Goal: Task Accomplishment & Management: Use online tool/utility

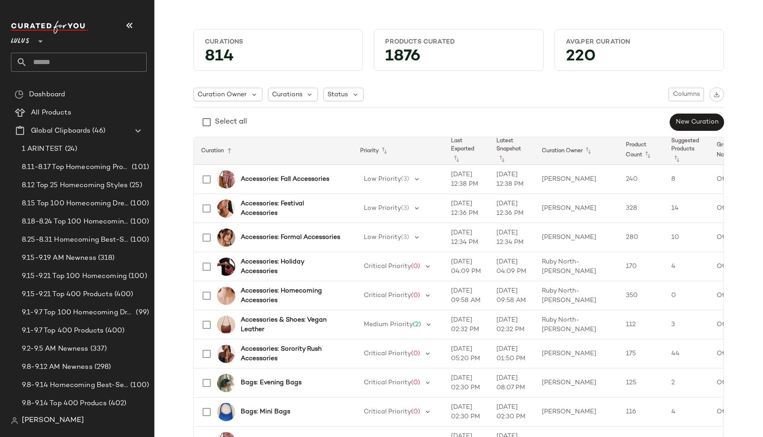
click at [60, 69] on input "text" at bounding box center [86, 62] width 119 height 19
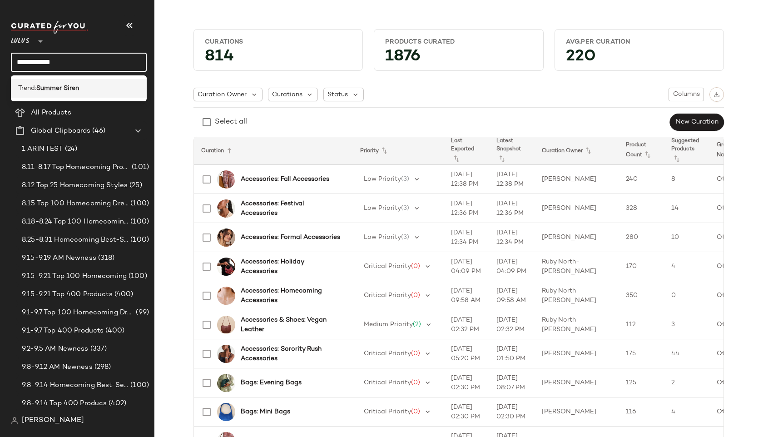
type input "**********"
click at [123, 87] on div "Trend: Summer Siren" at bounding box center [78, 89] width 121 height 10
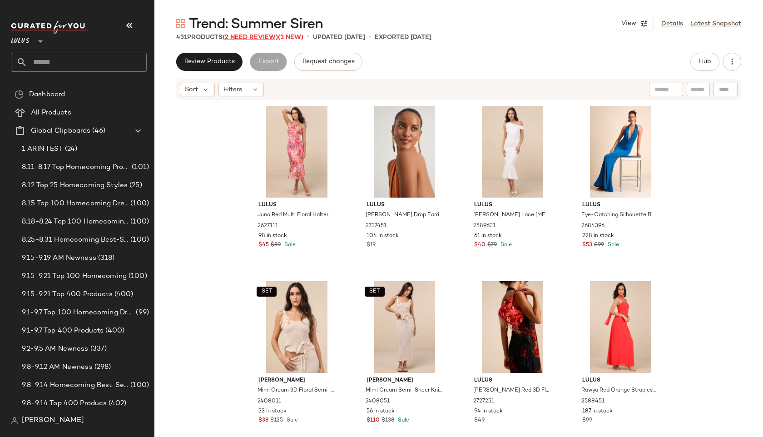
click at [270, 34] on span "(2 Need Review)" at bounding box center [250, 37] width 55 height 7
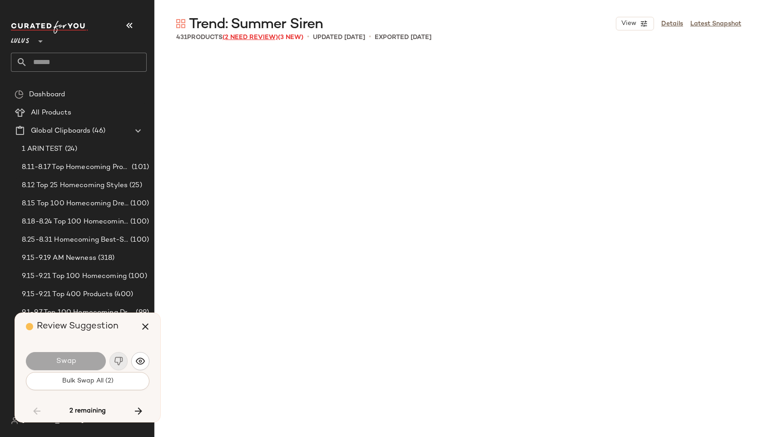
scroll to position [10874, 0]
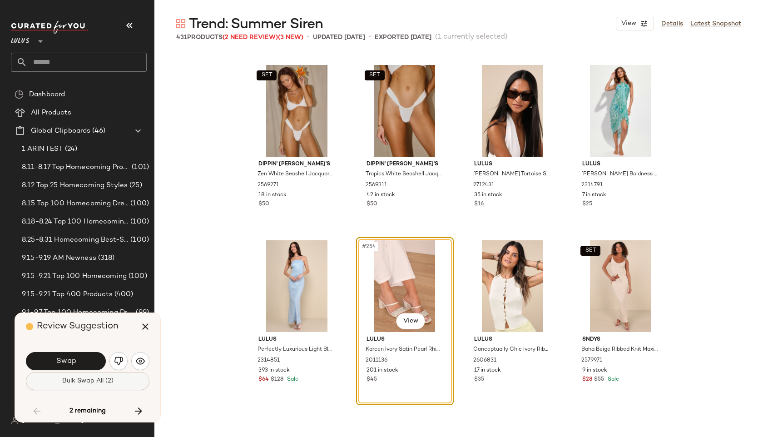
click at [71, 387] on button "Bulk Swap All (2)" at bounding box center [88, 381] width 124 height 18
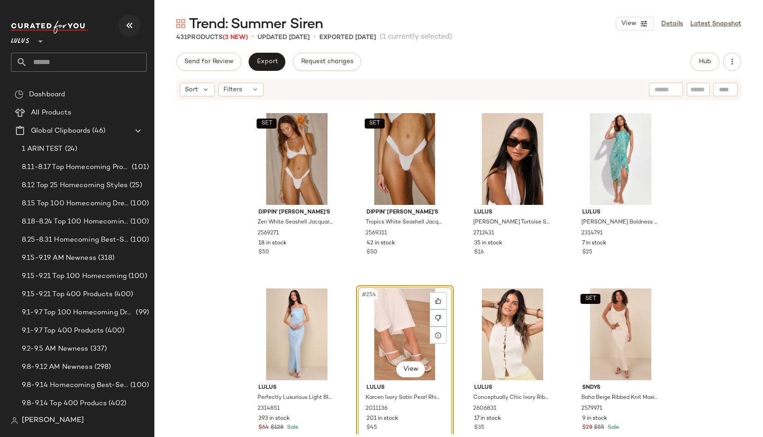
click at [133, 30] on icon "button" at bounding box center [129, 25] width 11 height 11
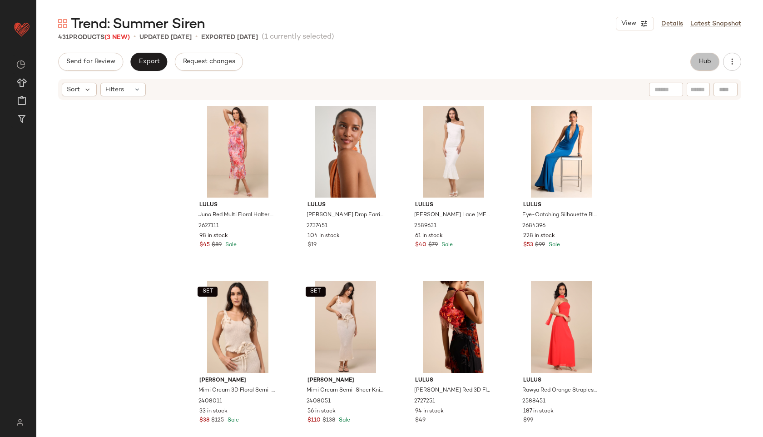
click at [699, 61] on span "Hub" at bounding box center [705, 61] width 13 height 7
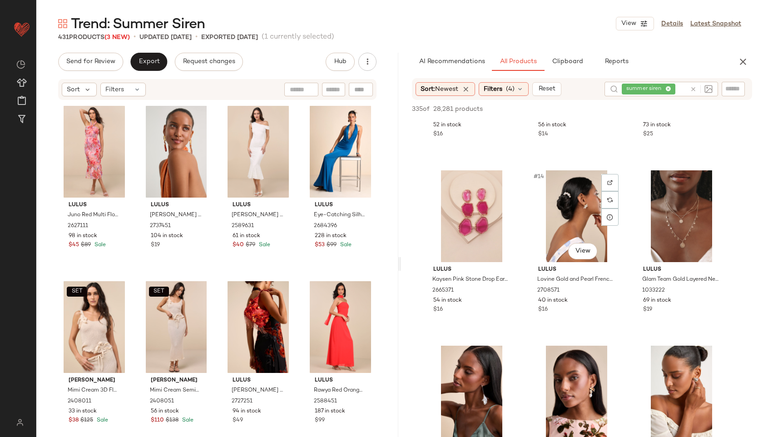
scroll to position [693, 0]
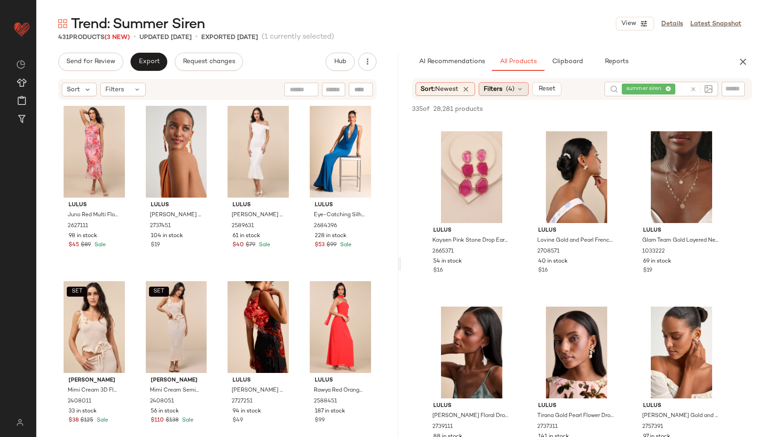
click at [514, 89] on span "(4)" at bounding box center [510, 90] width 9 height 10
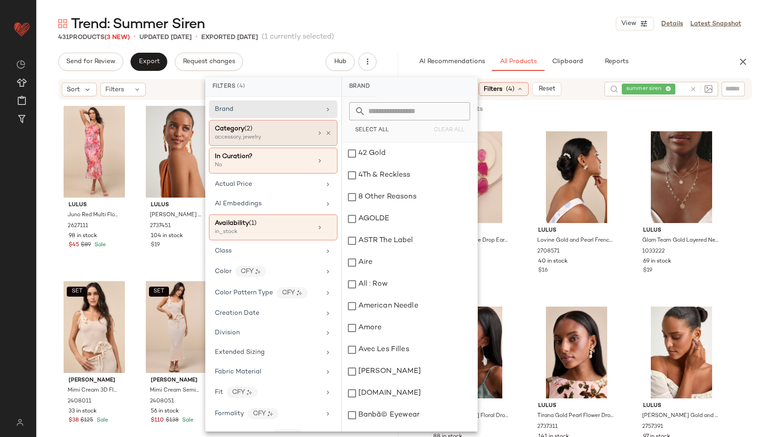
click at [271, 130] on div "Category (2)" at bounding box center [264, 129] width 98 height 10
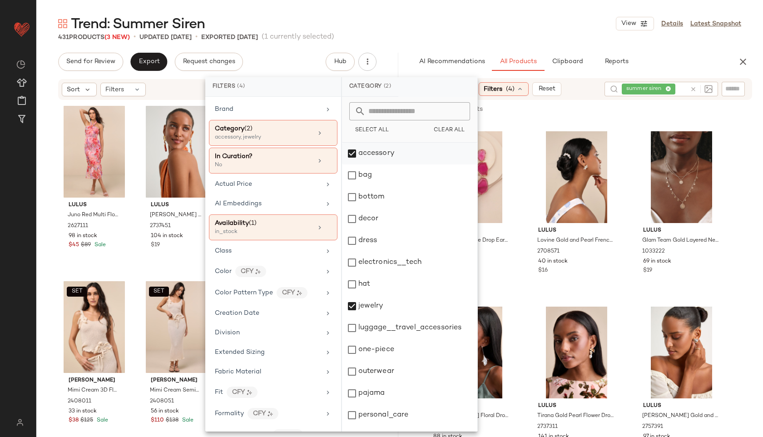
click at [369, 155] on div "accessory" at bounding box center [409, 154] width 135 height 22
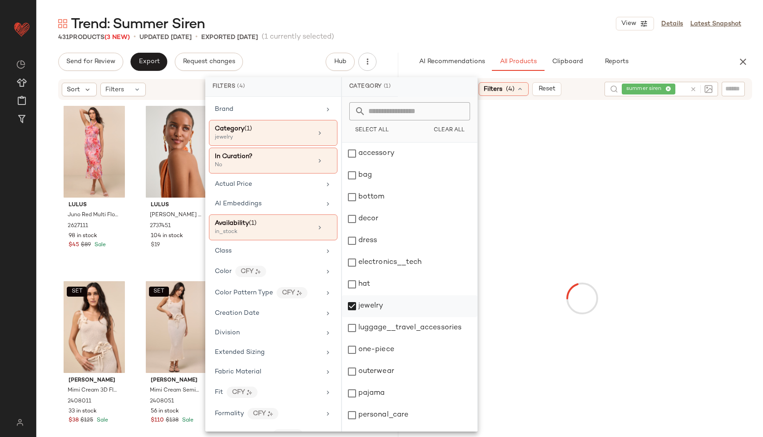
click at [367, 307] on div "jewelry" at bounding box center [409, 306] width 135 height 22
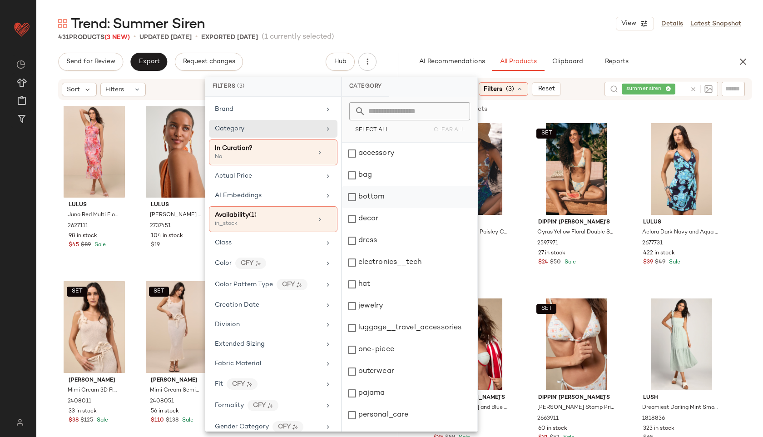
click at [382, 199] on div "bottom" at bounding box center [409, 197] width 135 height 22
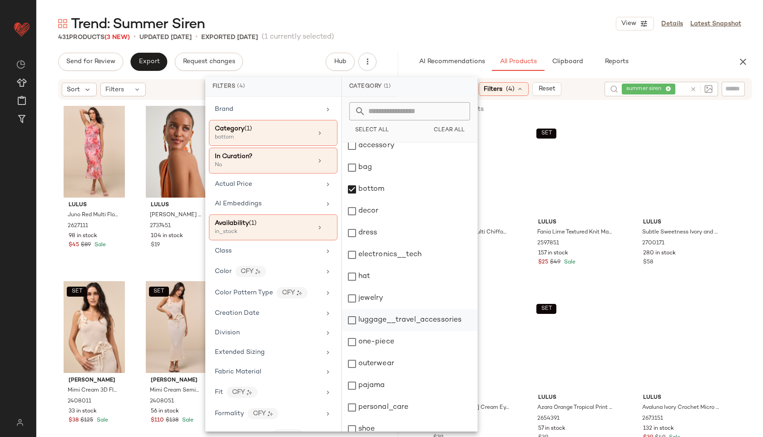
scroll to position [82, 0]
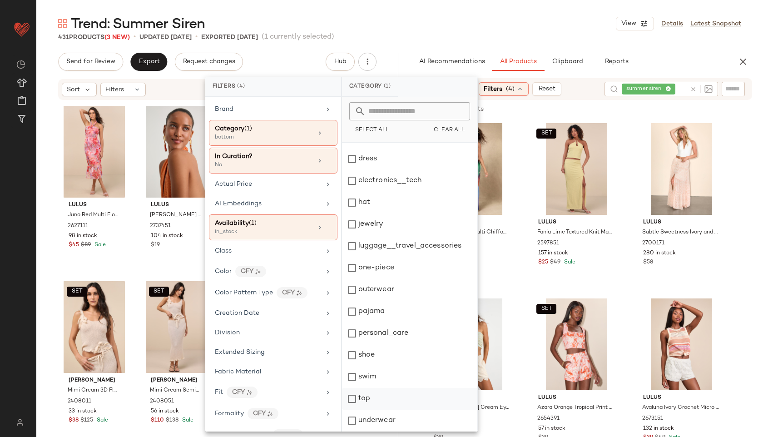
click at [384, 395] on div "top" at bounding box center [409, 399] width 135 height 22
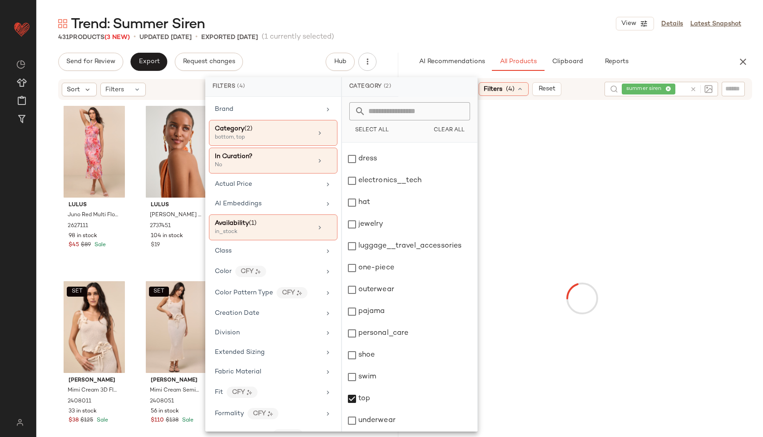
click at [474, 28] on div "Trend: Summer Siren View Details Latest Snapshot" at bounding box center [399, 24] width 727 height 18
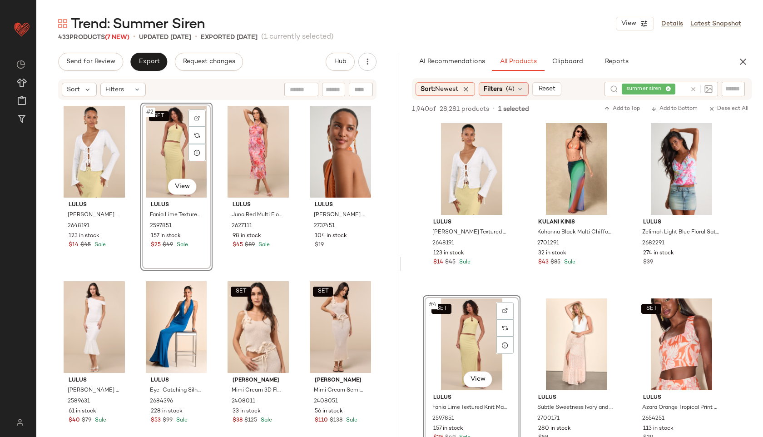
click at [510, 85] on span "(4)" at bounding box center [510, 90] width 9 height 10
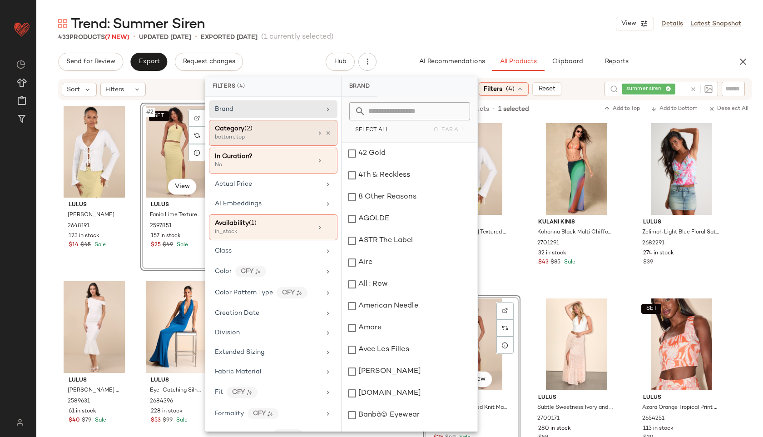
click at [272, 136] on div "bottom, top" at bounding box center [260, 138] width 91 height 8
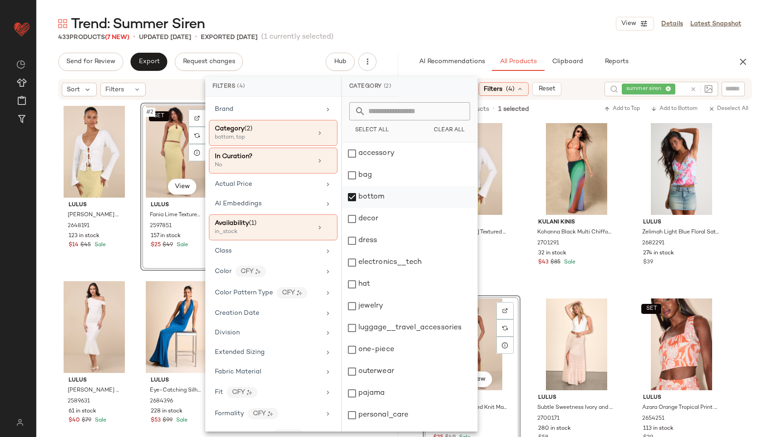
click at [363, 195] on div "bottom" at bounding box center [409, 197] width 135 height 22
click at [369, 243] on div "dress" at bounding box center [409, 241] width 135 height 22
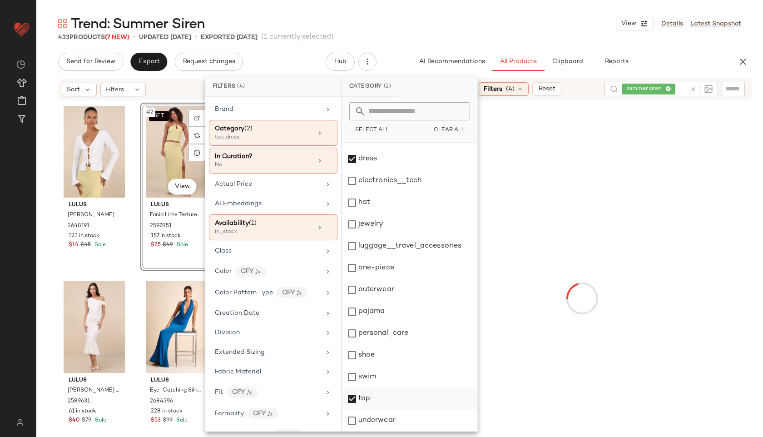
click at [368, 399] on div "top" at bounding box center [409, 399] width 135 height 22
click at [531, 7] on main "Trend: Summer Siren View Details Latest Snapshot 433 Products (7 New) • updated…" at bounding box center [381, 218] width 763 height 437
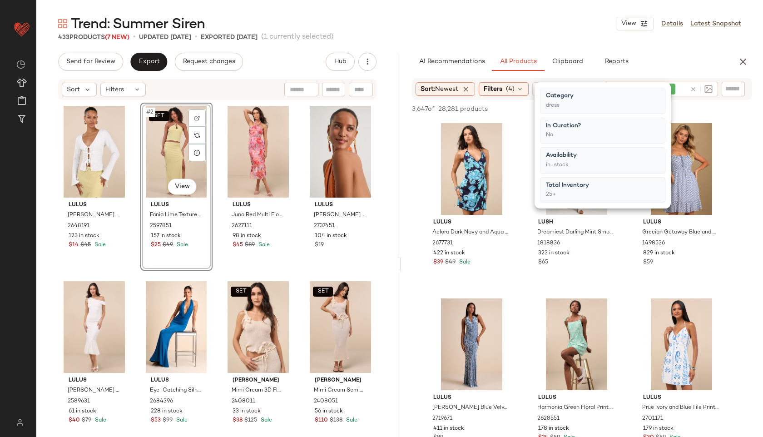
click at [549, 15] on div "Trend: Summer Siren View Details Latest Snapshot" at bounding box center [399, 24] width 727 height 18
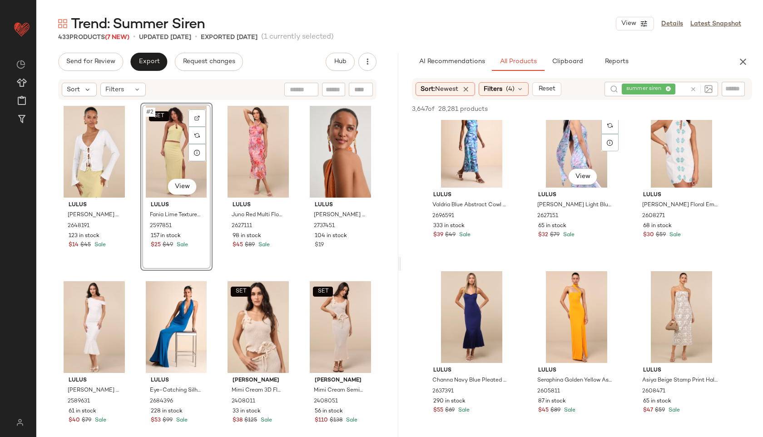
scroll to position [382, 0]
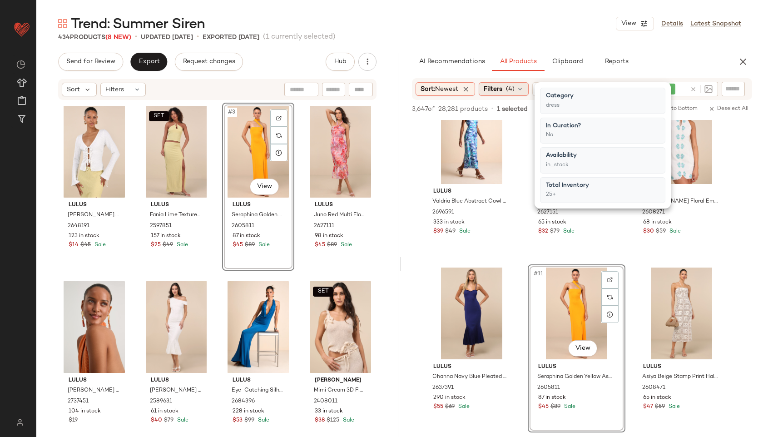
click at [515, 90] on span "(4)" at bounding box center [510, 90] width 9 height 10
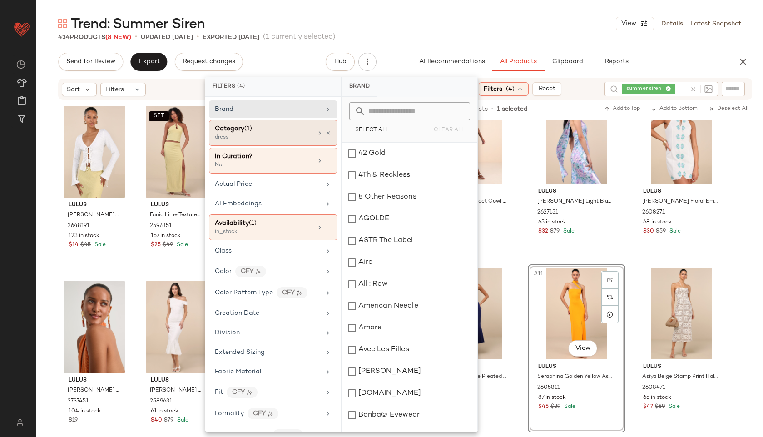
click at [292, 134] on div "dress" at bounding box center [260, 138] width 91 height 8
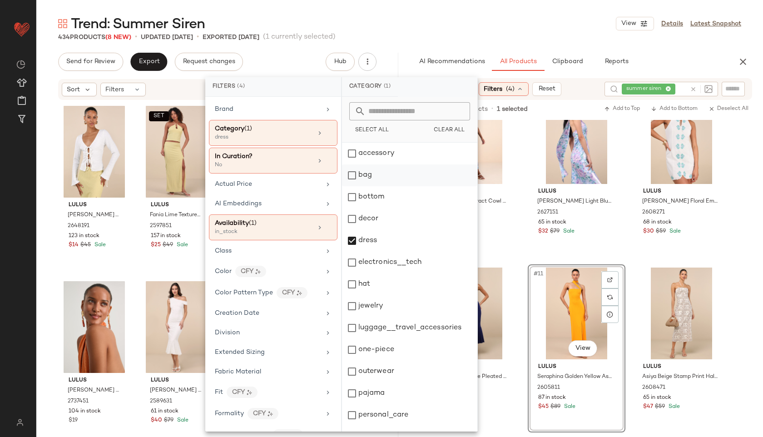
click at [366, 174] on div "bag" at bounding box center [409, 175] width 135 height 22
click at [375, 243] on div "dress" at bounding box center [409, 241] width 135 height 22
click at [486, 16] on div "Trend: Summer Siren View Details Latest Snapshot" at bounding box center [399, 24] width 727 height 18
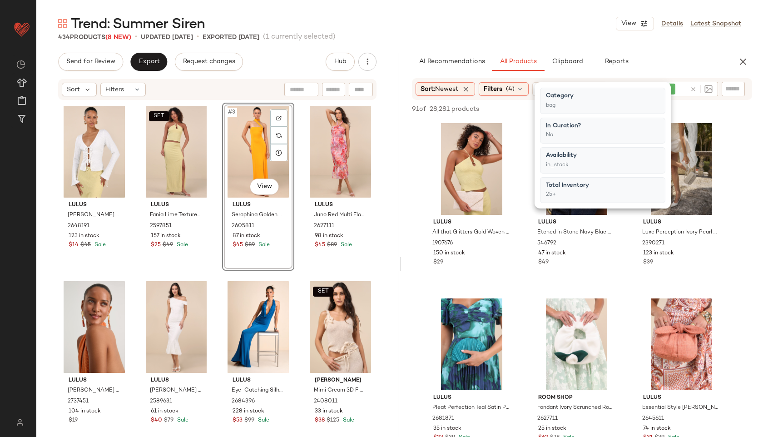
click at [516, 35] on div "434 Products (8 New) • updated Sep 22nd • Exported Sep 19th (1 currently select…" at bounding box center [399, 37] width 727 height 9
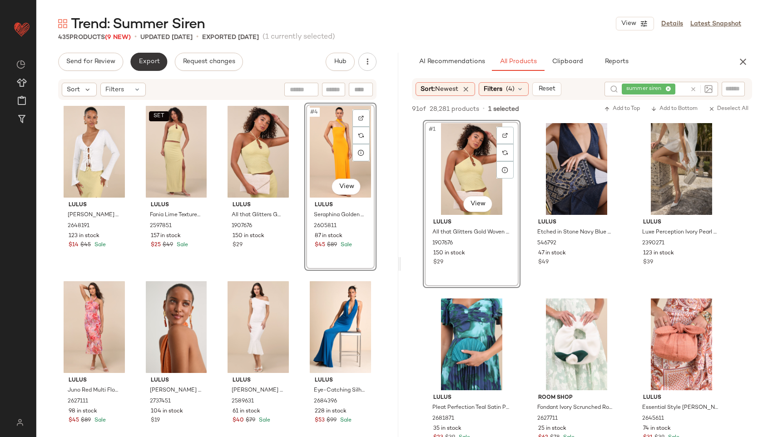
click at [153, 64] on span "Export" at bounding box center [148, 61] width 21 height 7
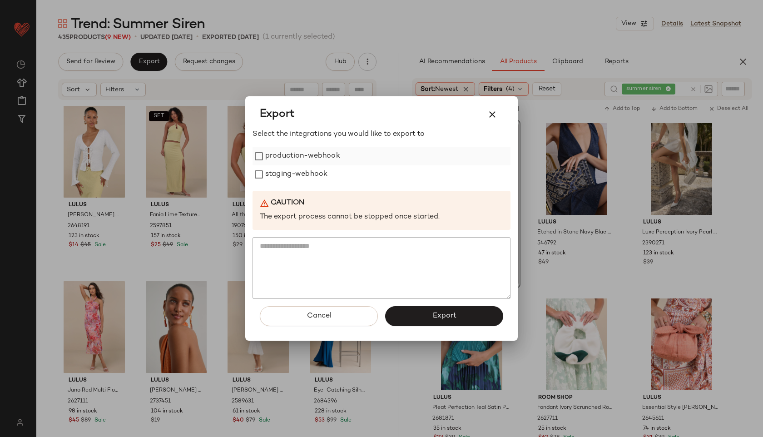
click at [312, 161] on label "production-webhook" at bounding box center [302, 156] width 75 height 18
click at [312, 180] on label "staging-webhook" at bounding box center [296, 174] width 62 height 18
click at [449, 319] on span "Export" at bounding box center [444, 316] width 24 height 9
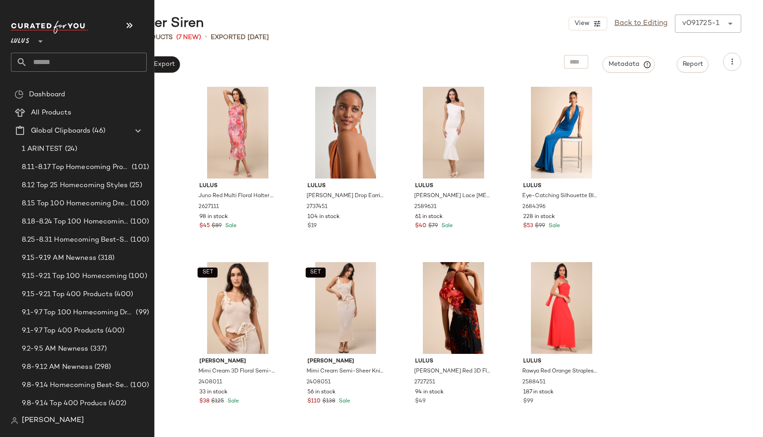
click at [55, 60] on input "text" at bounding box center [86, 62] width 119 height 19
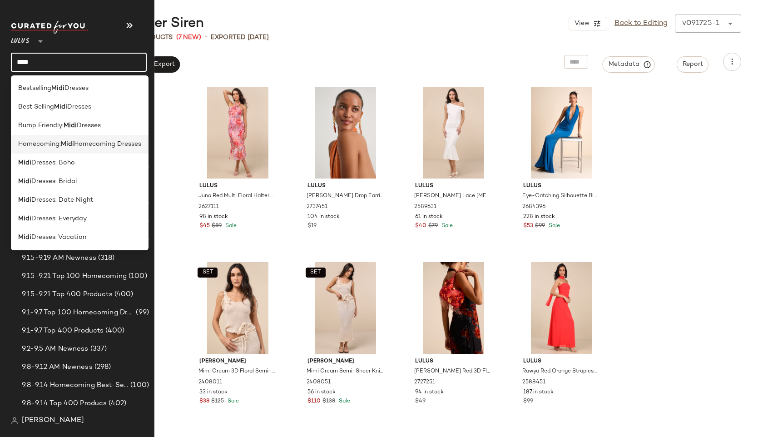
type input "****"
click at [36, 142] on span "Homecoming:" at bounding box center [39, 144] width 43 height 10
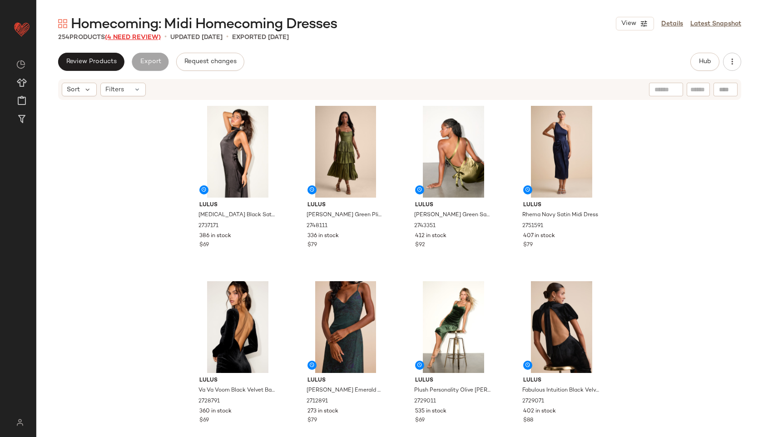
click at [144, 38] on span "(4 Need Review)" at bounding box center [133, 37] width 56 height 7
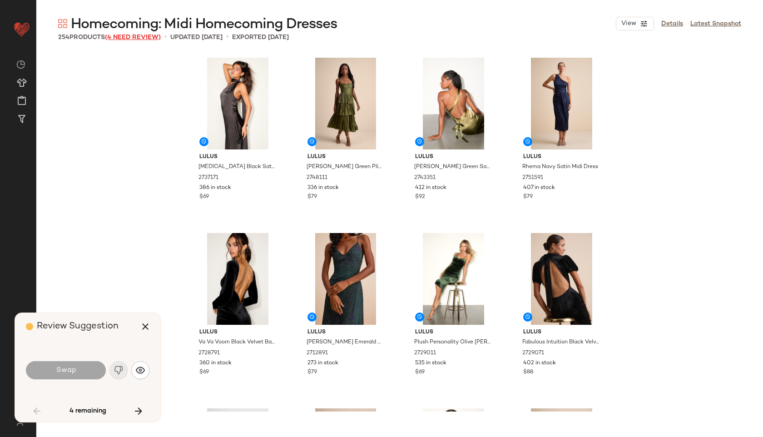
scroll to position [1228, 0]
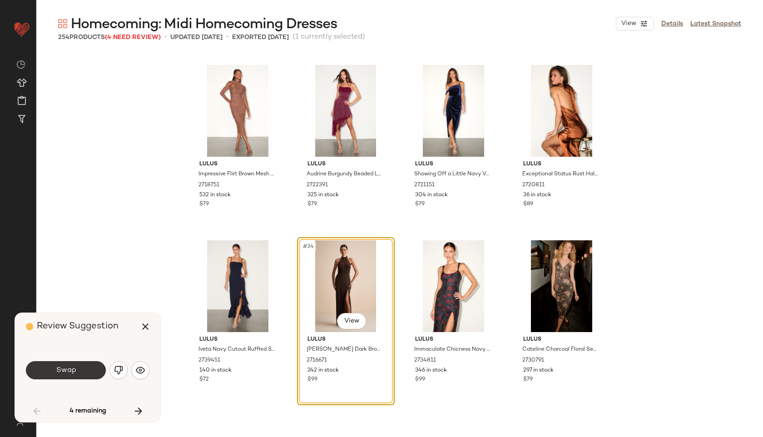
click at [77, 371] on button "Swap" at bounding box center [66, 370] width 80 height 18
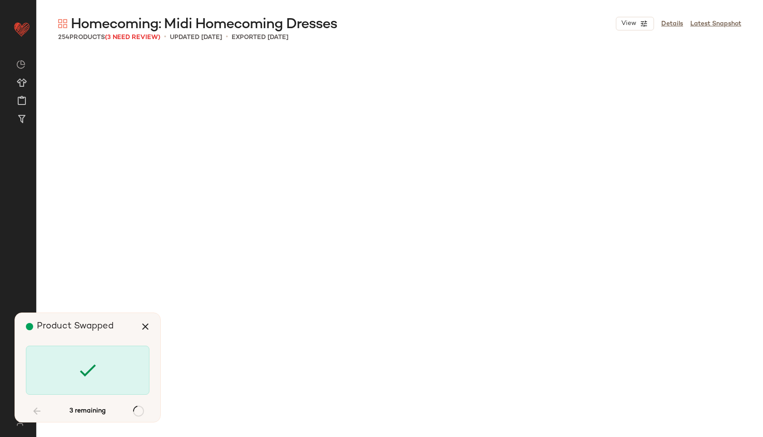
scroll to position [8594, 0]
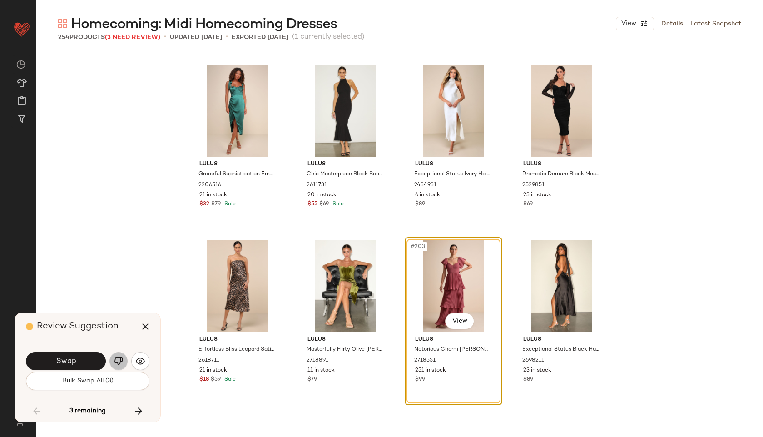
click at [117, 358] on img "button" at bounding box center [118, 361] width 9 height 9
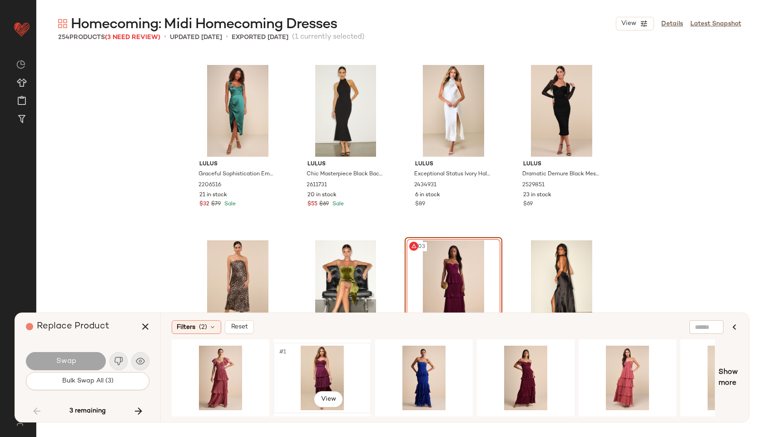
click at [319, 364] on div "#1 View" at bounding box center [322, 378] width 91 height 65
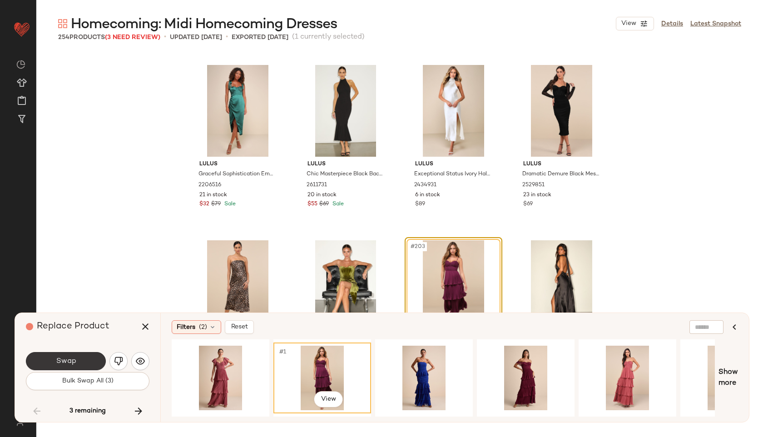
click at [82, 362] on button "Swap" at bounding box center [66, 361] width 80 height 18
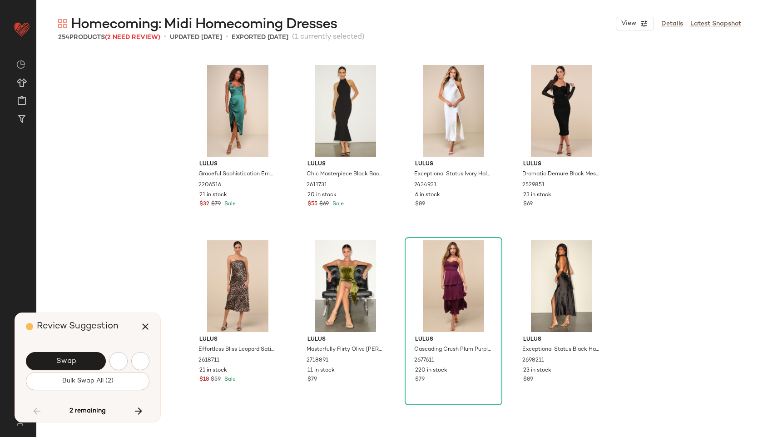
scroll to position [8769, 0]
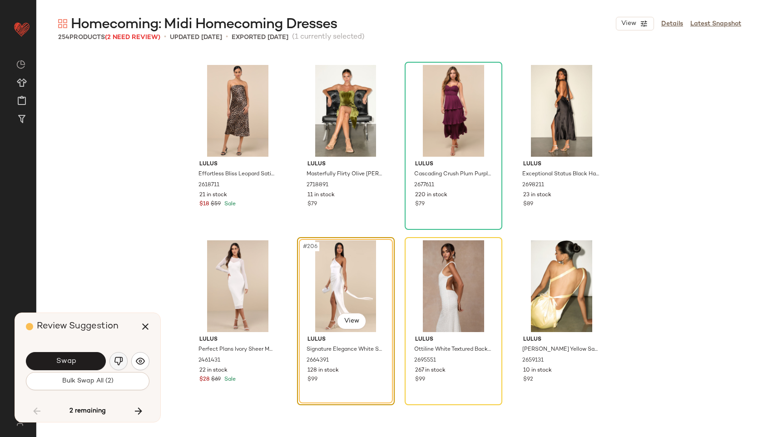
click at [118, 360] on img "button" at bounding box center [118, 361] width 9 height 9
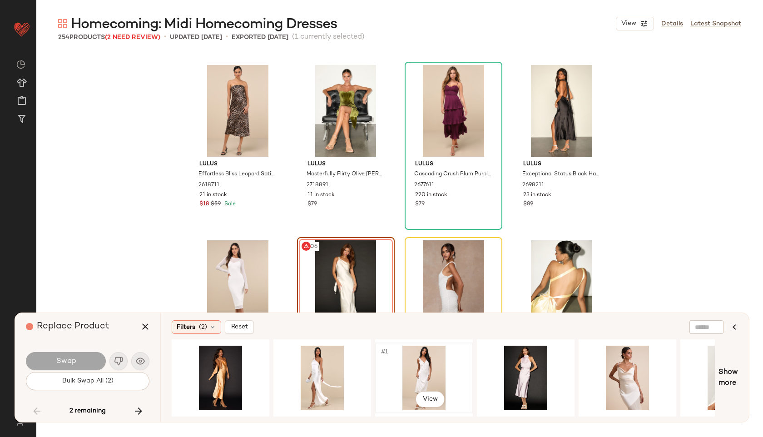
click at [406, 367] on div "#1 View" at bounding box center [423, 378] width 91 height 65
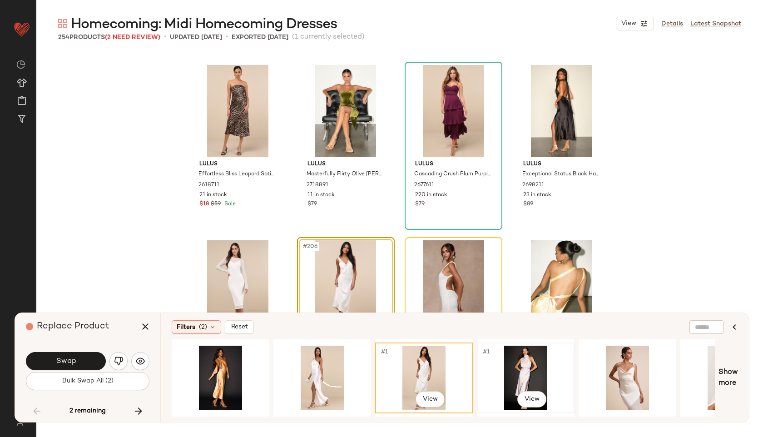
click at [525, 370] on div "#1 View" at bounding box center [525, 378] width 91 height 65
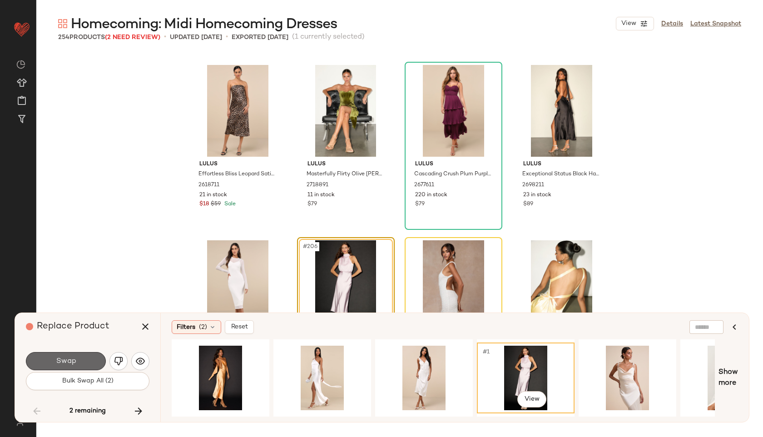
click at [84, 361] on button "Swap" at bounding box center [66, 361] width 80 height 18
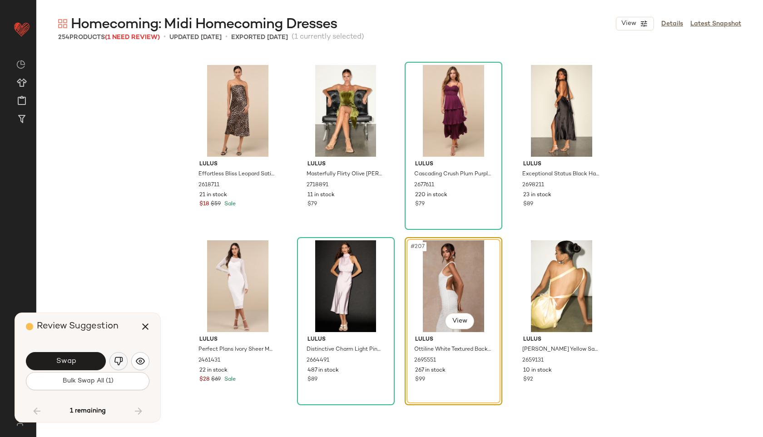
click at [121, 359] on img "button" at bounding box center [118, 361] width 9 height 9
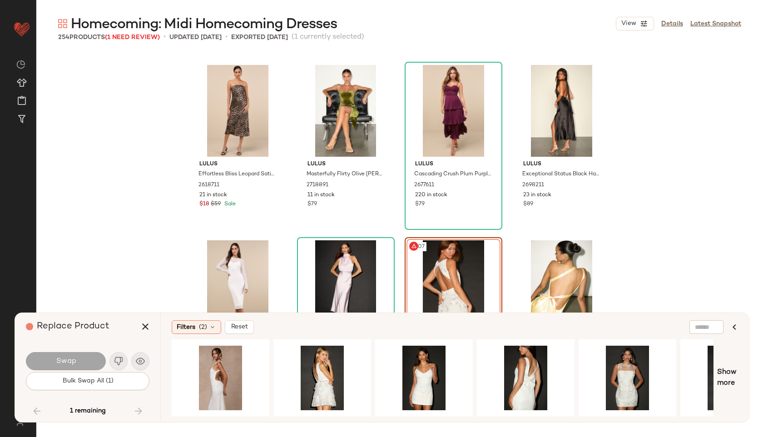
click at [121, 358] on div "Swap" at bounding box center [88, 361] width 124 height 22
click at [149, 319] on button "button" at bounding box center [145, 327] width 22 height 22
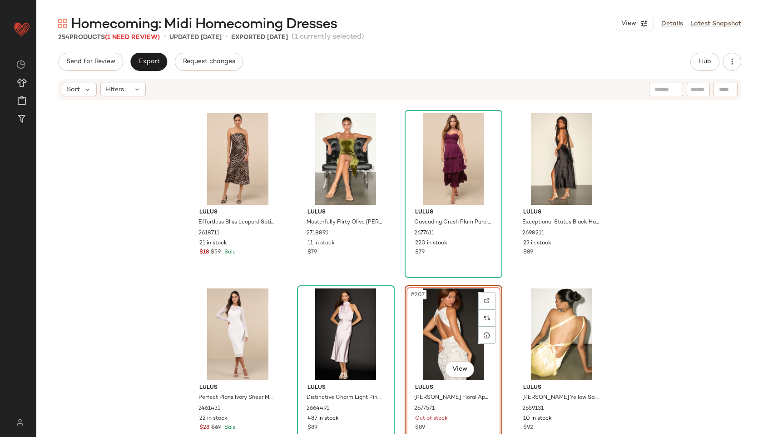
click at [444, 331] on div "#207 View" at bounding box center [453, 335] width 91 height 92
click at [456, 321] on div "#207 View" at bounding box center [453, 335] width 91 height 92
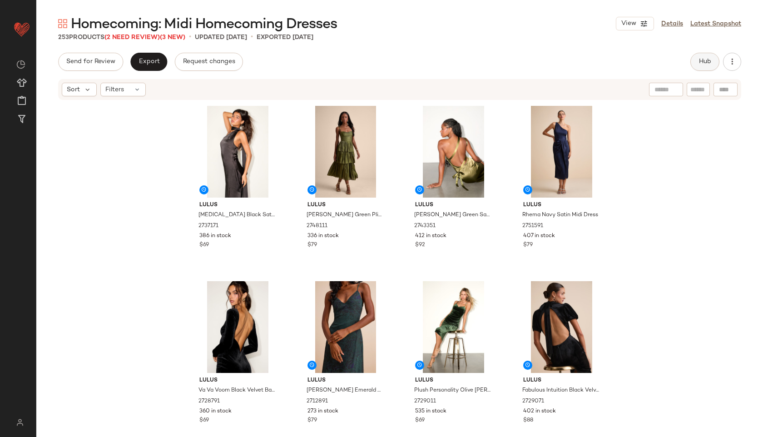
click at [704, 60] on span "Hub" at bounding box center [705, 61] width 13 height 7
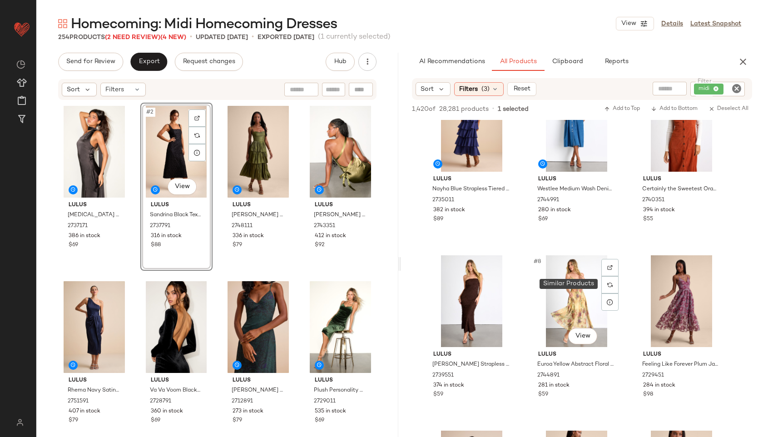
scroll to position [219, 0]
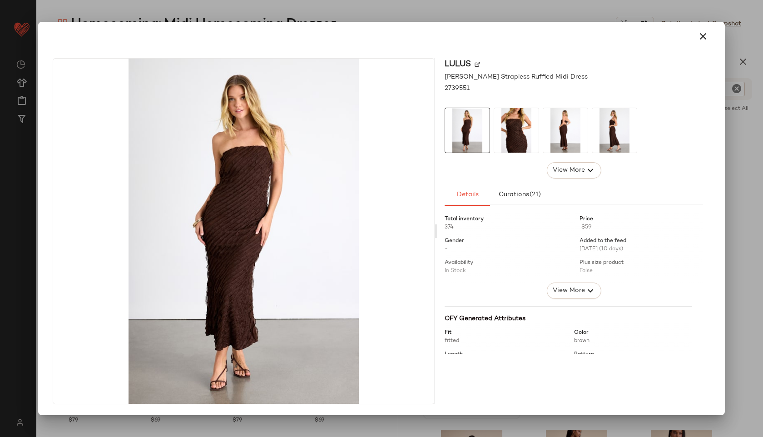
click at [563, 127] on img at bounding box center [565, 130] width 45 height 45
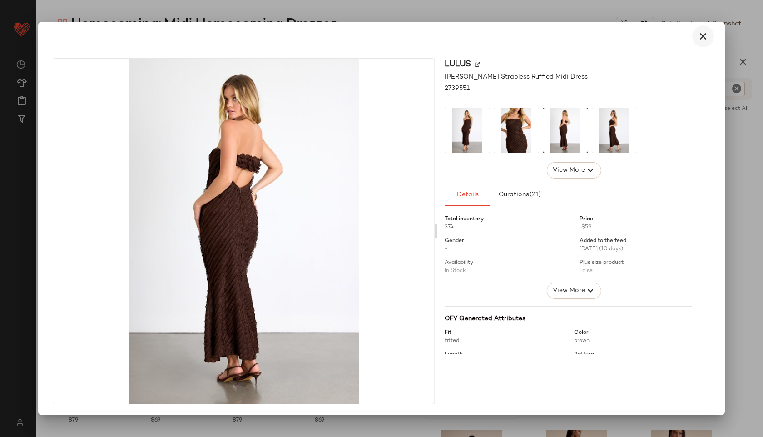
click at [700, 31] on icon "button" at bounding box center [703, 36] width 11 height 11
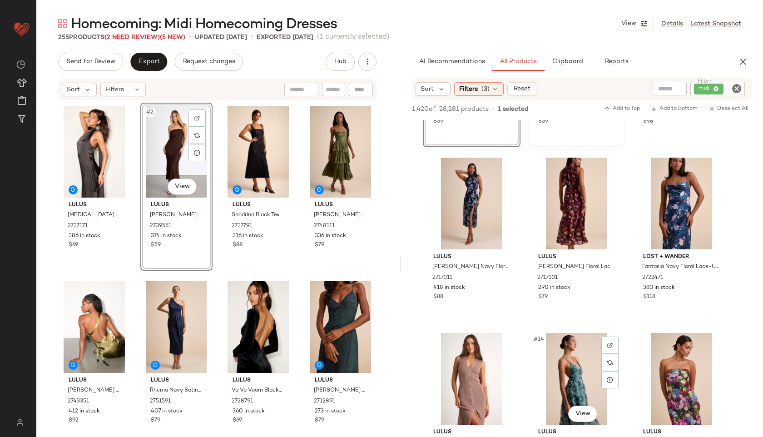
scroll to position [490, 0]
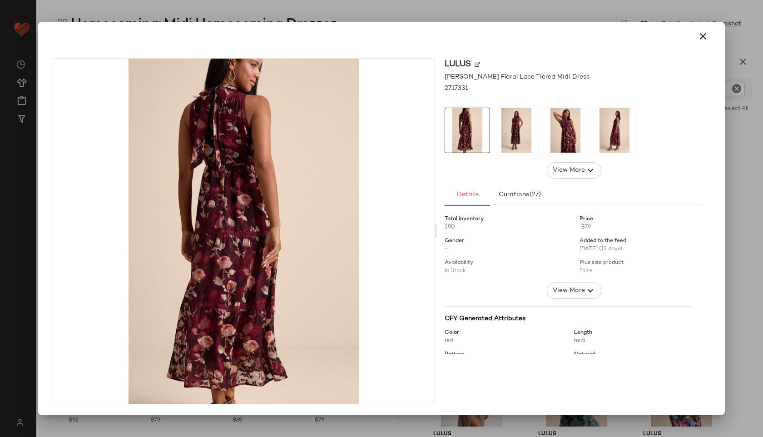
click at [516, 139] on img at bounding box center [516, 130] width 45 height 45
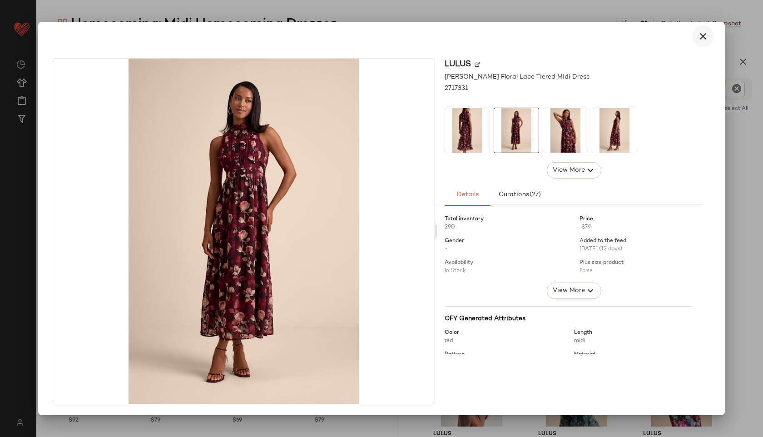
click at [702, 37] on icon "button" at bounding box center [703, 36] width 11 height 11
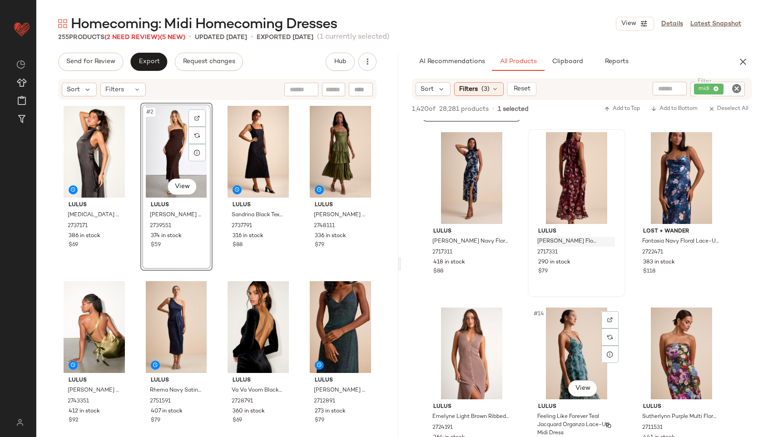
scroll to position [500, 0]
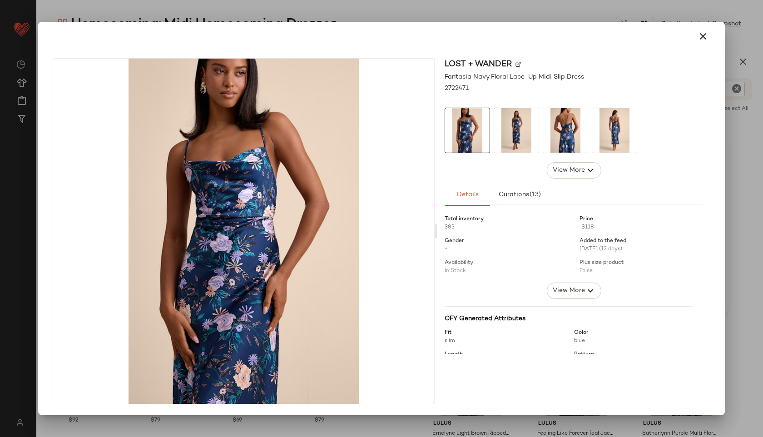
click at [577, 139] on img at bounding box center [565, 130] width 45 height 45
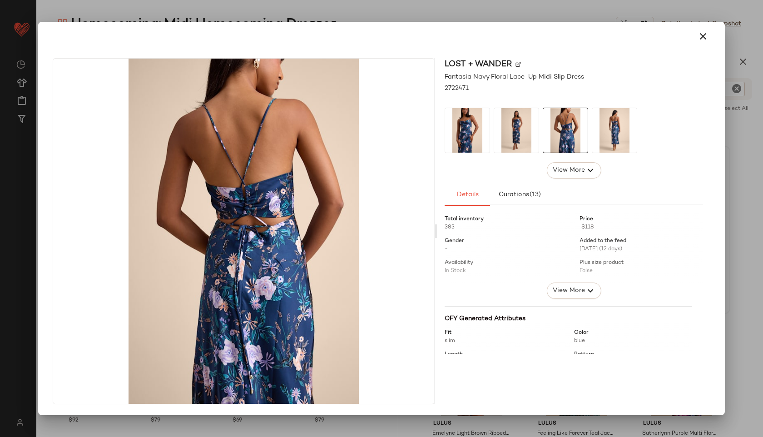
click at [602, 129] on img at bounding box center [615, 130] width 45 height 45
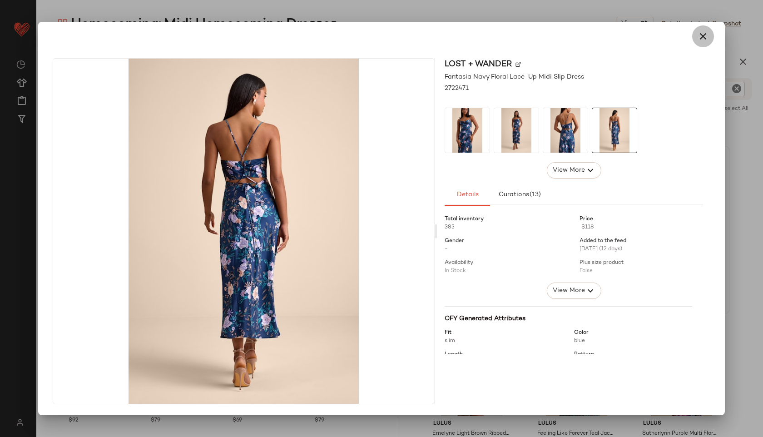
click at [702, 38] on icon "button" at bounding box center [703, 36] width 11 height 11
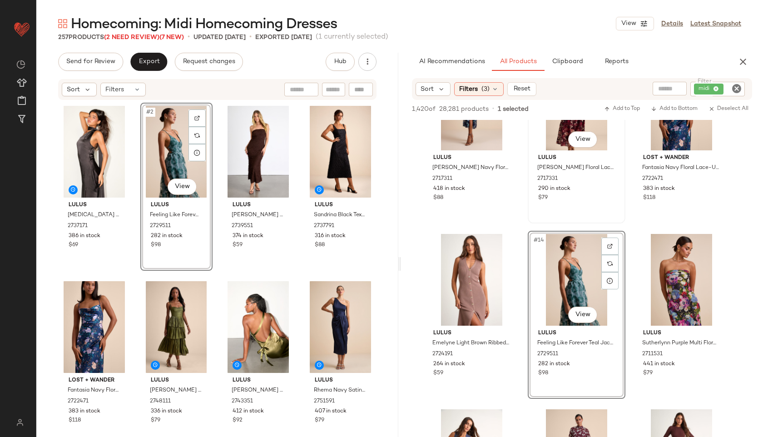
scroll to position [593, 0]
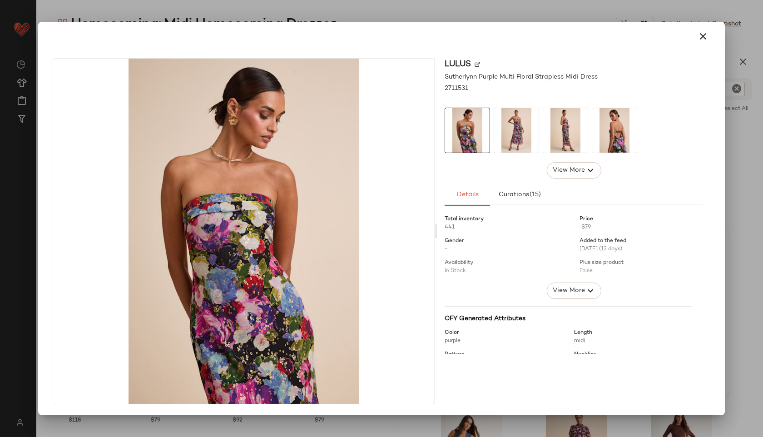
click at [521, 130] on img at bounding box center [516, 130] width 45 height 45
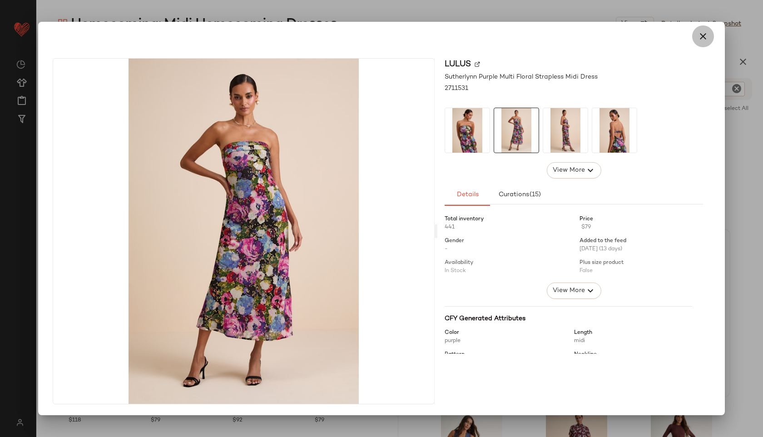
click at [701, 31] on icon "button" at bounding box center [703, 36] width 11 height 11
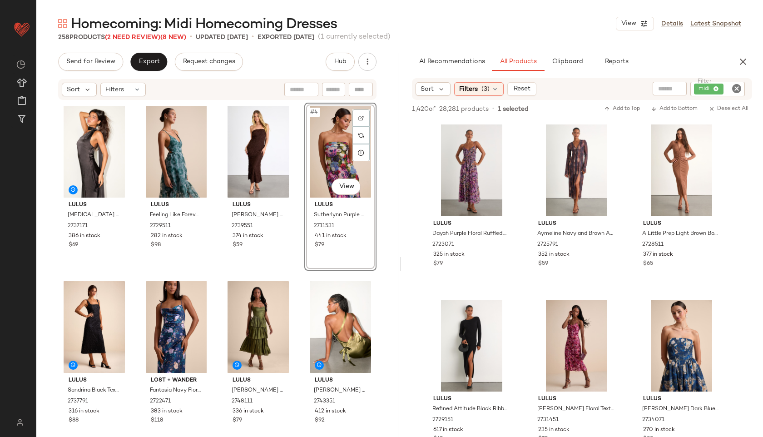
scroll to position [1227, 0]
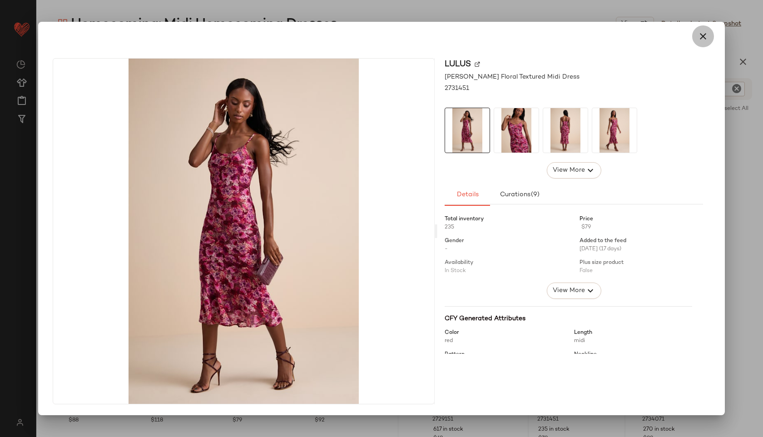
click at [701, 34] on icon "button" at bounding box center [703, 36] width 11 height 11
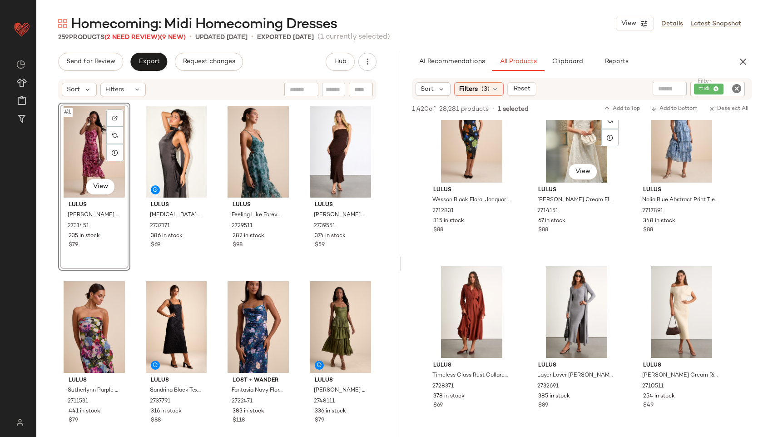
scroll to position [1612, 0]
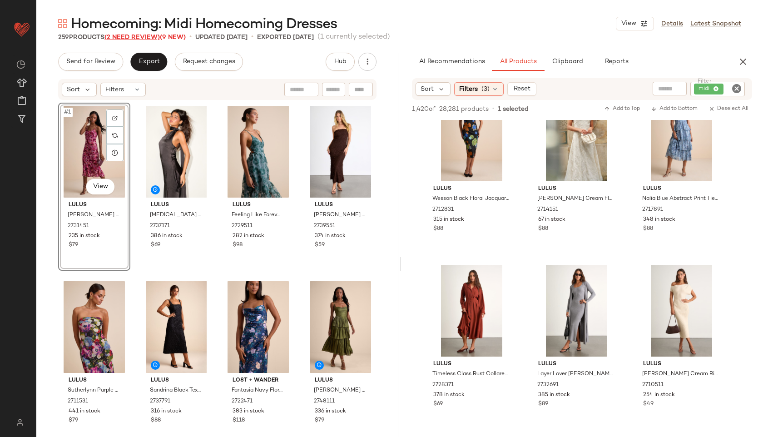
click at [136, 39] on span "(2 Need Review)" at bounding box center [132, 37] width 55 height 7
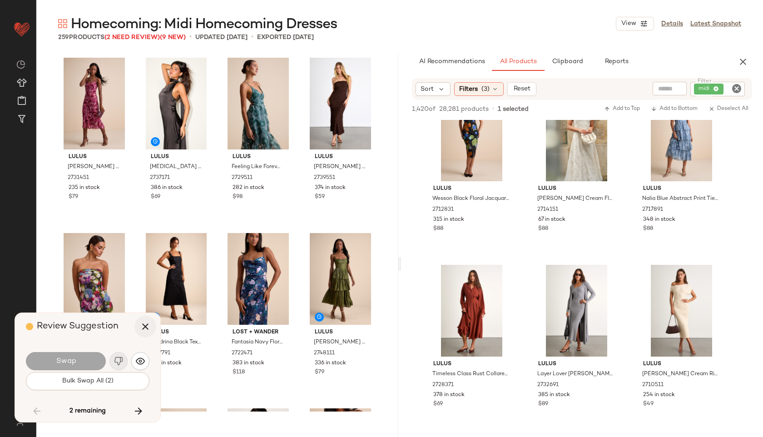
click at [148, 323] on icon "button" at bounding box center [145, 326] width 11 height 11
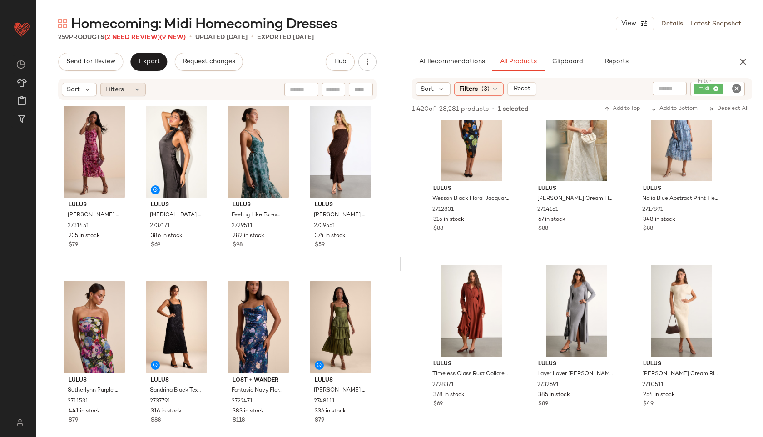
click at [129, 90] on div "Filters" at bounding box center [122, 90] width 45 height 14
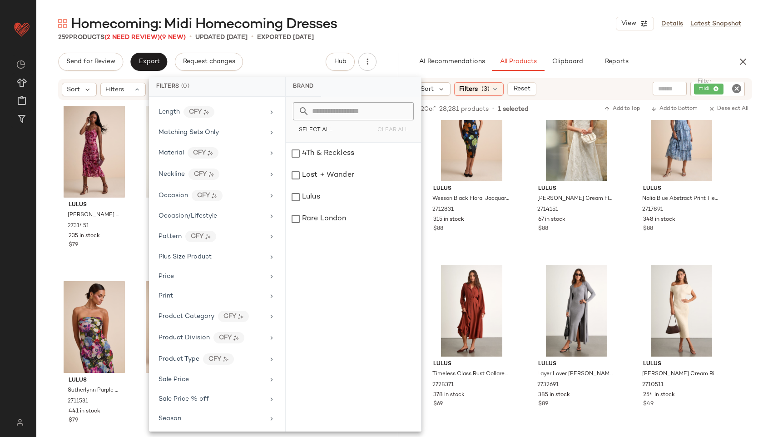
scroll to position [465, 0]
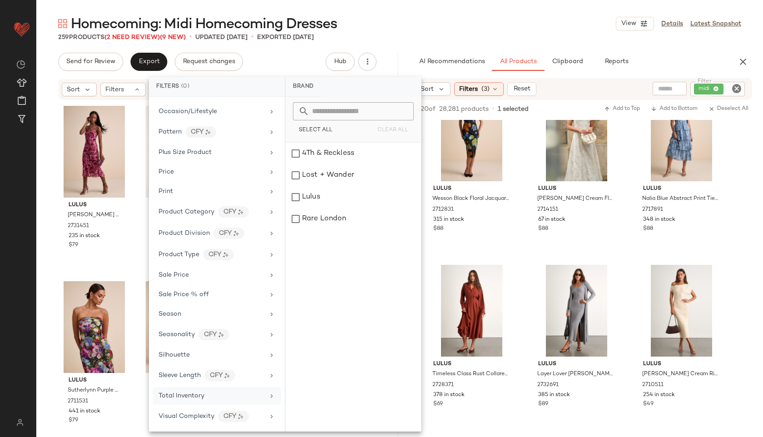
click at [193, 388] on div "Total Inventory" at bounding box center [217, 396] width 129 height 18
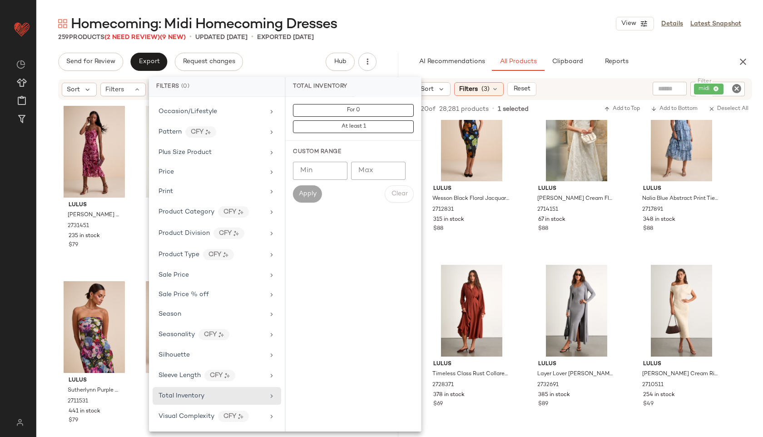
click at [365, 174] on input "Max" at bounding box center [378, 171] width 55 height 18
type input "**"
click at [313, 190] on span "Apply" at bounding box center [308, 193] width 18 height 7
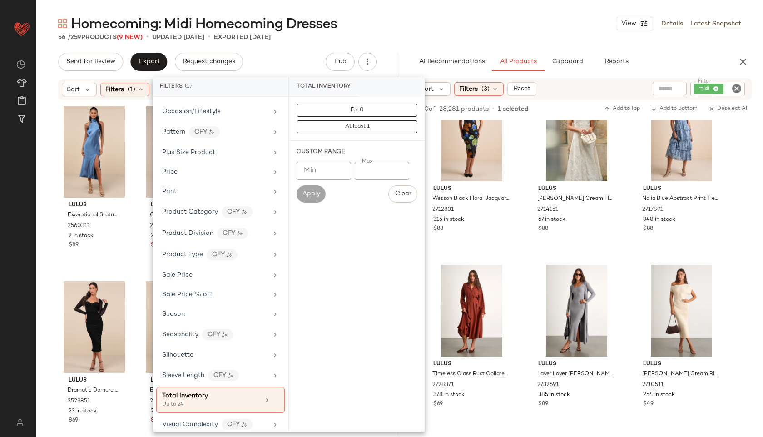
click at [348, 27] on div "Homecoming: Midi Homecoming Dresses View Details Latest Snapshot" at bounding box center [399, 24] width 727 height 18
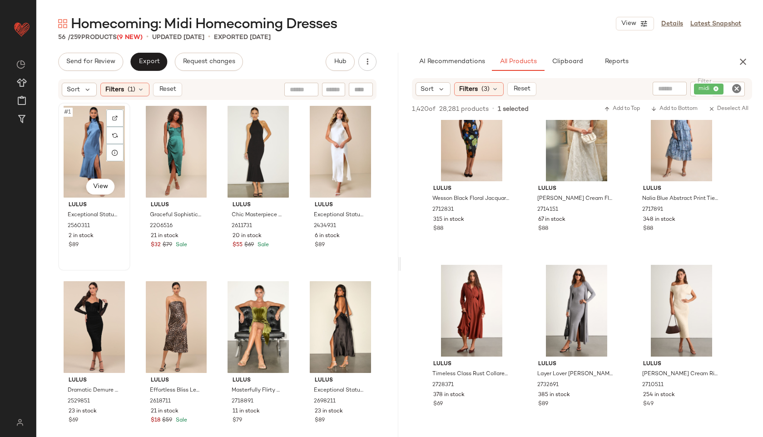
click at [96, 144] on div "#1 View" at bounding box center [94, 152] width 66 height 92
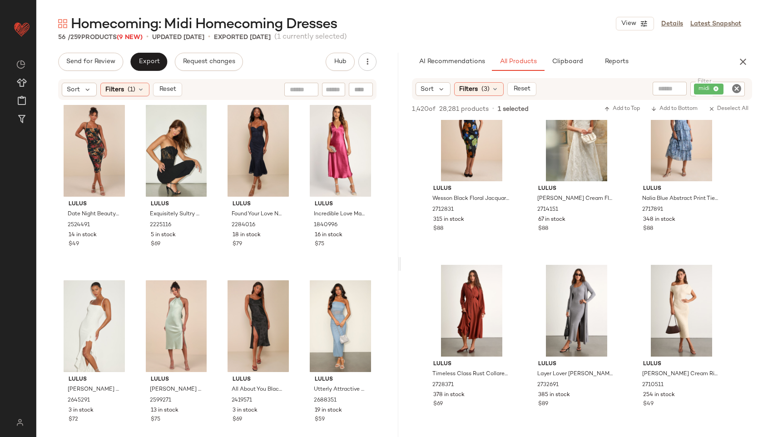
scroll to position [2124, 0]
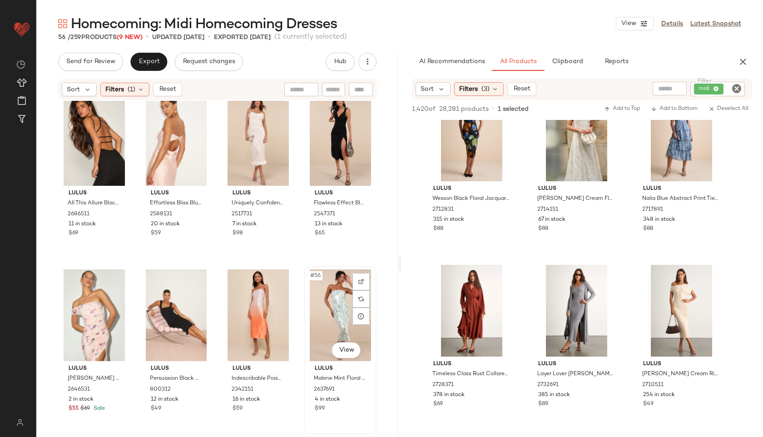
click at [320, 315] on div "#56 View" at bounding box center [341, 315] width 66 height 92
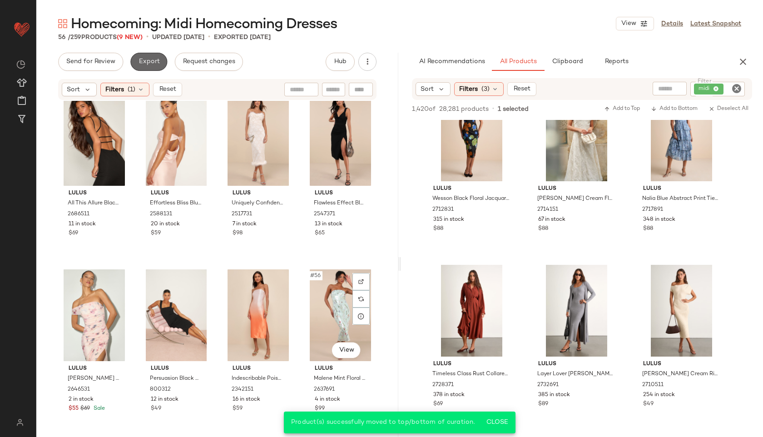
click at [145, 58] on button "Export" at bounding box center [148, 62] width 37 height 18
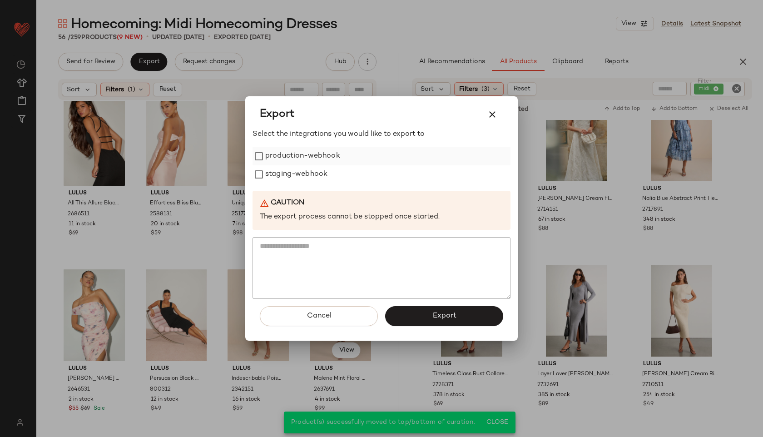
click at [304, 153] on label "production-webhook" at bounding box center [302, 156] width 75 height 18
click at [299, 169] on label "staging-webhook" at bounding box center [296, 174] width 62 height 18
click at [429, 313] on button "Export" at bounding box center [444, 316] width 118 height 20
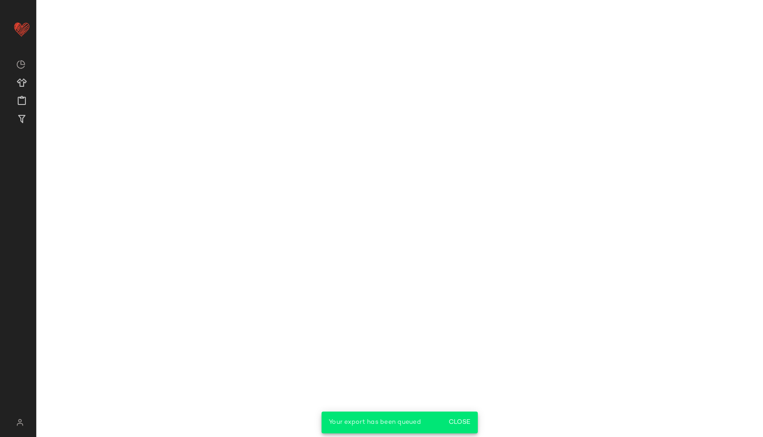
scroll to position [2314, 0]
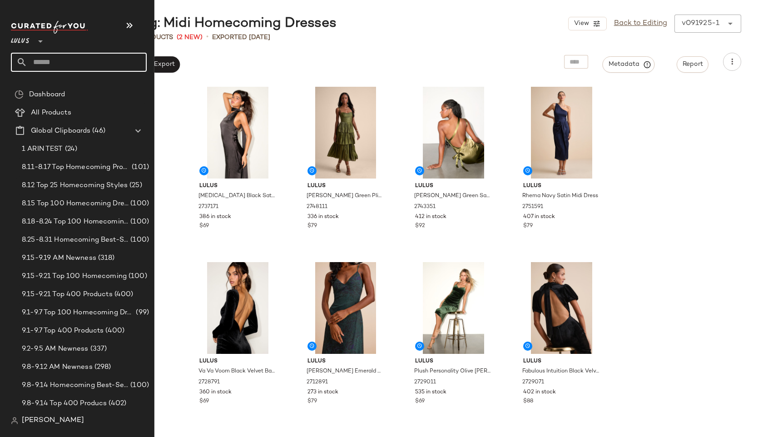
click at [62, 55] on input "text" at bounding box center [86, 62] width 119 height 19
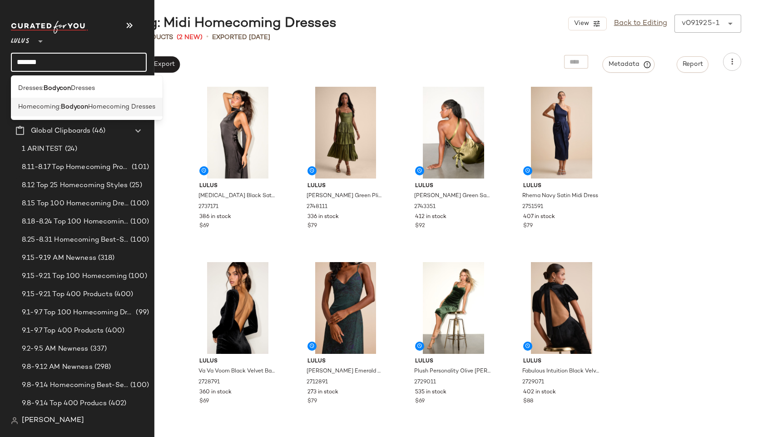
type input "*******"
click at [28, 109] on span "Homecoming:" at bounding box center [39, 107] width 43 height 10
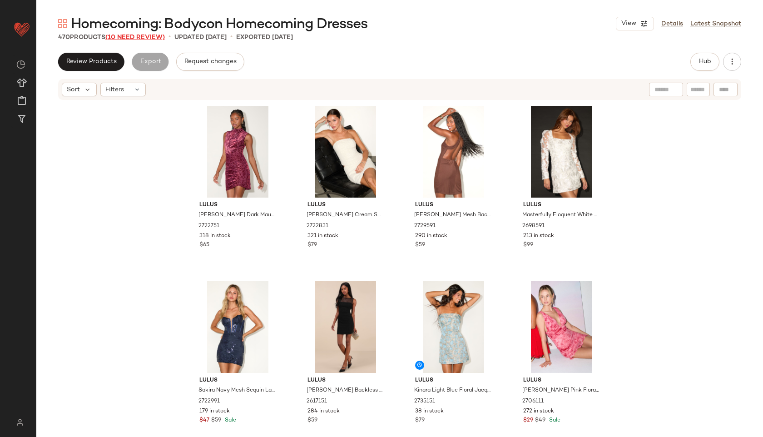
click at [145, 37] on span "(10 Need Review)" at bounding box center [135, 37] width 60 height 7
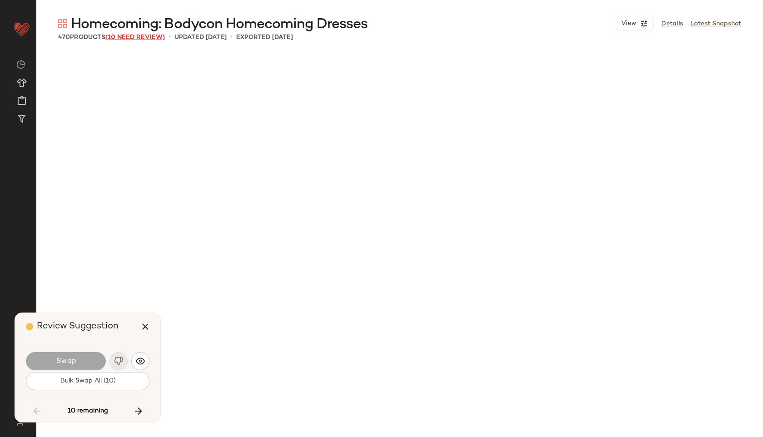
scroll to position [16837, 0]
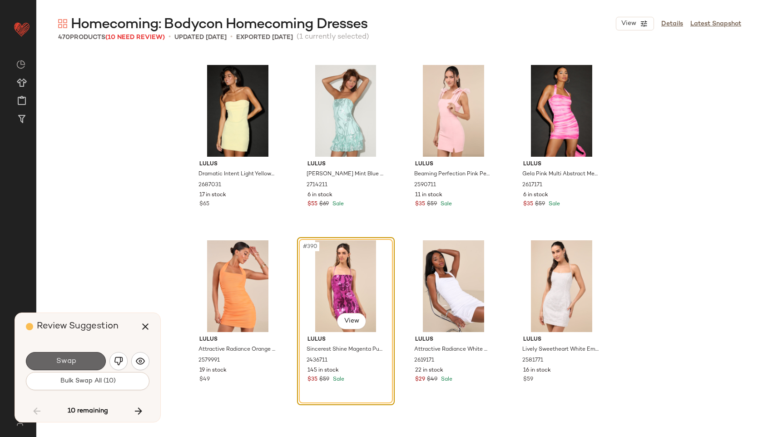
click at [91, 365] on button "Swap" at bounding box center [66, 361] width 80 height 18
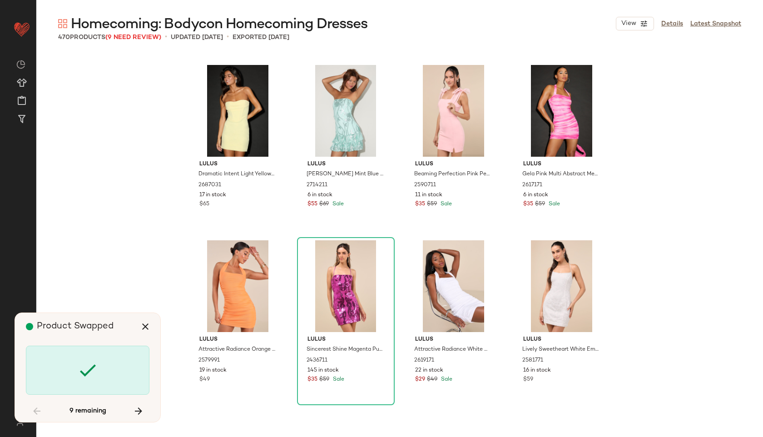
scroll to position [17363, 0]
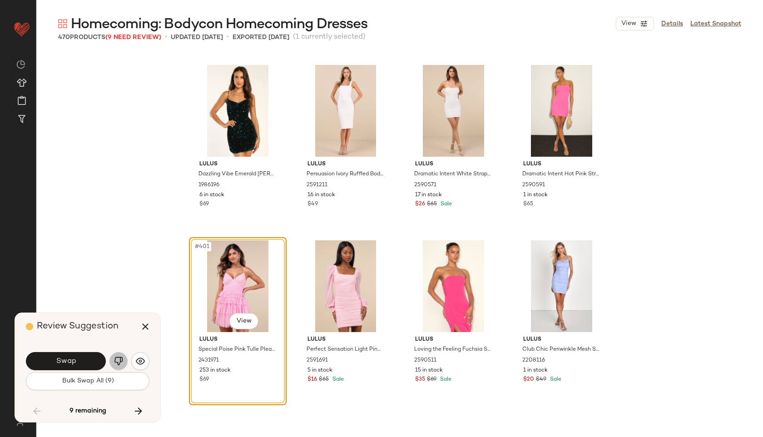
click at [114, 364] on button "button" at bounding box center [119, 361] width 18 height 18
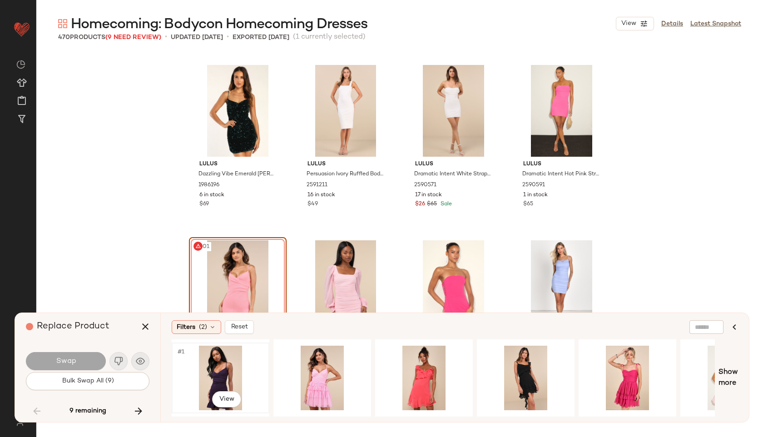
click at [225, 375] on div "#1 View" at bounding box center [220, 378] width 91 height 65
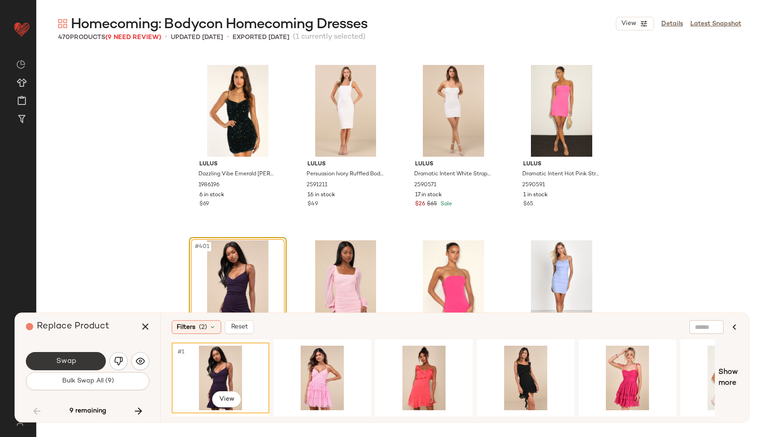
click at [79, 355] on button "Swap" at bounding box center [66, 361] width 80 height 18
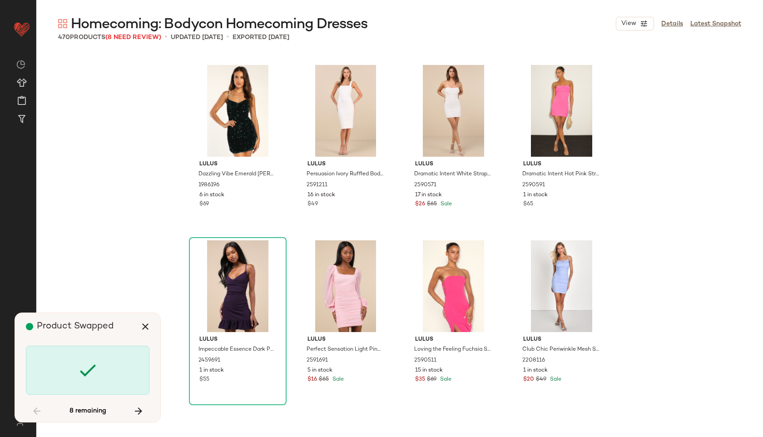
scroll to position [17714, 0]
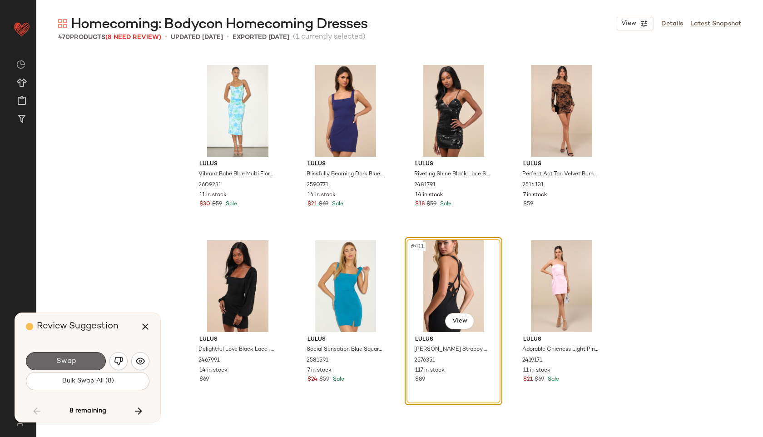
click at [89, 361] on button "Swap" at bounding box center [66, 361] width 80 height 18
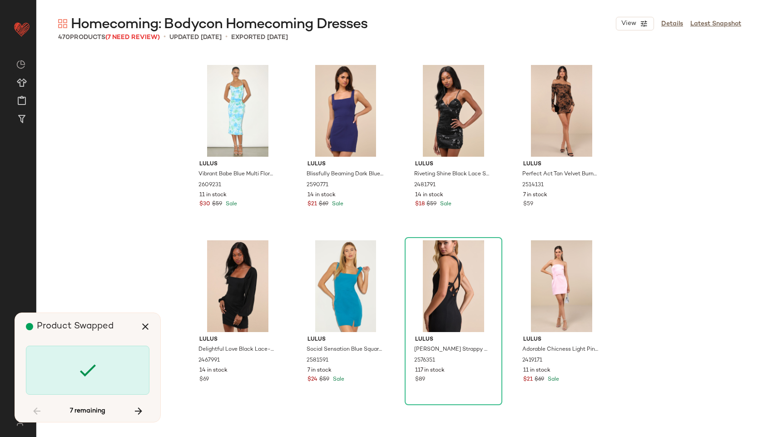
scroll to position [17890, 0]
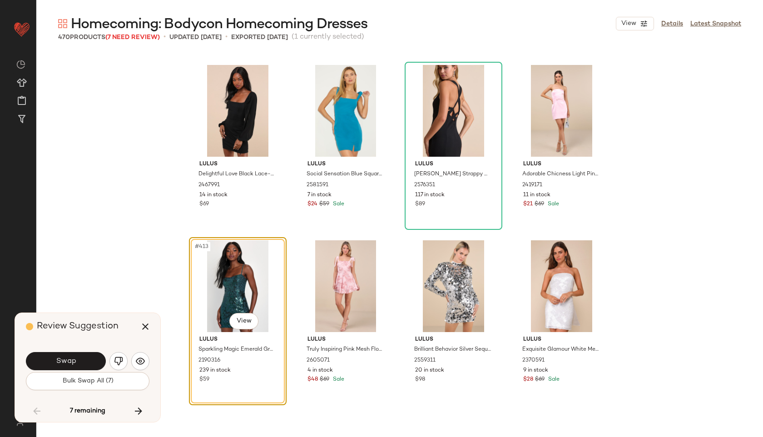
click at [88, 361] on button "Swap" at bounding box center [66, 361] width 80 height 18
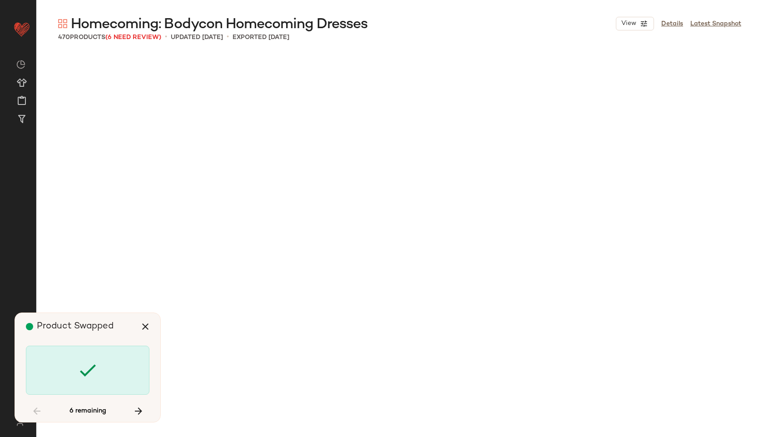
scroll to position [18766, 0]
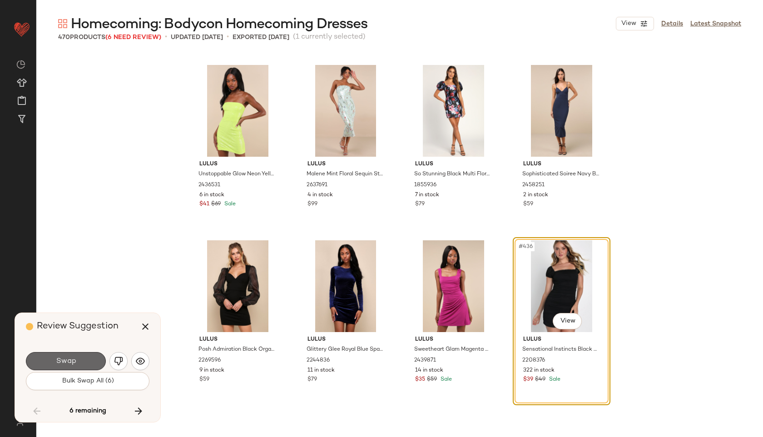
click at [88, 361] on button "Swap" at bounding box center [66, 361] width 80 height 18
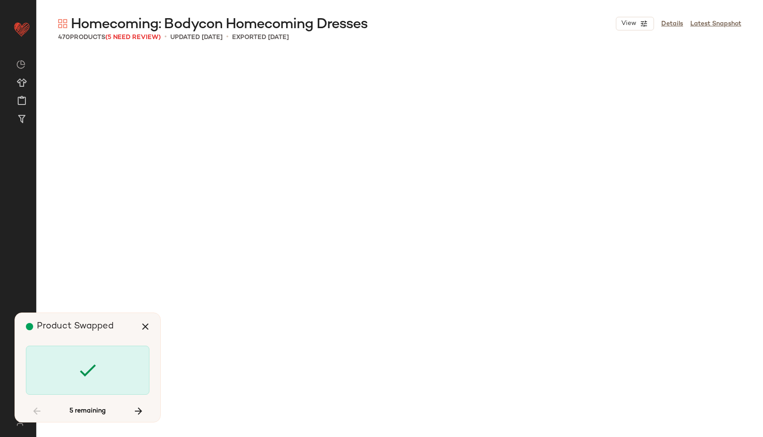
scroll to position [19819, 0]
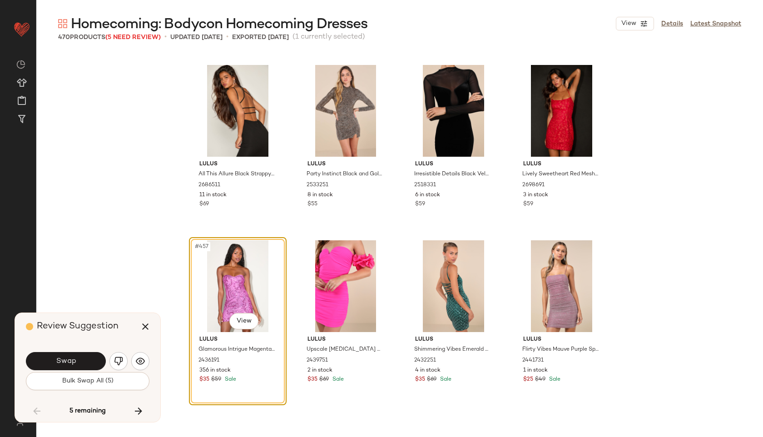
click at [88, 361] on button "Swap" at bounding box center [66, 361] width 80 height 18
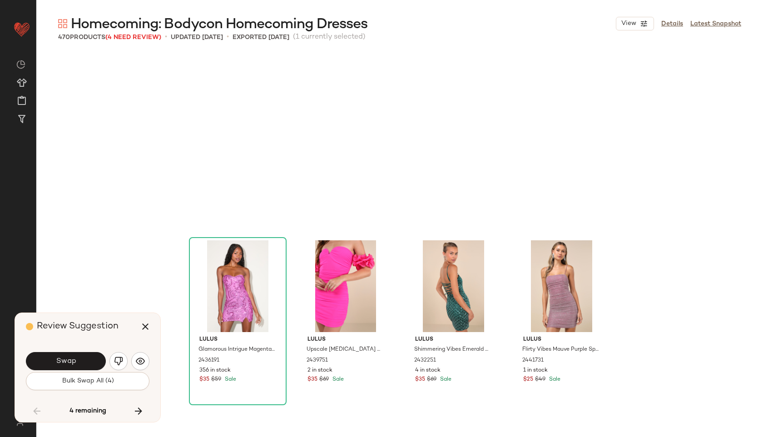
scroll to position [19994, 0]
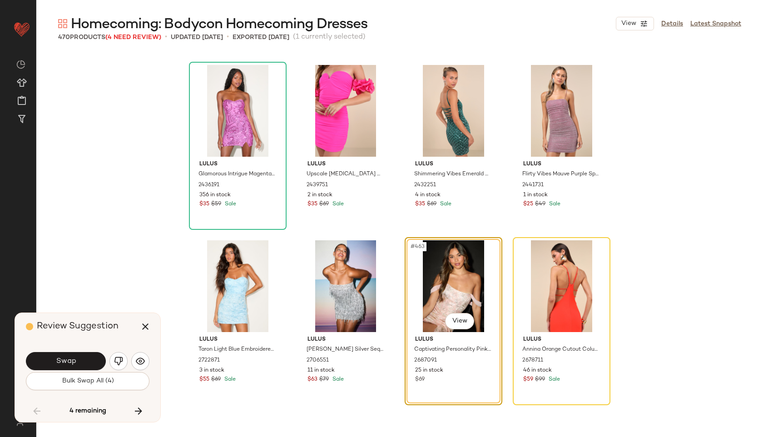
click at [457, 311] on body "Lulus ** Dashboard All Products Global Clipboards (46) Curations (814) Jordan C…" at bounding box center [381, 218] width 763 height 437
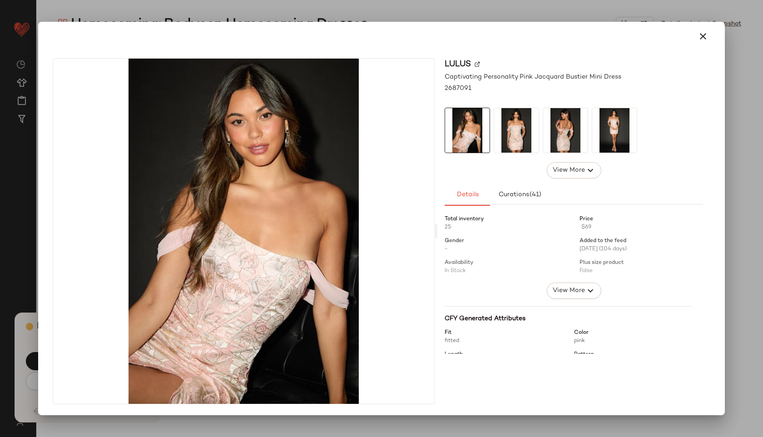
click at [517, 130] on img at bounding box center [516, 130] width 45 height 45
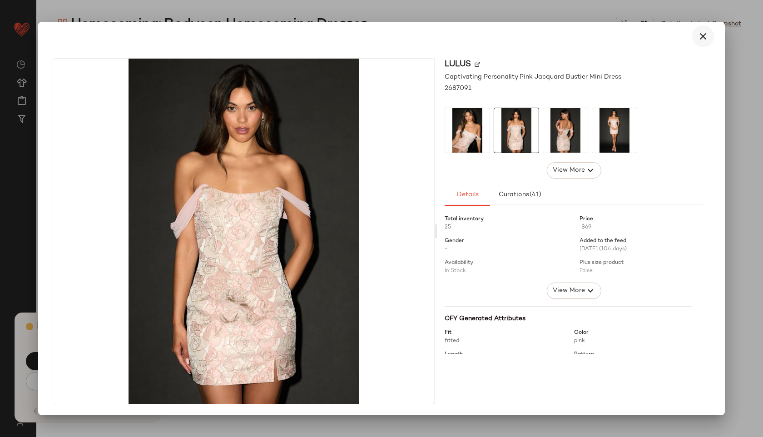
click at [697, 40] on button "button" at bounding box center [703, 36] width 22 height 22
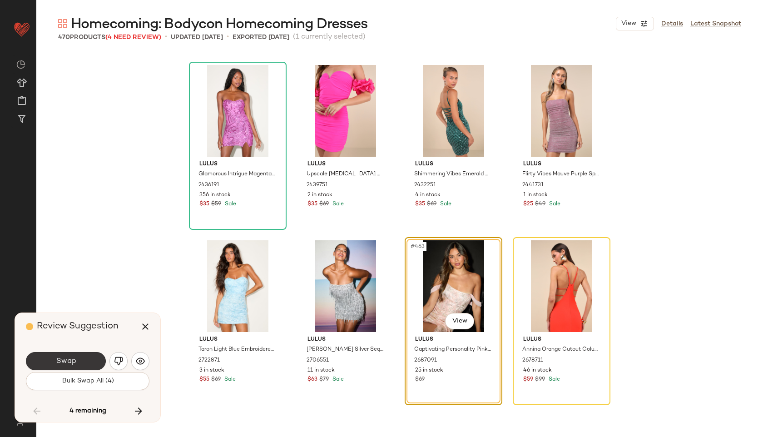
click at [95, 363] on button "Swap" at bounding box center [66, 361] width 80 height 18
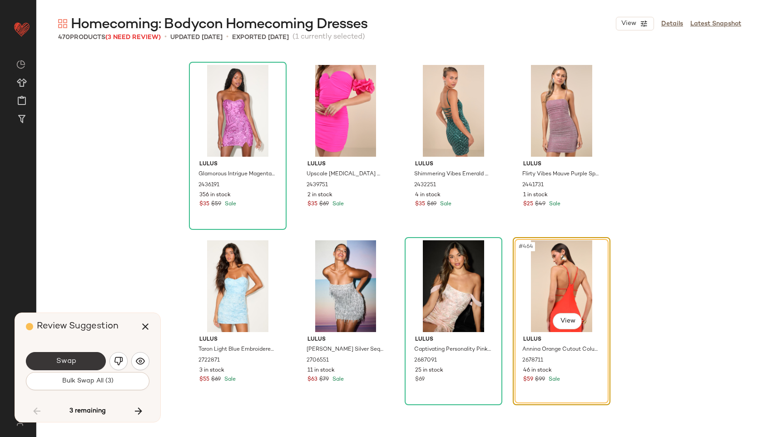
click at [96, 361] on button "Swap" at bounding box center [66, 361] width 80 height 18
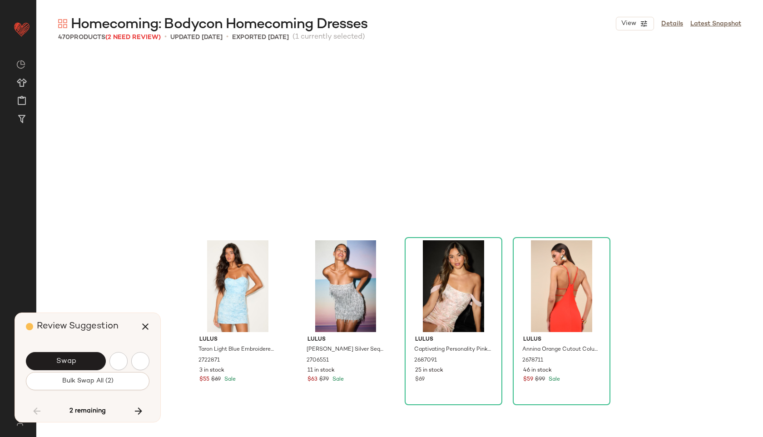
scroll to position [20170, 0]
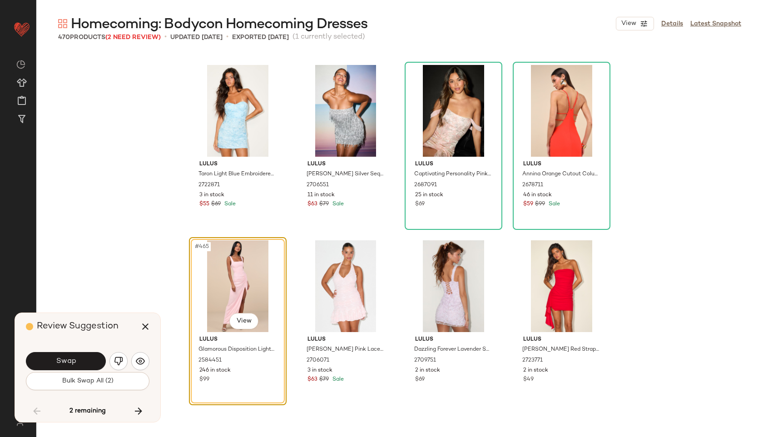
click at [96, 361] on button "Swap" at bounding box center [66, 361] width 80 height 18
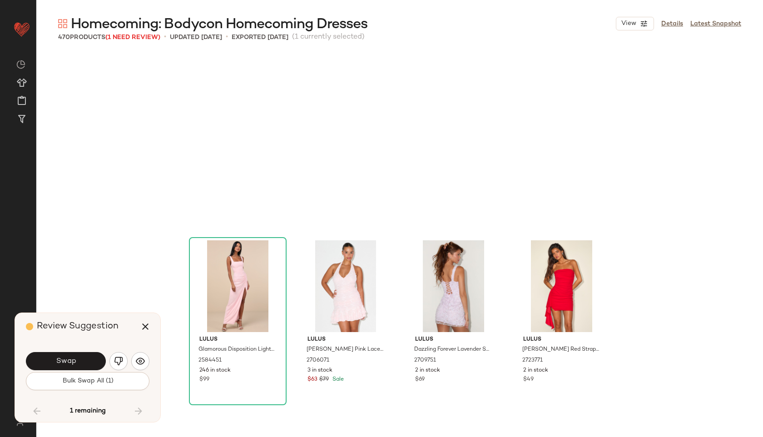
scroll to position [20339, 0]
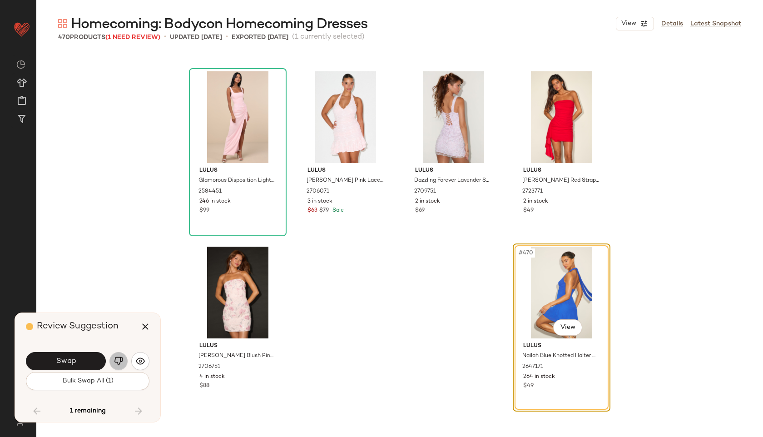
click at [115, 359] on img "button" at bounding box center [118, 361] width 9 height 9
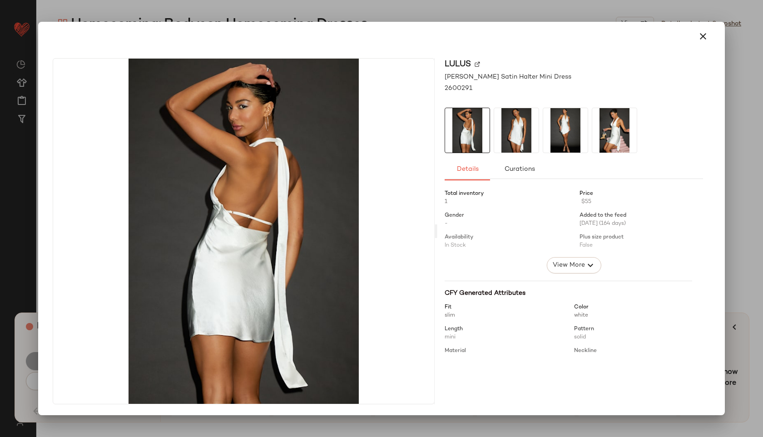
click at [510, 121] on img at bounding box center [516, 130] width 45 height 45
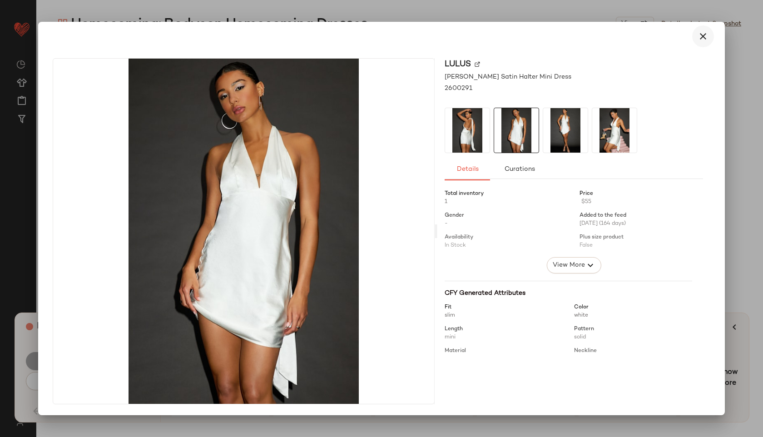
click at [704, 36] on icon "button" at bounding box center [703, 36] width 11 height 11
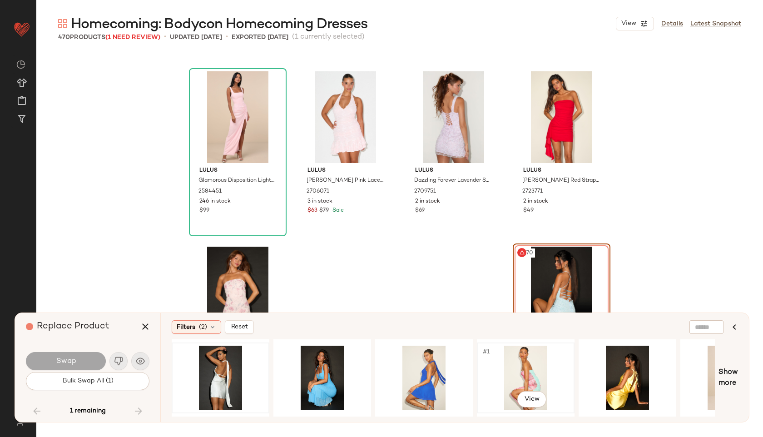
click at [529, 371] on div "#1 View" at bounding box center [525, 378] width 91 height 65
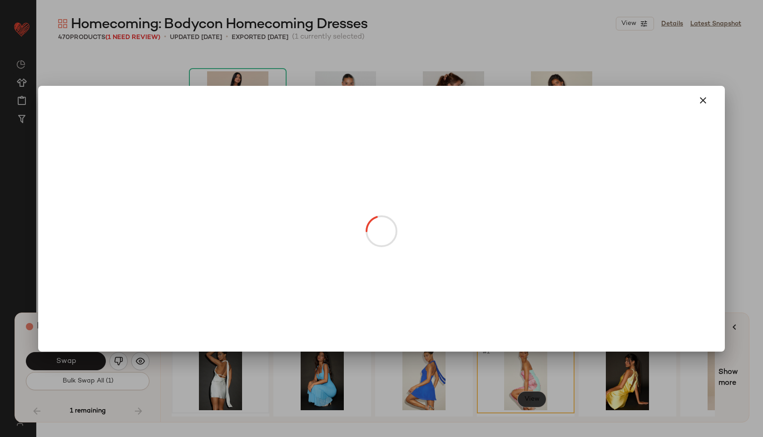
click at [529, 396] on body "Lulus ** Dashboard All Products Global Clipboards (46) Curations (814) Jordan C…" at bounding box center [381, 218] width 763 height 437
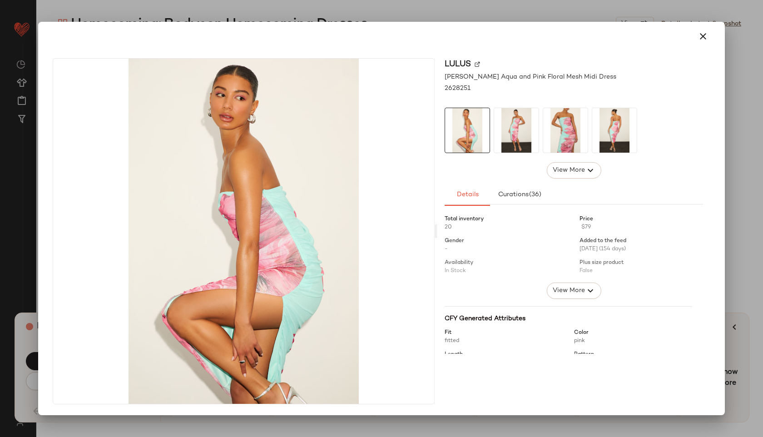
click at [518, 144] on img at bounding box center [516, 130] width 45 height 45
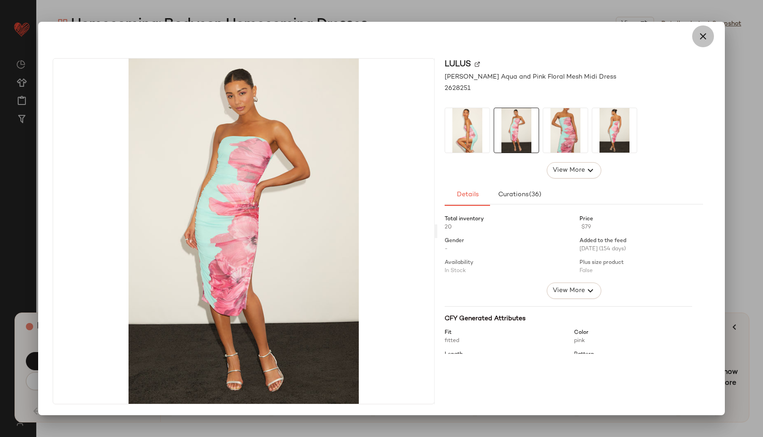
click at [706, 32] on icon "button" at bounding box center [703, 36] width 11 height 11
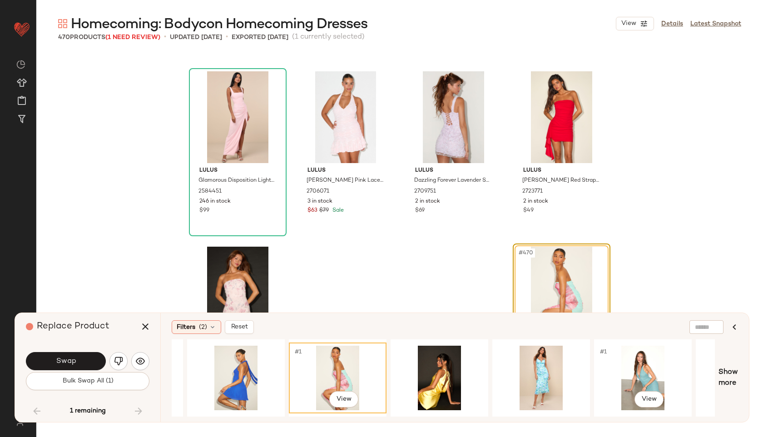
scroll to position [0, 190]
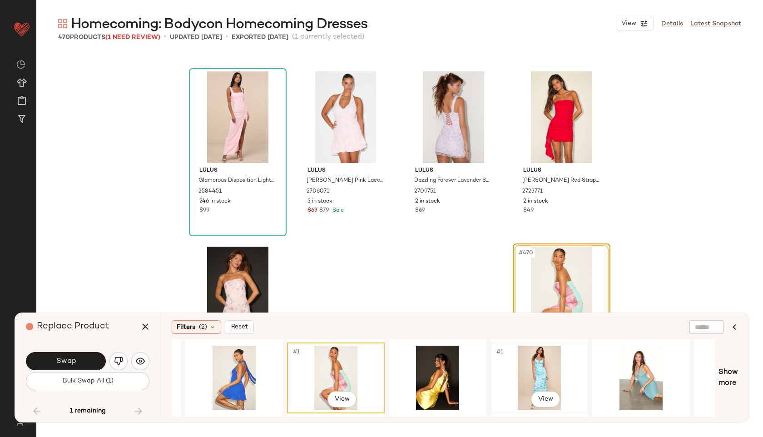
click at [522, 372] on div "#1 View" at bounding box center [539, 378] width 91 height 65
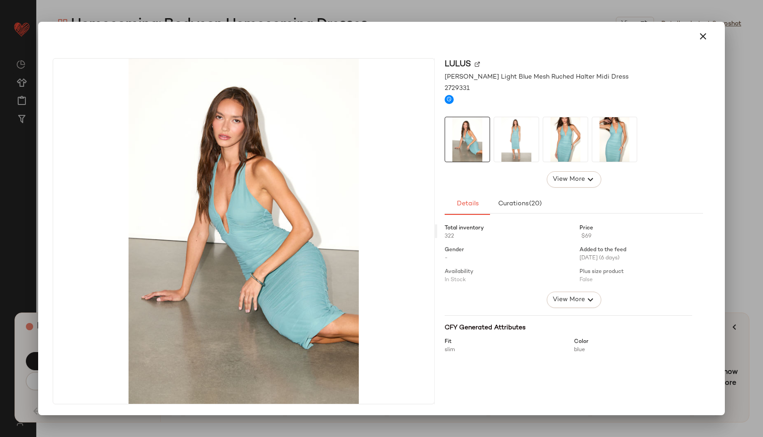
click at [507, 144] on img at bounding box center [516, 139] width 45 height 45
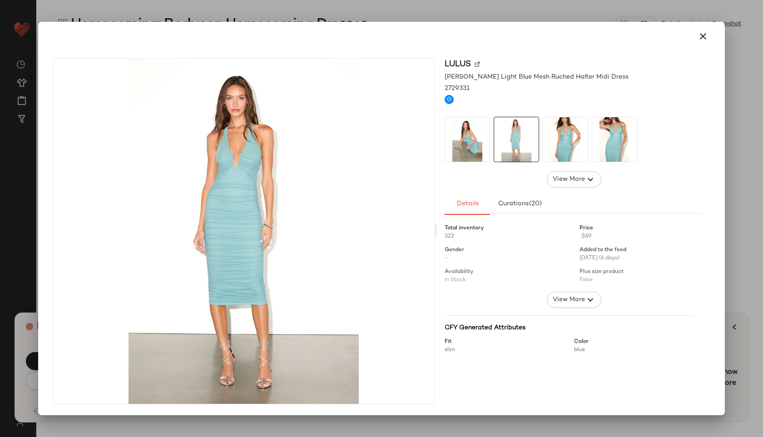
click at [534, 142] on img at bounding box center [516, 139] width 45 height 45
click at [561, 141] on img at bounding box center [565, 139] width 45 height 45
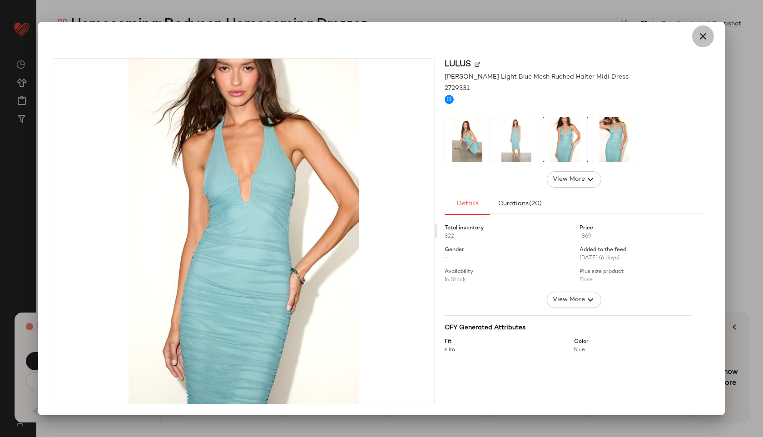
click at [698, 45] on button "button" at bounding box center [703, 36] width 22 height 22
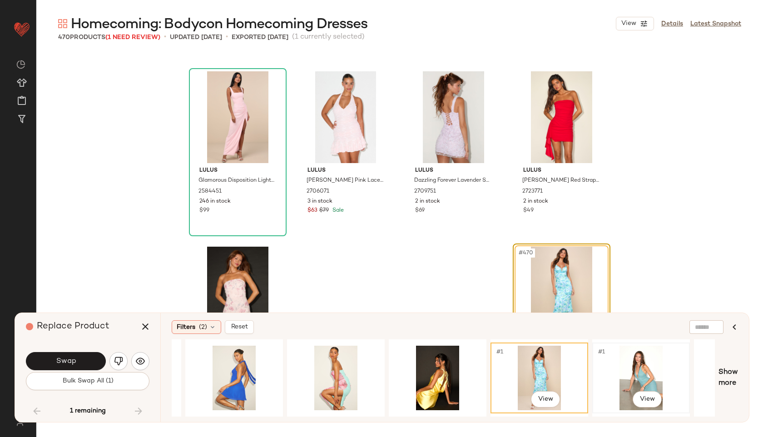
click at [629, 382] on div "#1 View" at bounding box center [641, 378] width 91 height 65
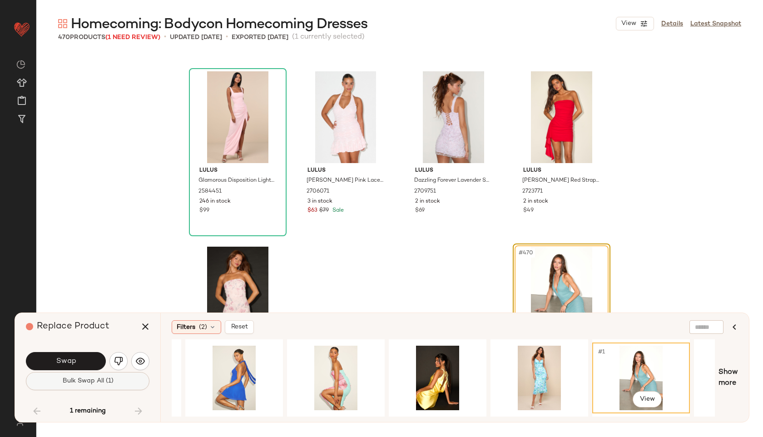
click at [110, 383] on span "Bulk Swap All (1)" at bounding box center [87, 381] width 51 height 7
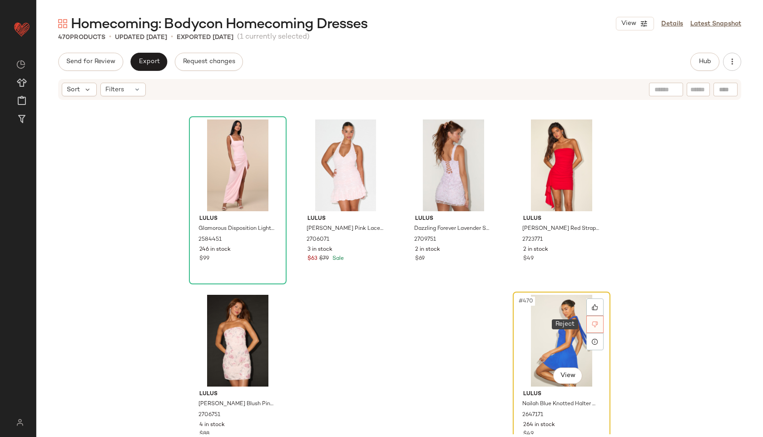
click at [593, 326] on icon at bounding box center [595, 324] width 6 height 6
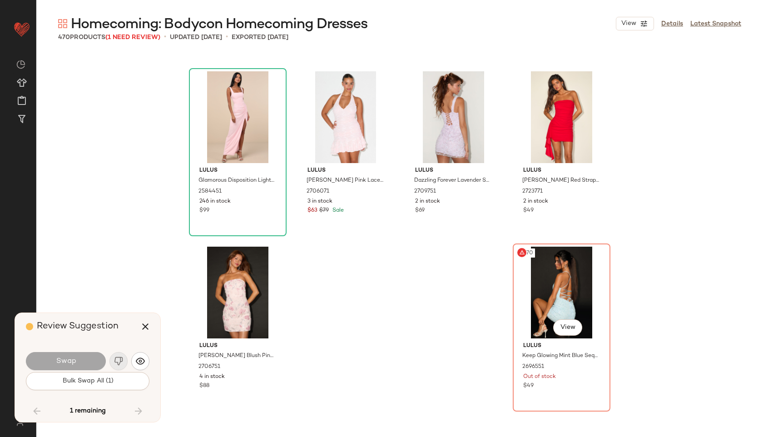
scroll to position [20339, 0]
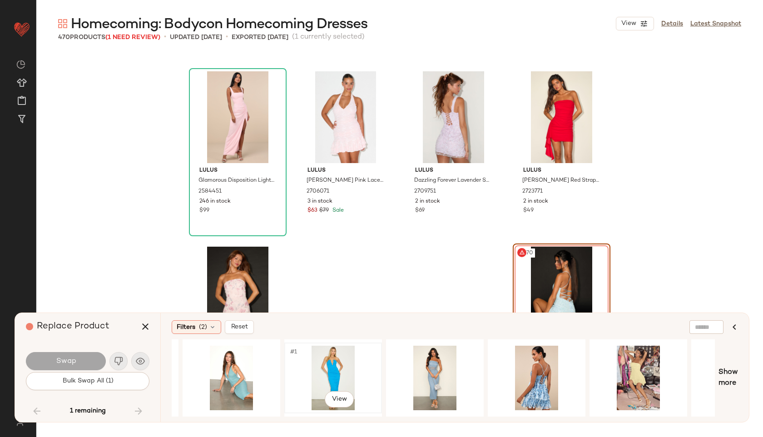
scroll to position [0, 595]
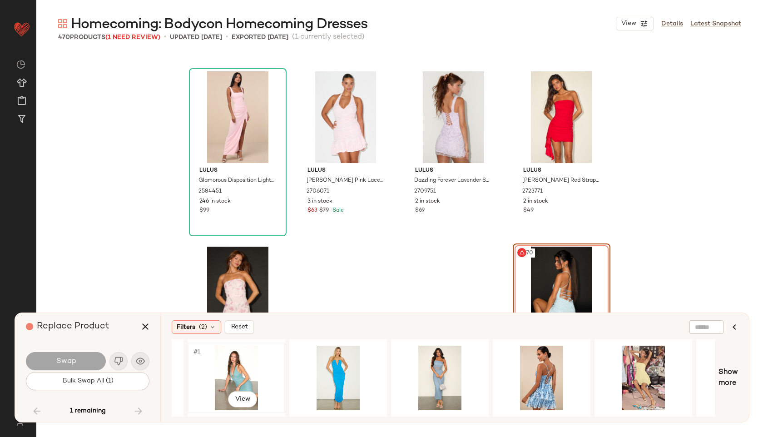
click at [241, 373] on div "#1 View" at bounding box center [236, 378] width 91 height 65
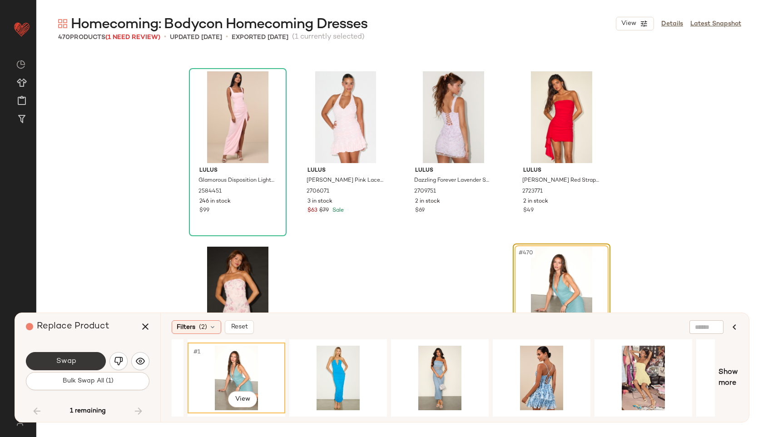
click at [88, 359] on button "Swap" at bounding box center [66, 361] width 80 height 18
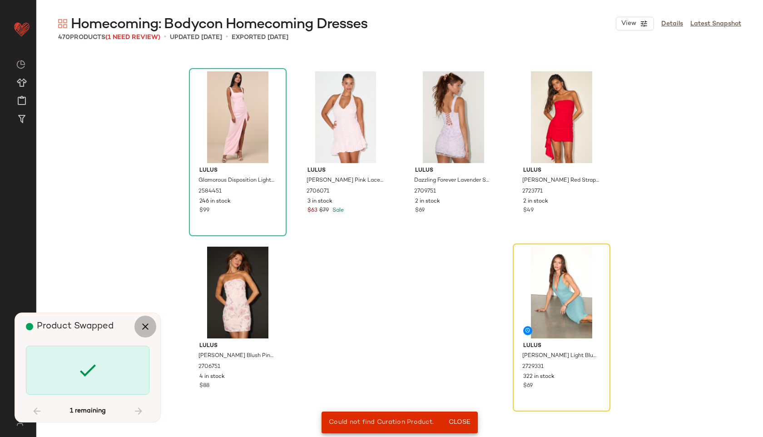
click at [139, 330] on button "button" at bounding box center [145, 327] width 22 height 22
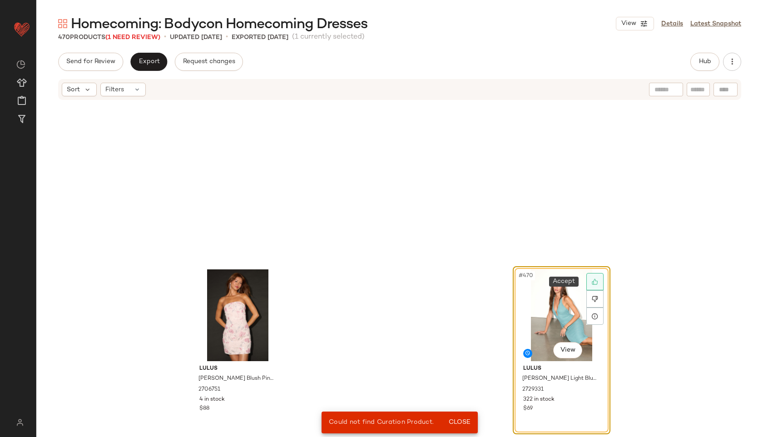
click at [595, 275] on div at bounding box center [595, 281] width 17 height 17
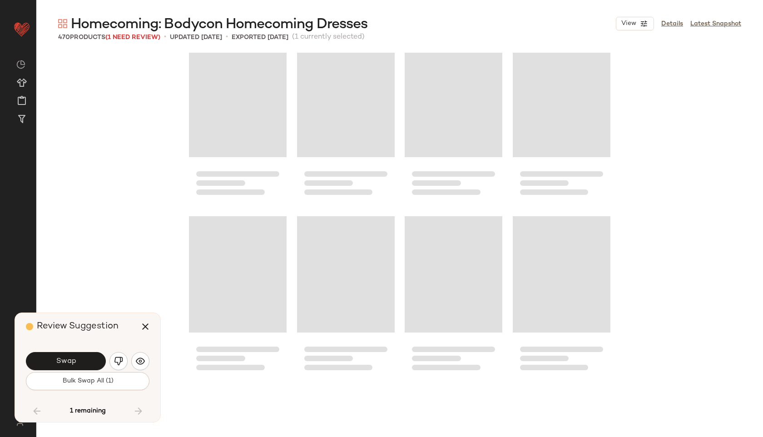
scroll to position [11034, 0]
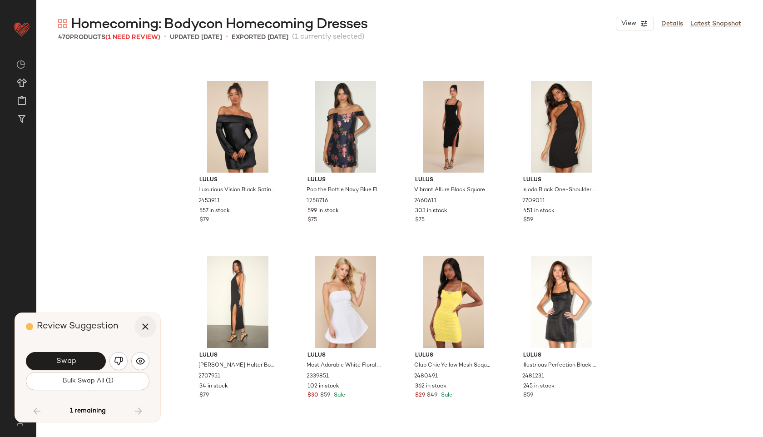
click at [149, 324] on icon "button" at bounding box center [145, 326] width 11 height 11
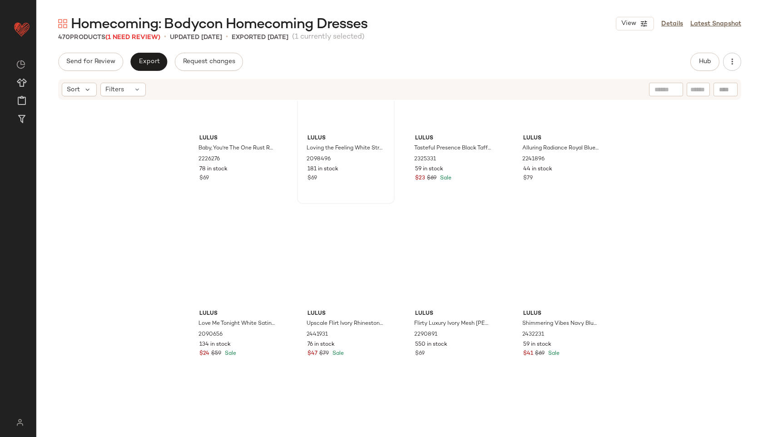
scroll to position [9953, 0]
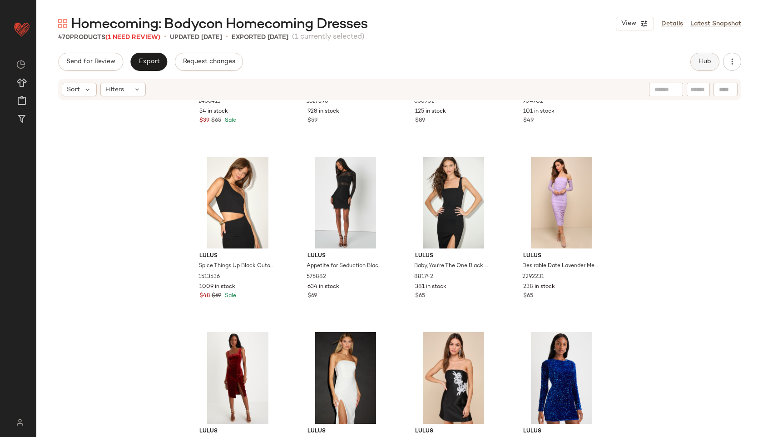
click at [697, 57] on button "Hub" at bounding box center [705, 62] width 29 height 18
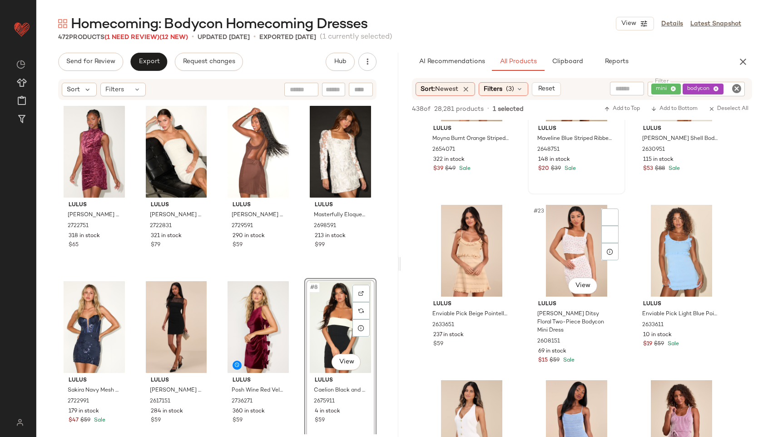
scroll to position [1148, 0]
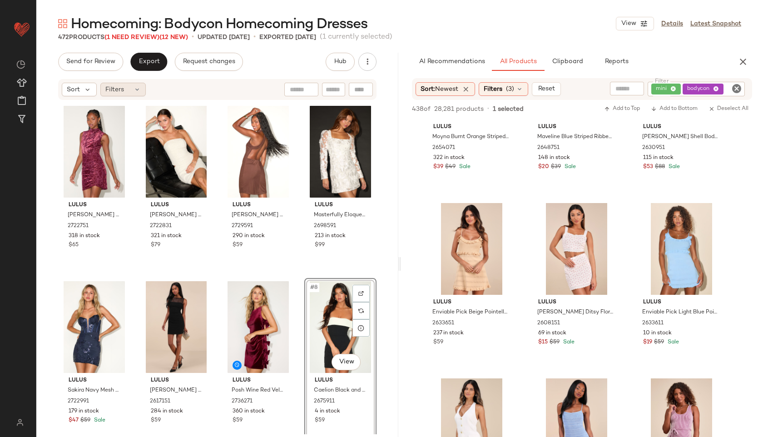
click at [120, 89] on span "Filters" at bounding box center [114, 90] width 19 height 10
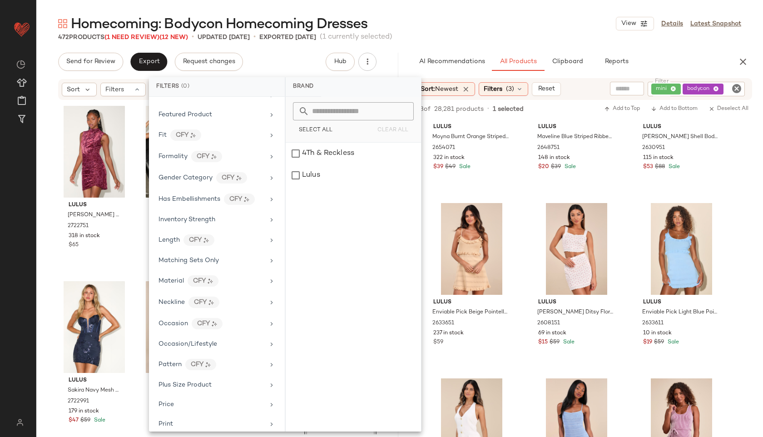
scroll to position [465, 0]
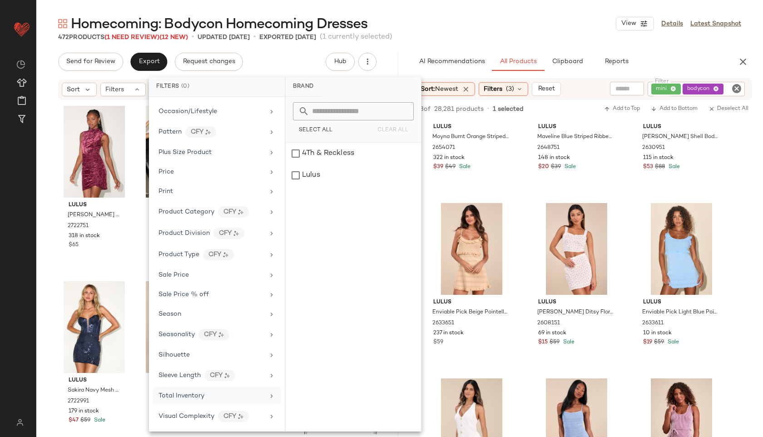
click at [205, 402] on div "Total Inventory" at bounding box center [217, 396] width 129 height 18
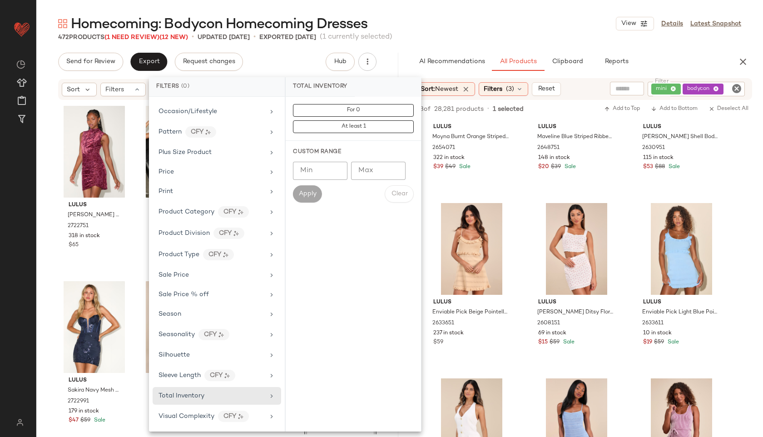
click at [383, 174] on input "Max" at bounding box center [378, 171] width 55 height 18
type input "**"
click at [318, 191] on button "Apply" at bounding box center [307, 193] width 29 height 17
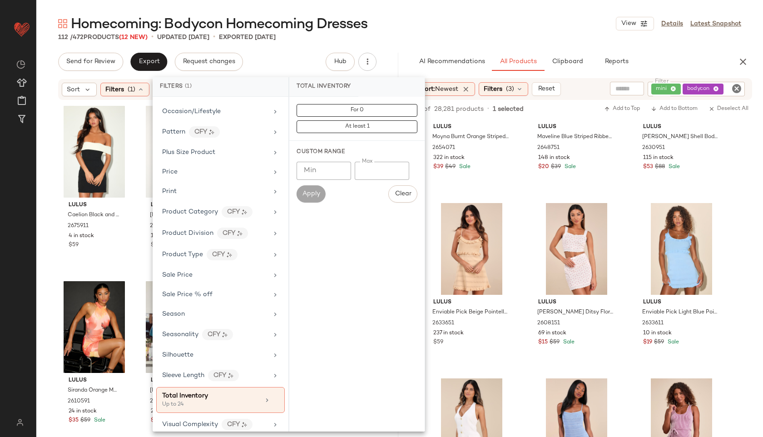
click at [423, 14] on main "Homecoming: Bodycon Homecoming Dresses View Details Latest Snapshot 112 / 472 P…" at bounding box center [381, 218] width 763 height 437
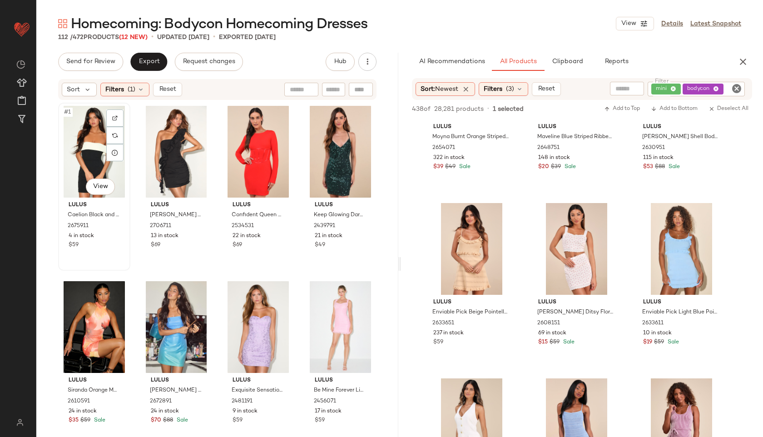
click at [78, 138] on div "#1 View" at bounding box center [94, 152] width 66 height 92
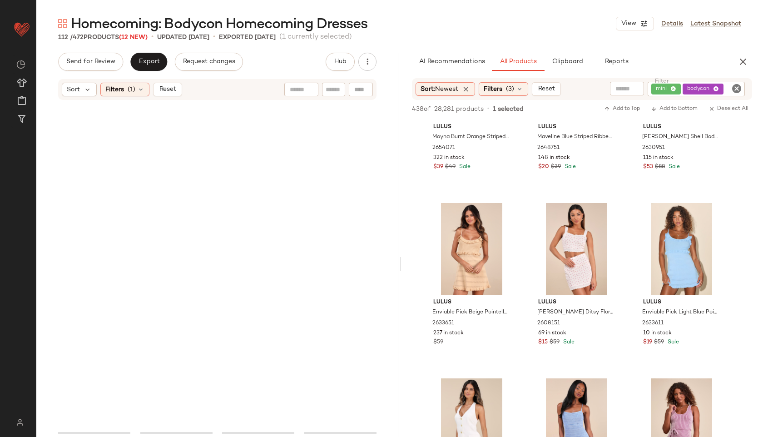
scroll to position [4579, 0]
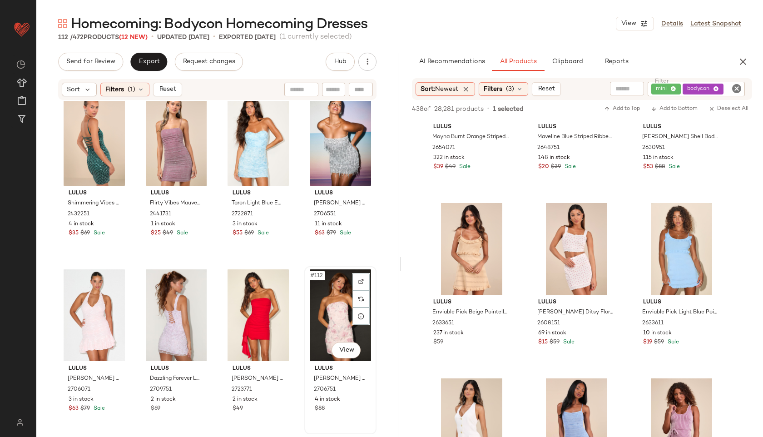
click at [337, 311] on div "#112 View" at bounding box center [341, 315] width 66 height 92
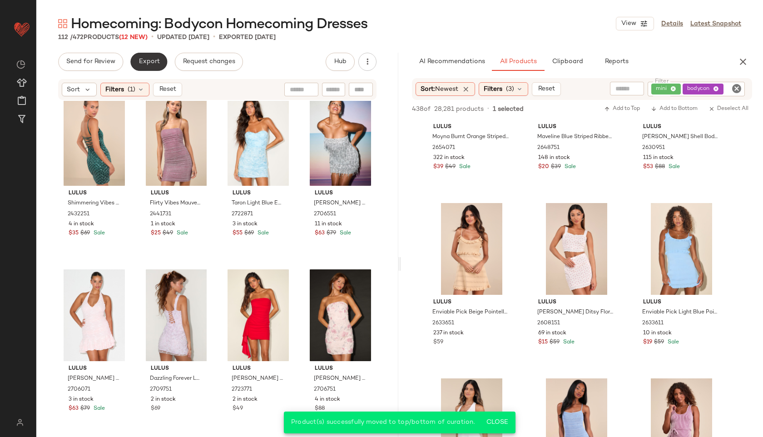
click at [151, 59] on span "Export" at bounding box center [148, 61] width 21 height 7
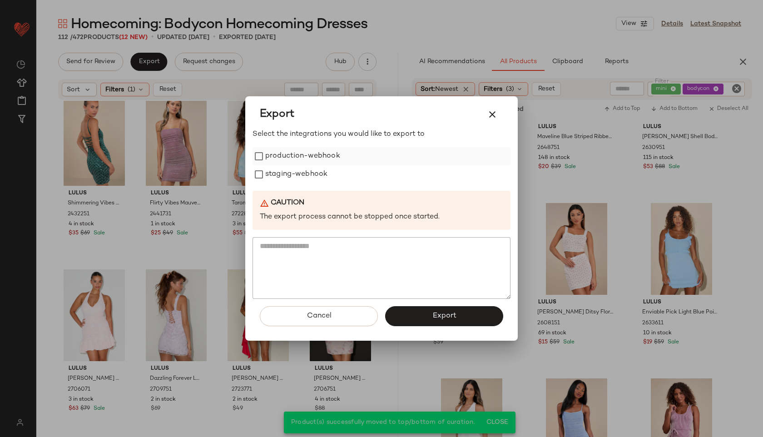
click at [349, 157] on div "production-webhook" at bounding box center [382, 156] width 258 height 18
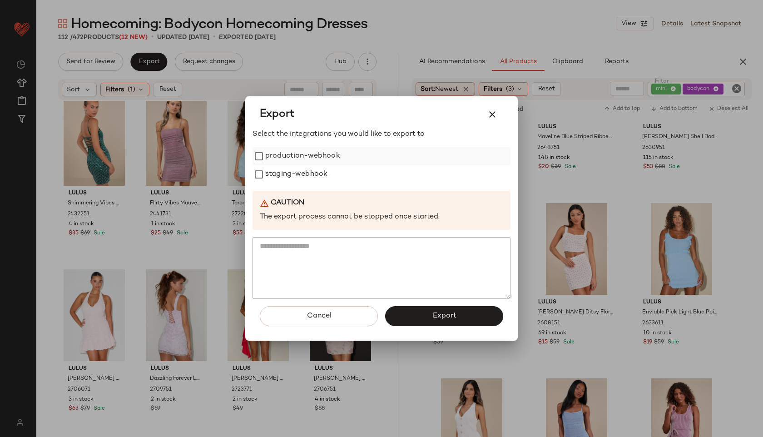
click at [317, 155] on label "production-webhook" at bounding box center [302, 156] width 75 height 18
click at [312, 173] on label "staging-webhook" at bounding box center [296, 174] width 62 height 18
click at [427, 309] on button "Export" at bounding box center [444, 316] width 118 height 20
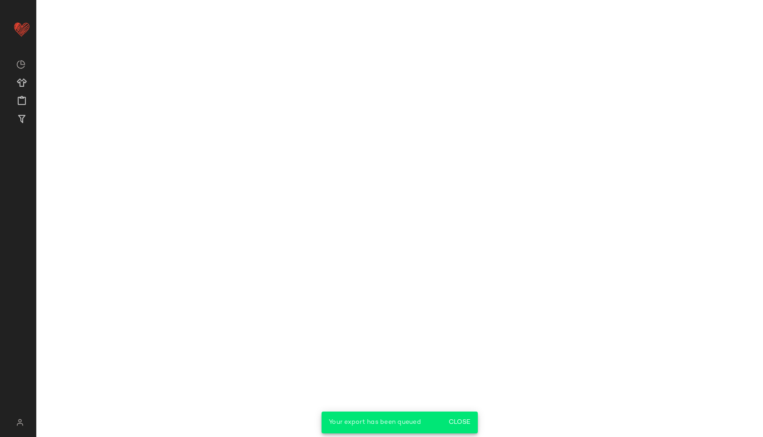
scroll to position [1674, 0]
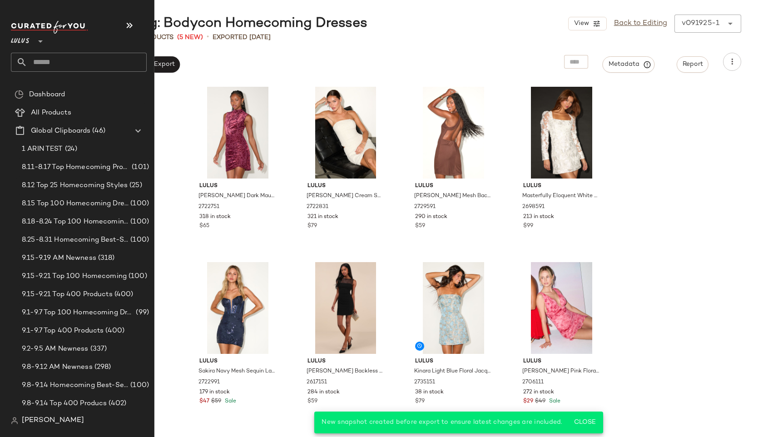
click at [53, 56] on input "text" at bounding box center [86, 62] width 119 height 19
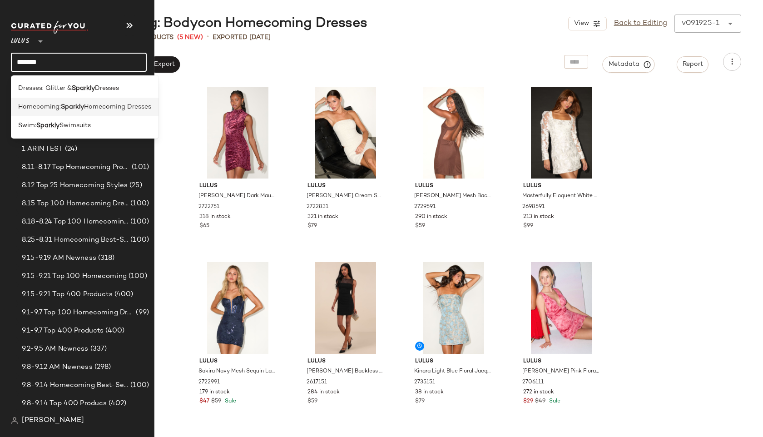
type input "*******"
click at [47, 104] on span "Homecoming:" at bounding box center [39, 107] width 43 height 10
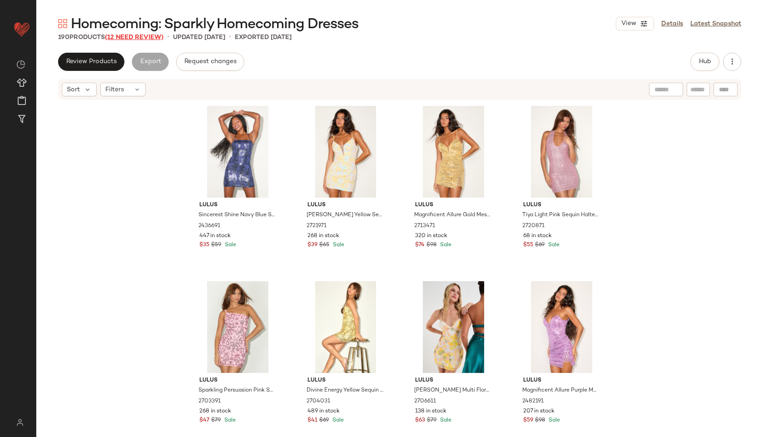
click at [135, 36] on span "(12 Need Review)" at bounding box center [134, 37] width 59 height 7
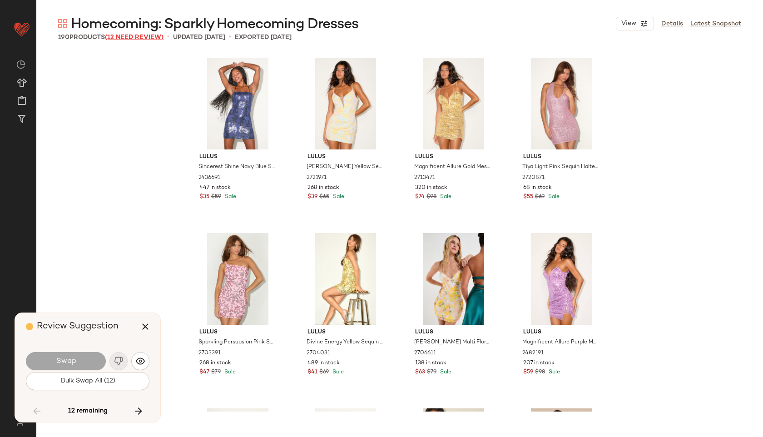
scroll to position [6139, 0]
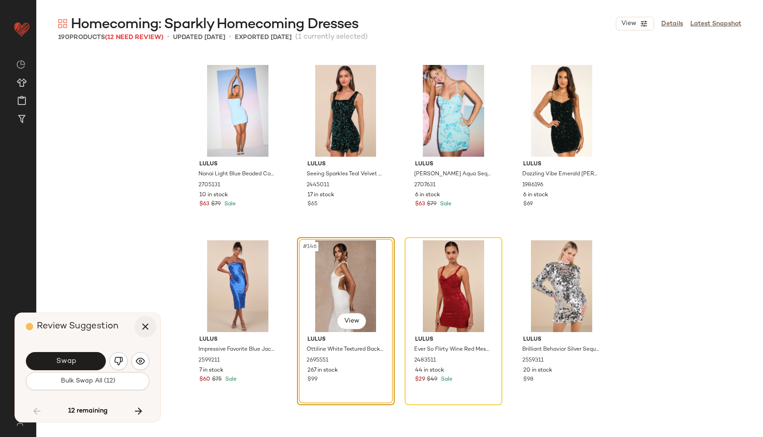
click at [148, 332] on button "button" at bounding box center [145, 327] width 22 height 22
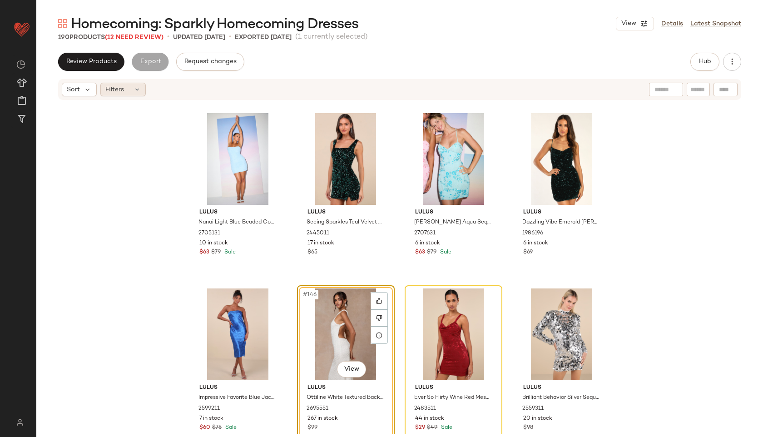
click at [127, 88] on div "Filters" at bounding box center [122, 90] width 45 height 14
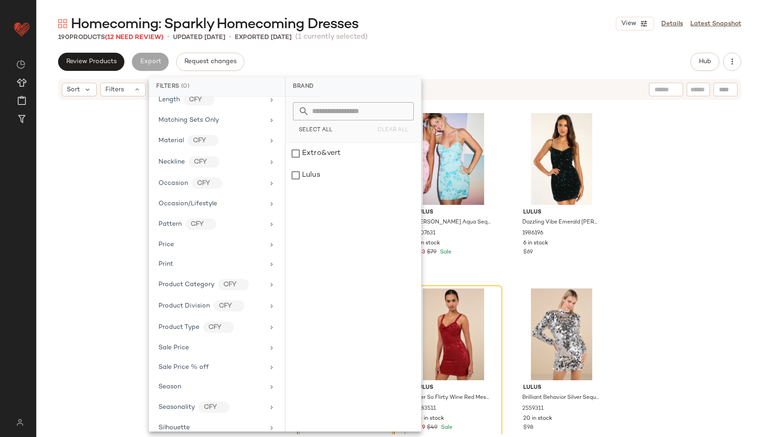
scroll to position [446, 0]
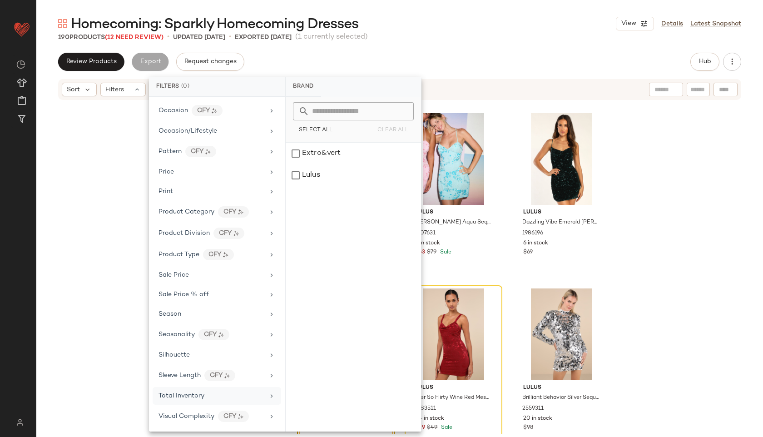
click at [193, 396] on span "Total Inventory" at bounding box center [182, 396] width 46 height 7
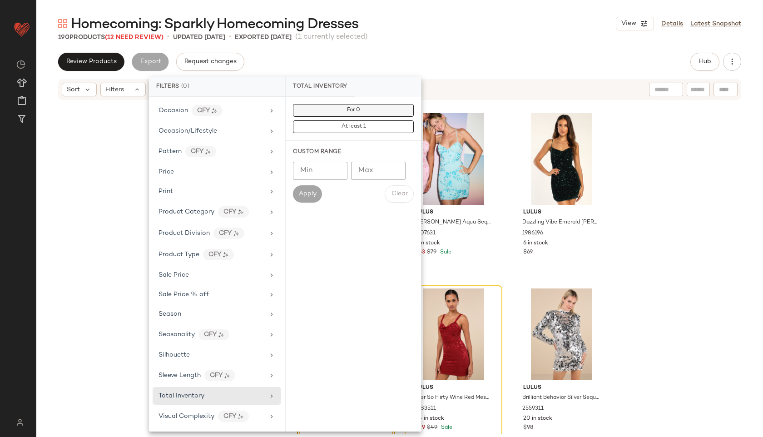
click at [368, 109] on button "For 0" at bounding box center [353, 110] width 121 height 13
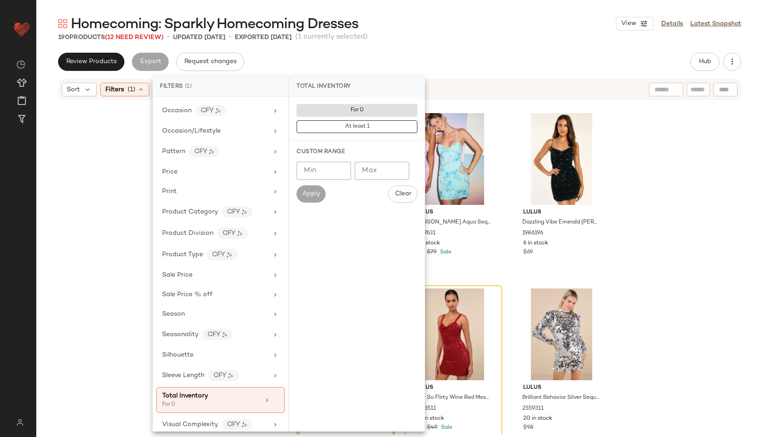
click at [413, 34] on div "190 Products (12 Need Review) • updated Sep 19th • Exported Sep 19th (1 current…" at bounding box center [399, 37] width 727 height 9
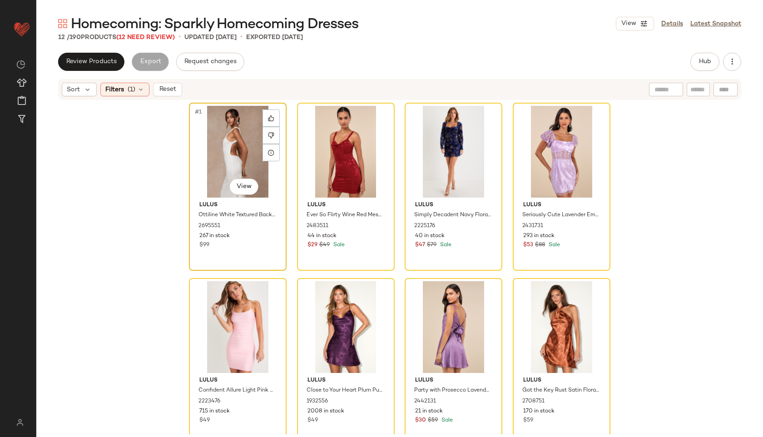
click at [204, 144] on div "#1 View" at bounding box center [237, 152] width 91 height 92
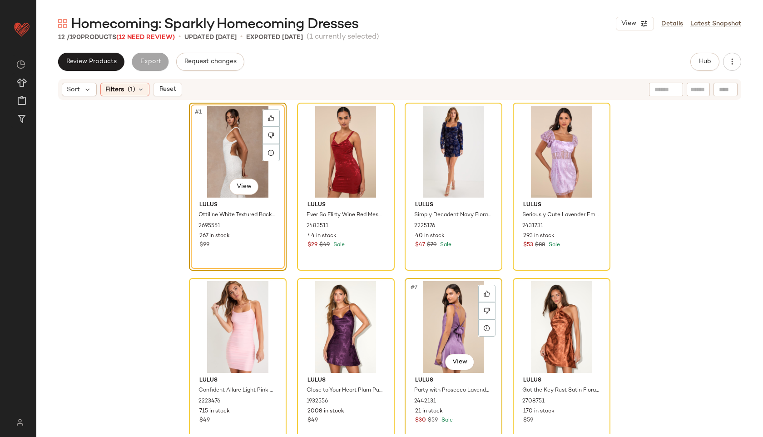
scroll to position [187, 0]
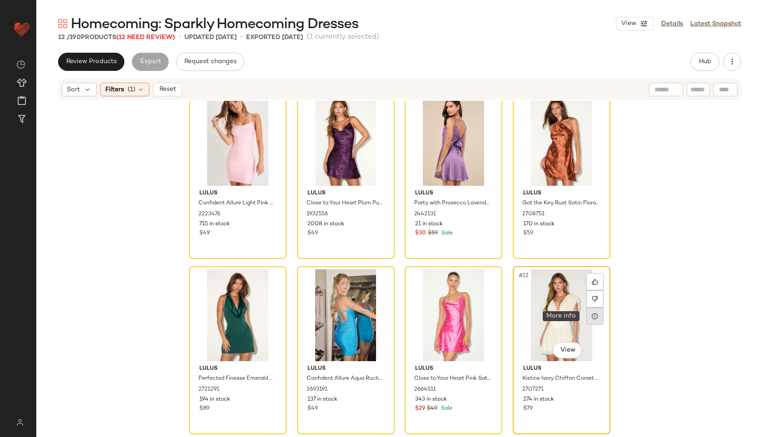
click at [594, 308] on div at bounding box center [595, 316] width 17 height 17
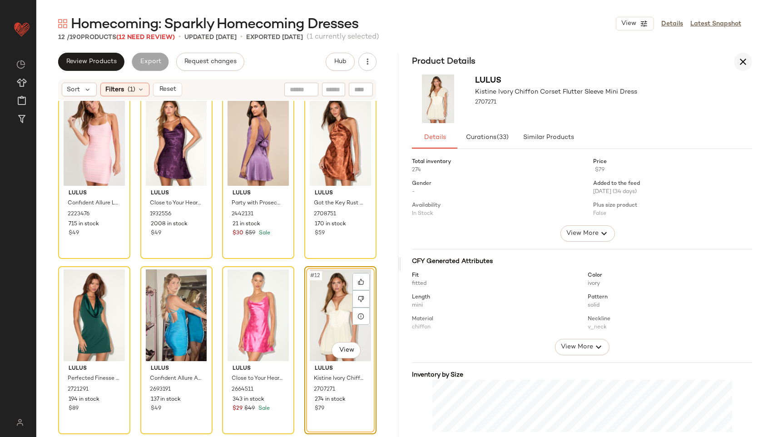
click at [739, 63] on icon "button" at bounding box center [743, 61] width 11 height 11
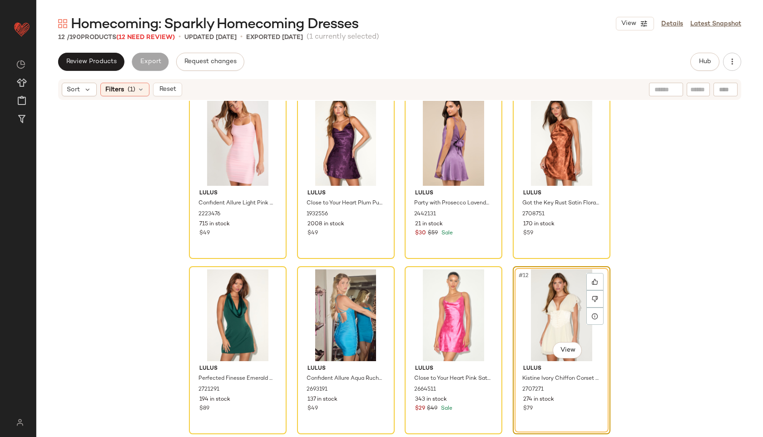
click at [550, 299] on div "#12 View" at bounding box center [561, 315] width 91 height 92
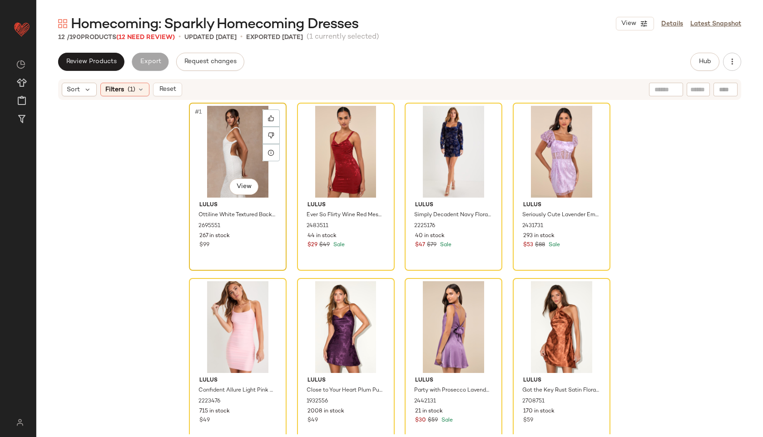
click at [220, 153] on div "#1 View" at bounding box center [237, 152] width 91 height 92
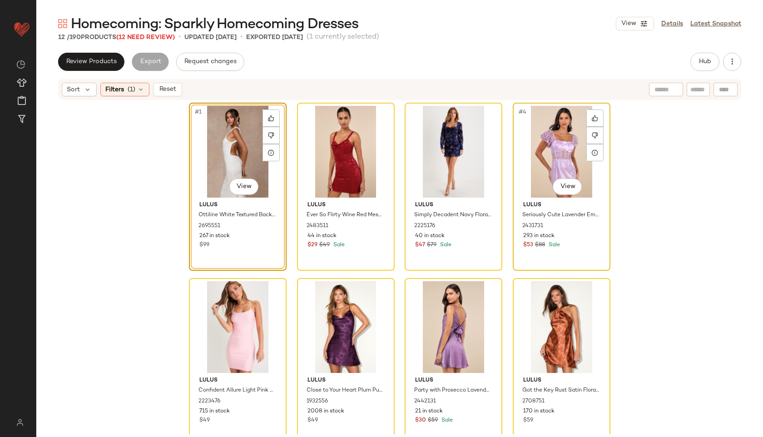
click at [530, 152] on div "#4 View" at bounding box center [561, 152] width 91 height 92
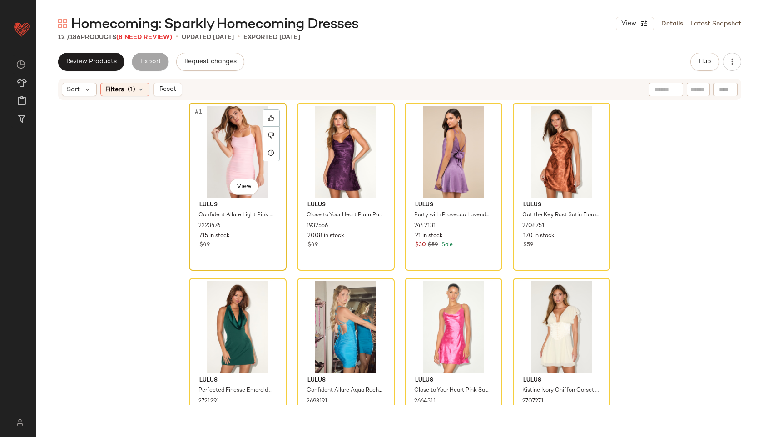
click at [245, 153] on div "#1 View" at bounding box center [237, 152] width 91 height 92
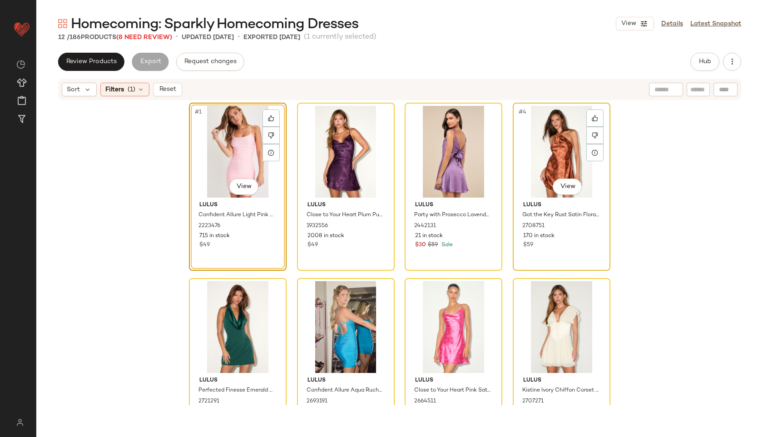
scroll to position [41, 0]
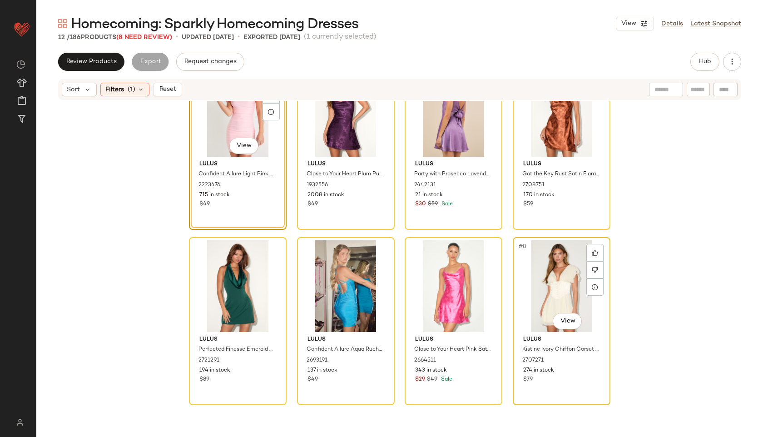
click at [544, 290] on div "#8 View" at bounding box center [561, 286] width 91 height 92
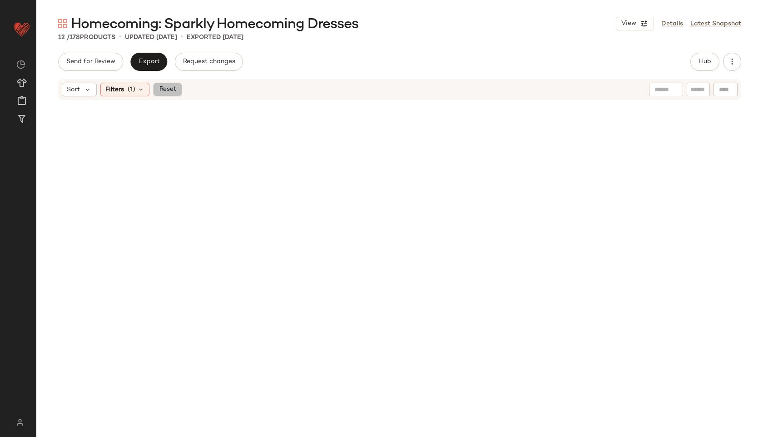
click at [179, 92] on button "Reset" at bounding box center [167, 90] width 29 height 14
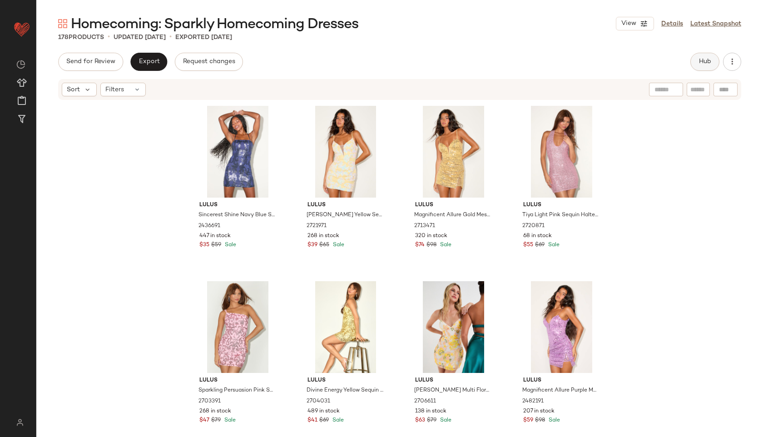
click at [703, 59] on span "Hub" at bounding box center [705, 61] width 13 height 7
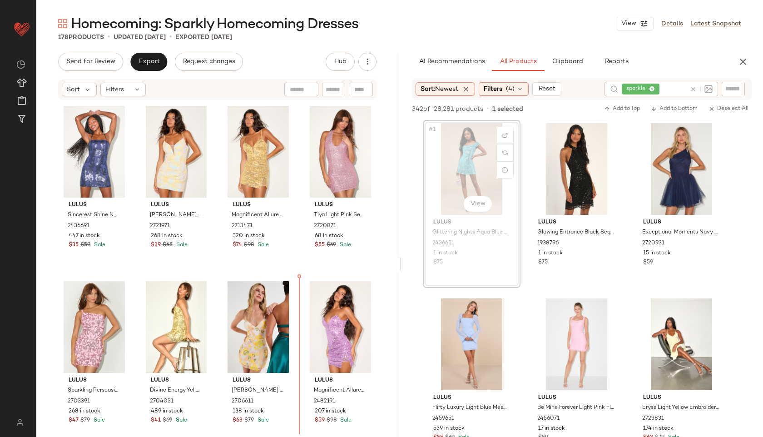
scroll to position [6, 0]
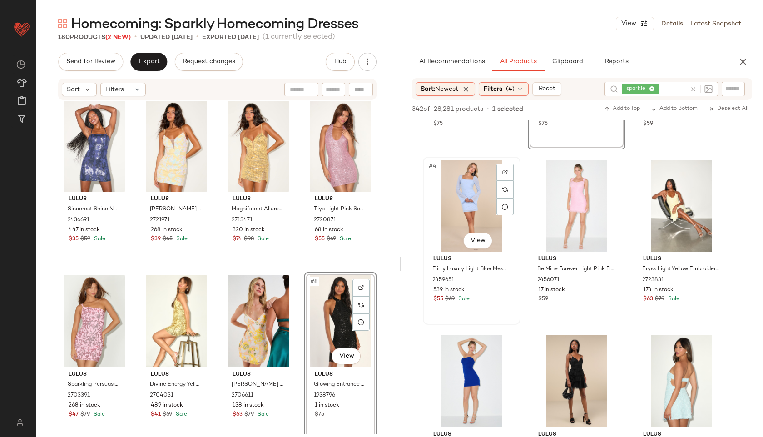
scroll to position [139, 0]
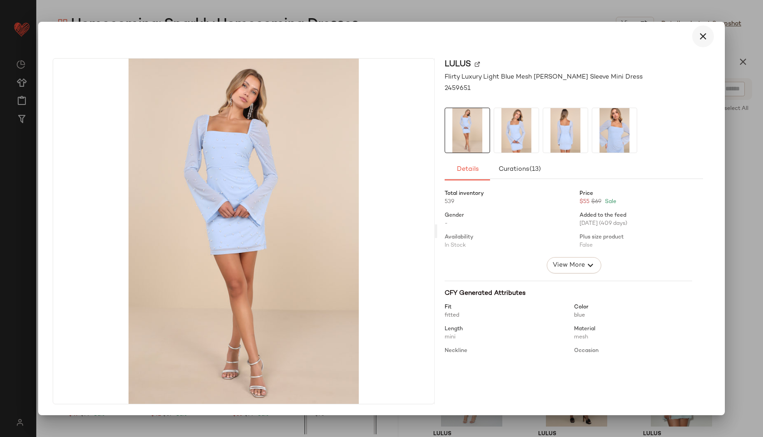
click at [702, 40] on icon "button" at bounding box center [703, 36] width 11 height 11
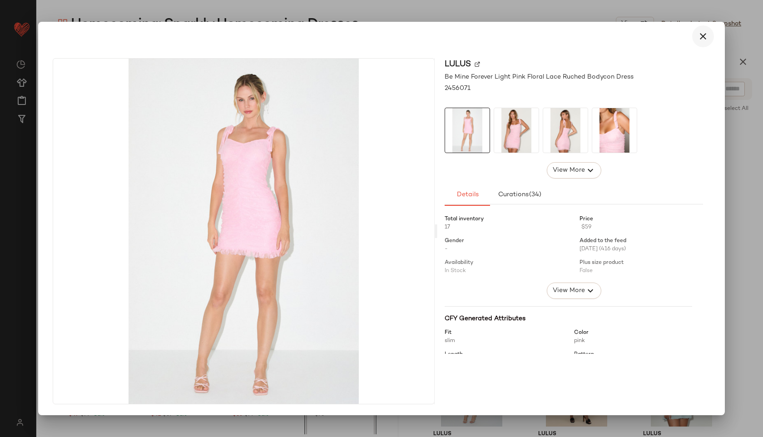
click at [702, 38] on icon "button" at bounding box center [703, 36] width 11 height 11
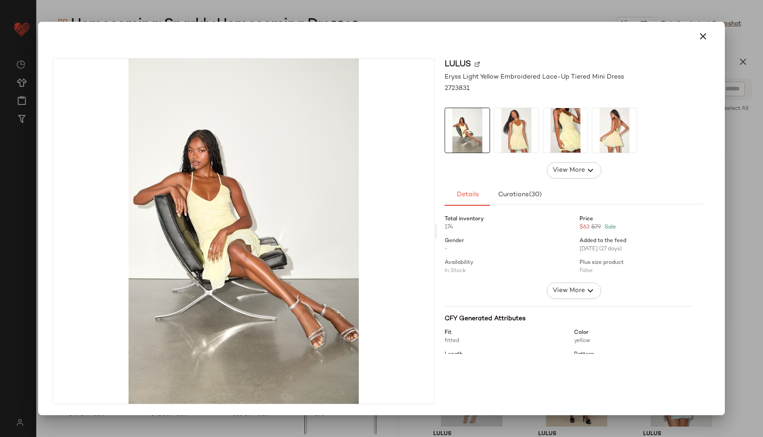
click at [612, 141] on img at bounding box center [615, 130] width 45 height 45
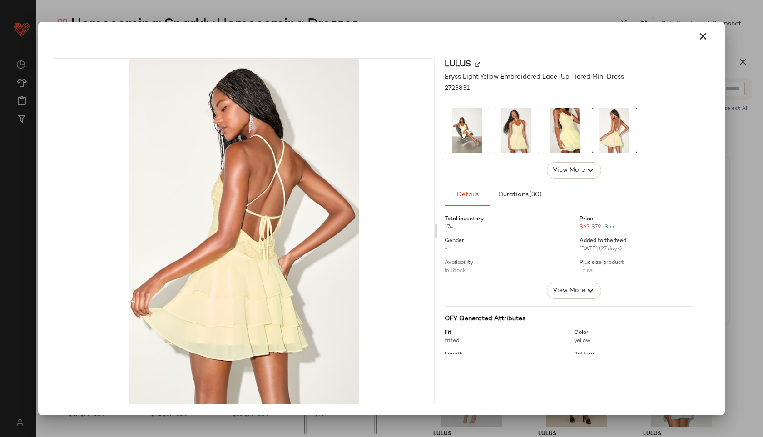
click at [565, 130] on img at bounding box center [565, 130] width 45 height 45
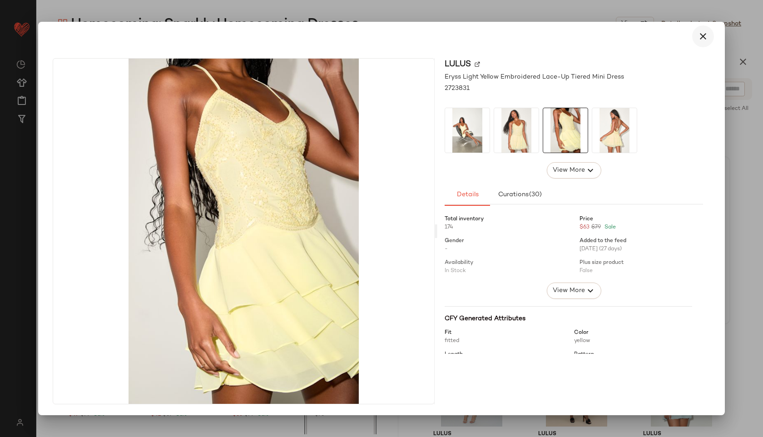
click at [703, 37] on icon "button" at bounding box center [703, 36] width 11 height 11
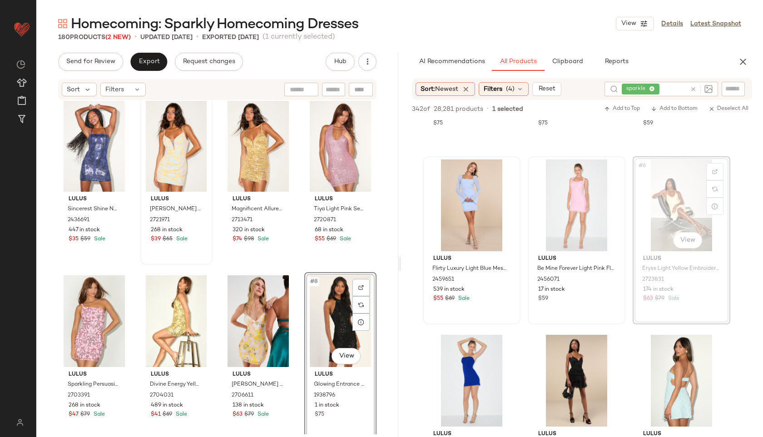
drag, startPoint x: 692, startPoint y: 202, endPoint x: 186, endPoint y: 234, distance: 507.2
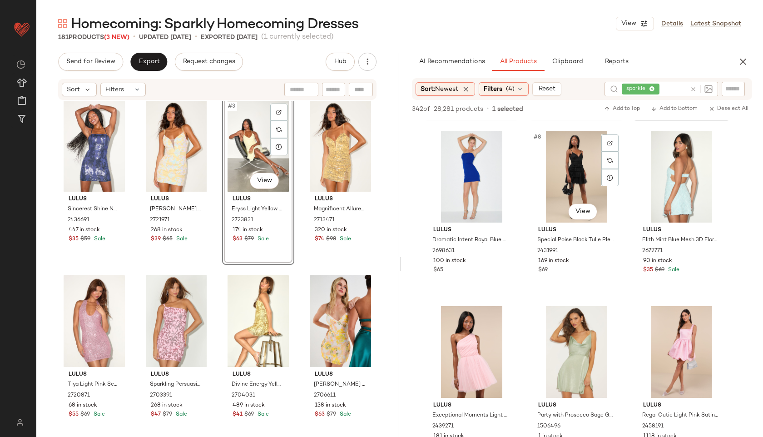
scroll to position [351, 0]
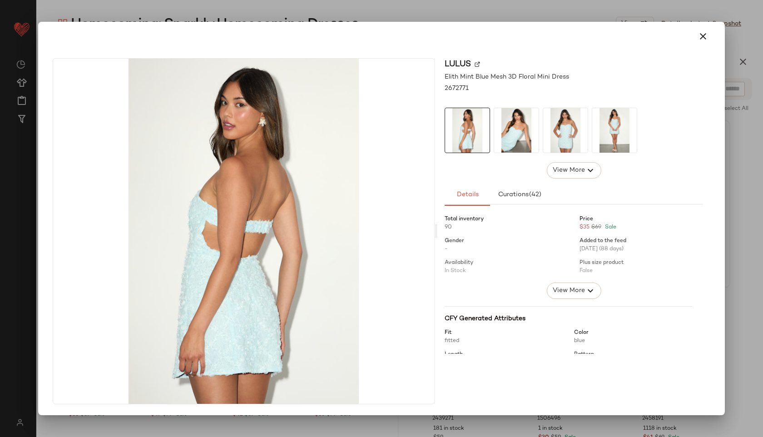
click at [563, 135] on img at bounding box center [565, 130] width 45 height 45
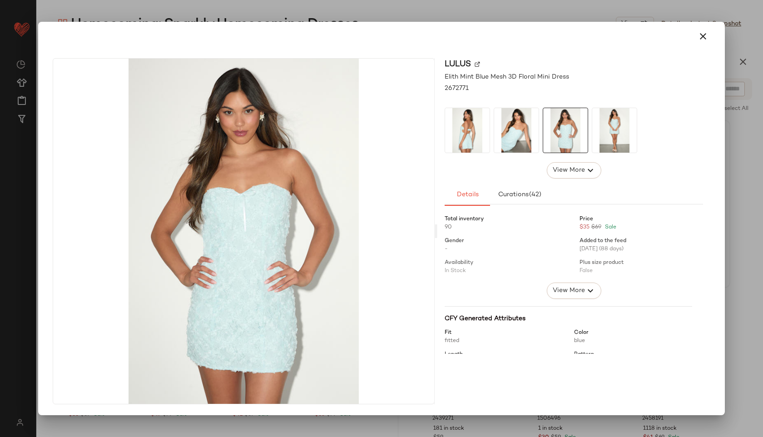
click at [628, 139] on img at bounding box center [615, 130] width 45 height 45
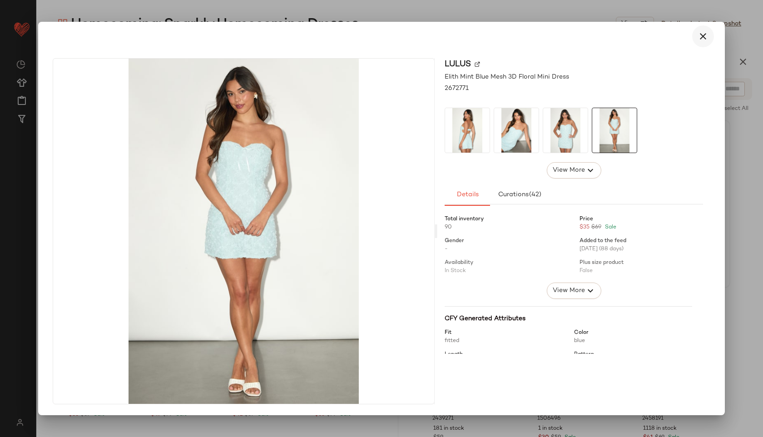
click at [705, 30] on button "button" at bounding box center [703, 36] width 22 height 22
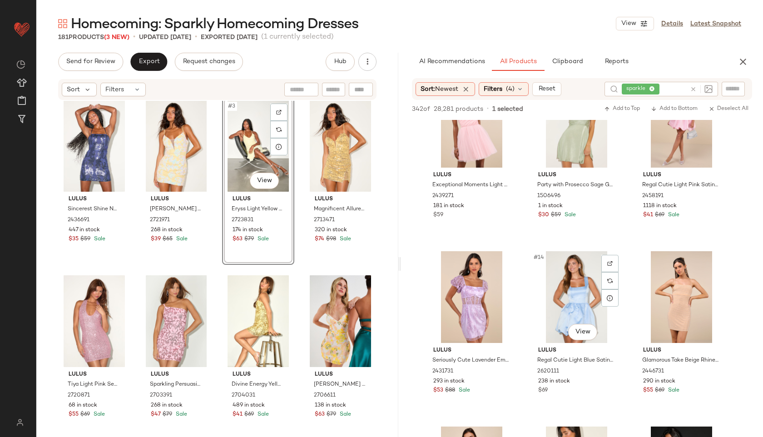
scroll to position [627, 0]
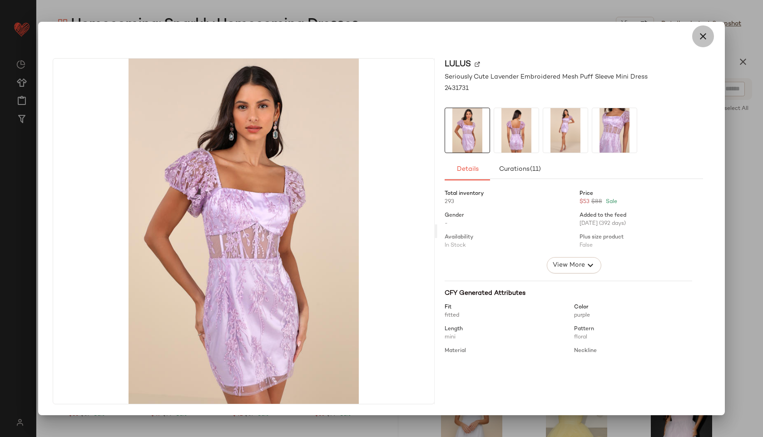
click at [707, 31] on icon "button" at bounding box center [703, 36] width 11 height 11
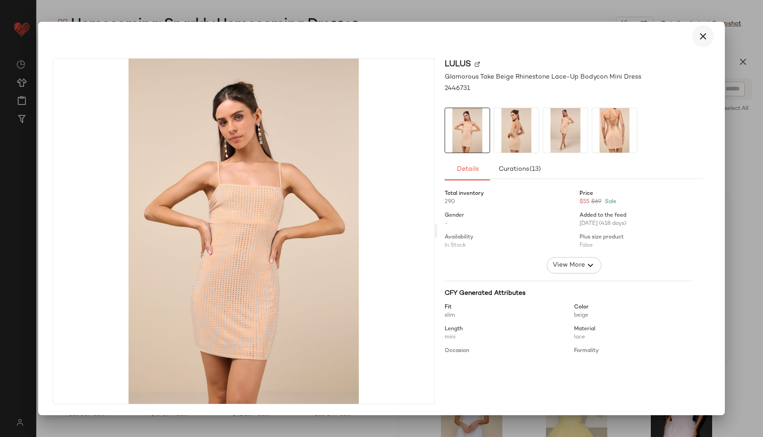
click at [700, 34] on icon "button" at bounding box center [703, 36] width 11 height 11
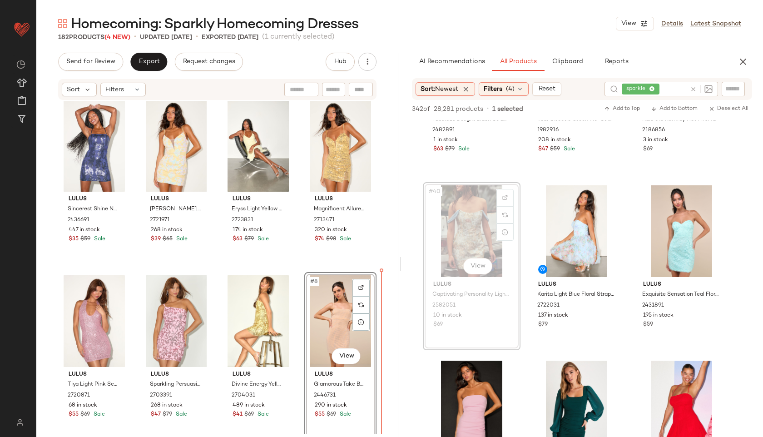
scroll to position [18, 0]
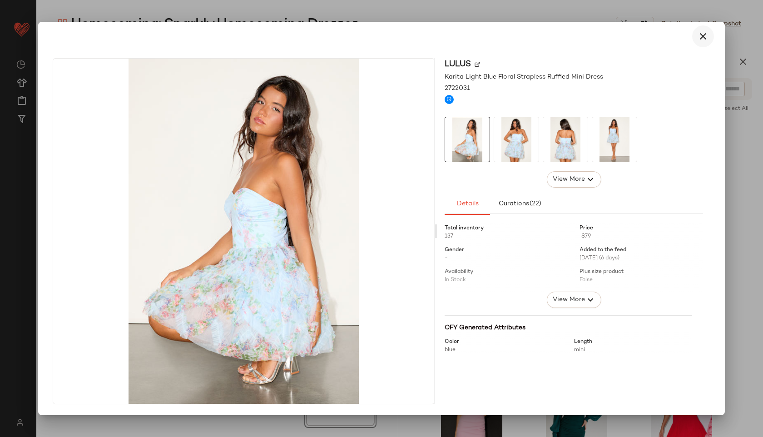
click at [705, 37] on icon "button" at bounding box center [703, 36] width 11 height 11
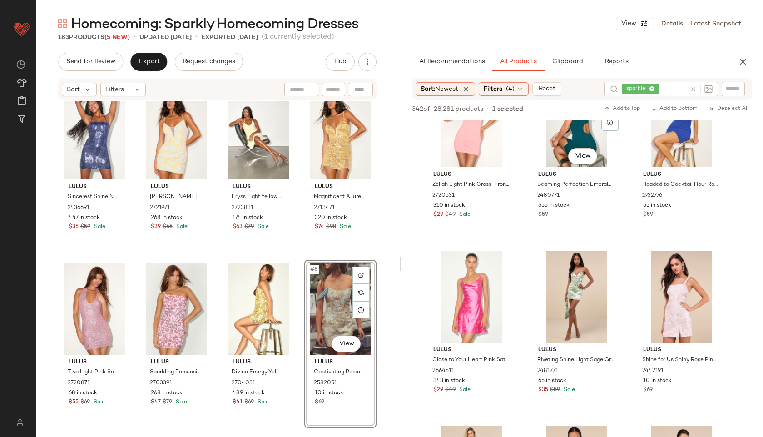
scroll to position [2854, 0]
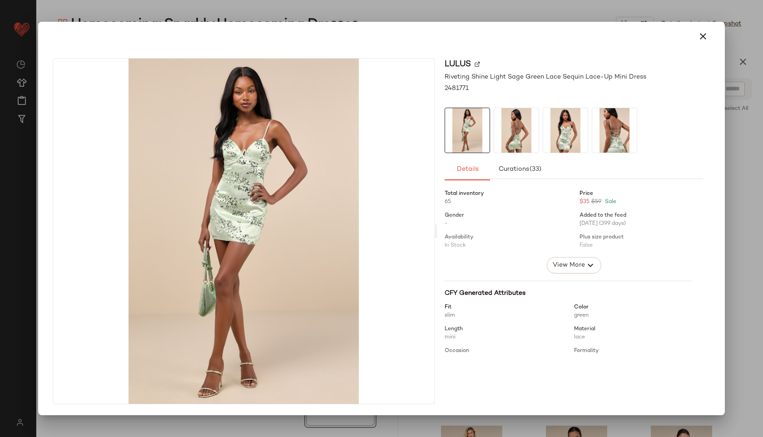
click at [515, 132] on img at bounding box center [516, 130] width 45 height 45
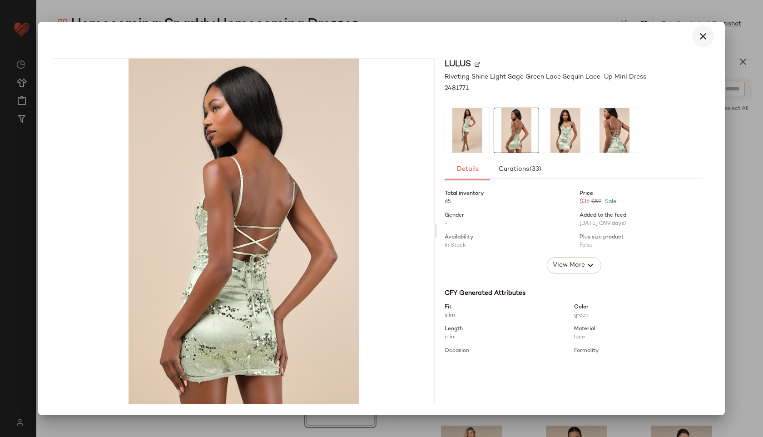
click at [705, 35] on icon "button" at bounding box center [703, 36] width 11 height 11
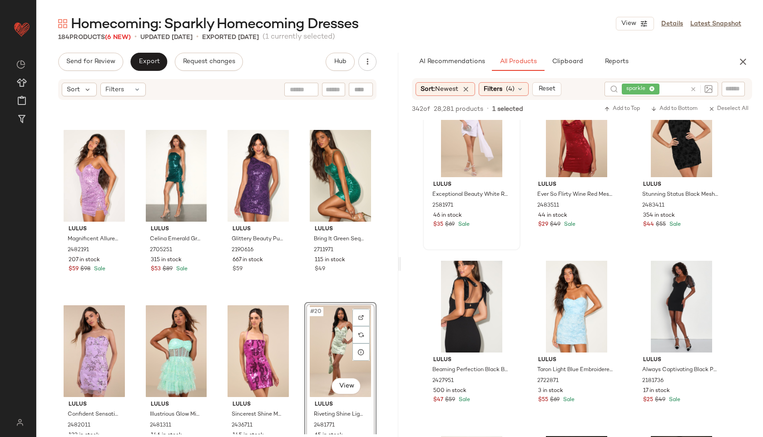
scroll to position [3197, 0]
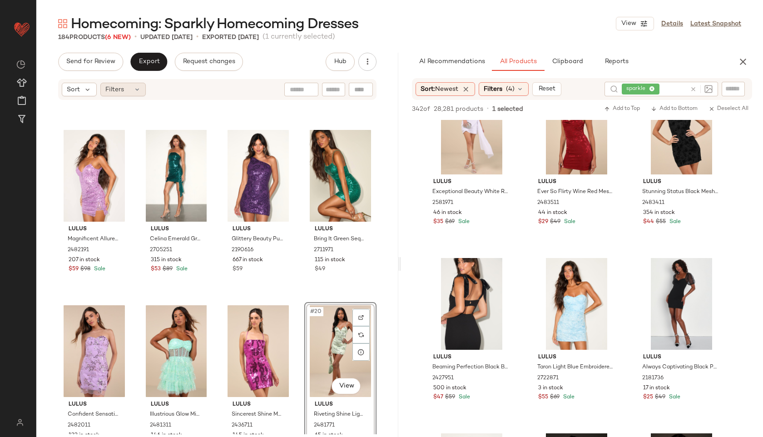
click at [130, 86] on div "Filters" at bounding box center [122, 90] width 45 height 14
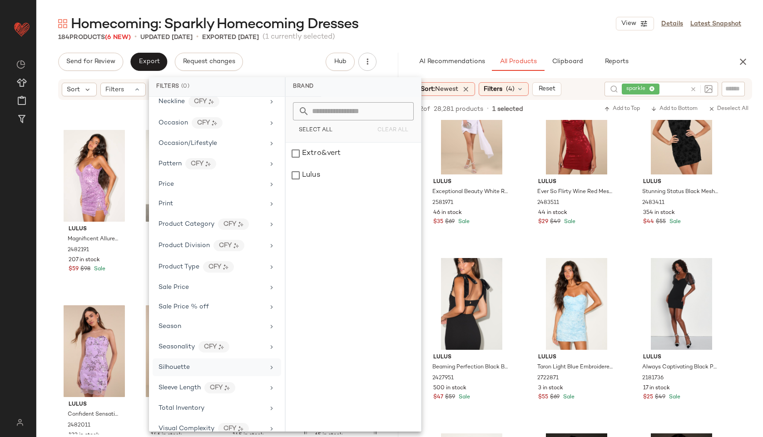
scroll to position [446, 0]
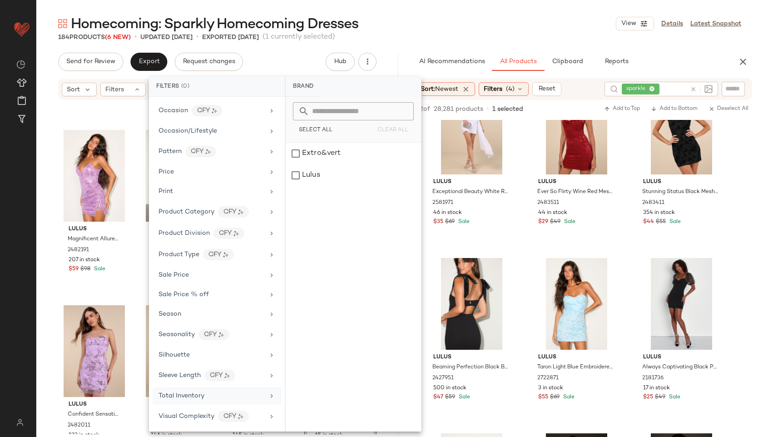
click at [190, 392] on div "Total Inventory" at bounding box center [182, 396] width 46 height 10
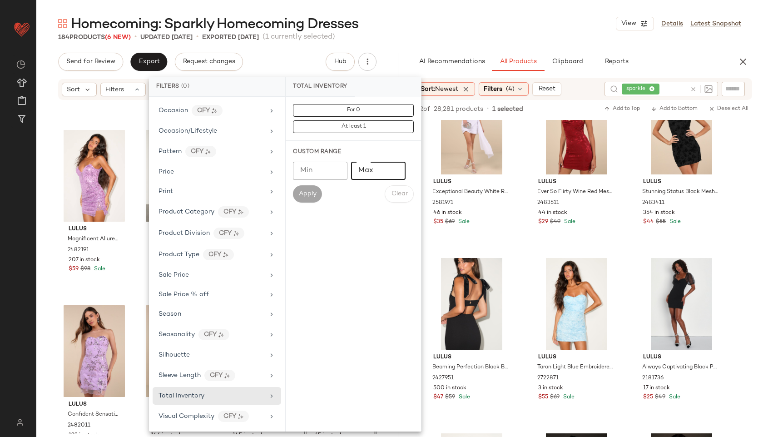
click at [364, 173] on input "Max" at bounding box center [378, 171] width 55 height 18
type input "**"
click at [310, 191] on span "Apply" at bounding box center [308, 193] width 18 height 7
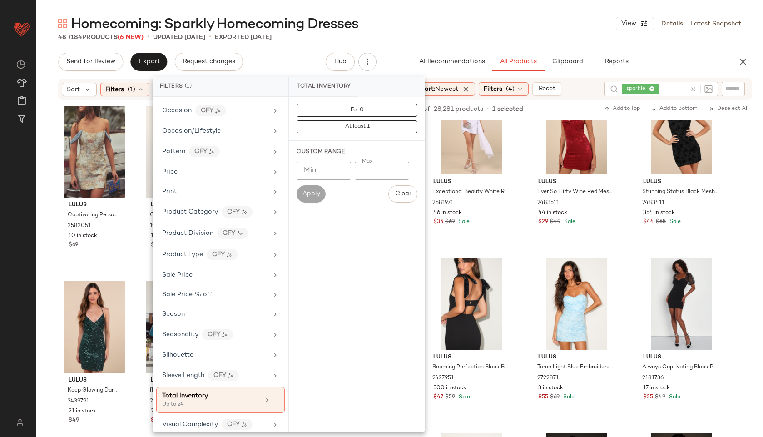
click at [384, 20] on div "Homecoming: Sparkly Homecoming Dresses View Details Latest Snapshot" at bounding box center [399, 24] width 727 height 18
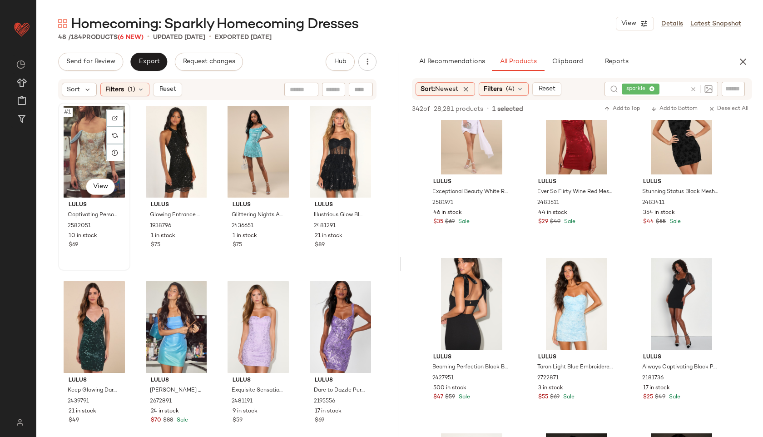
click at [85, 143] on div "#1 View" at bounding box center [94, 152] width 66 height 92
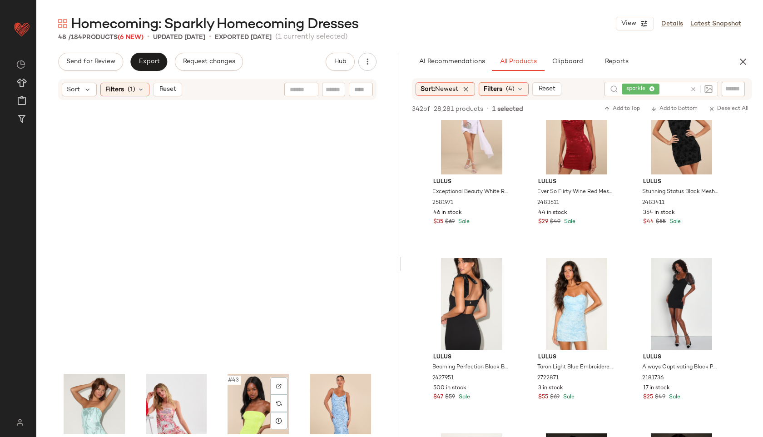
scroll to position [1773, 0]
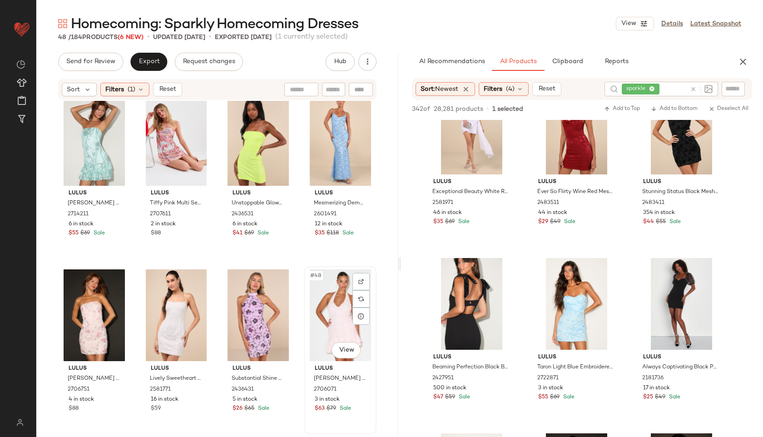
click at [328, 323] on div "#48 View" at bounding box center [341, 315] width 66 height 92
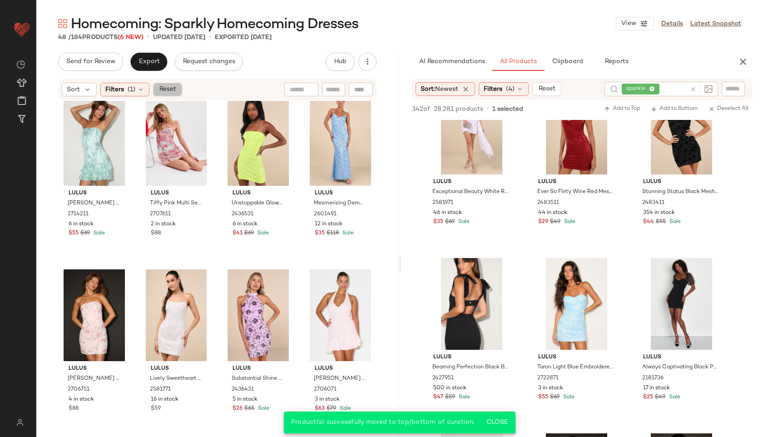
click at [169, 90] on span "Reset" at bounding box center [167, 89] width 17 height 7
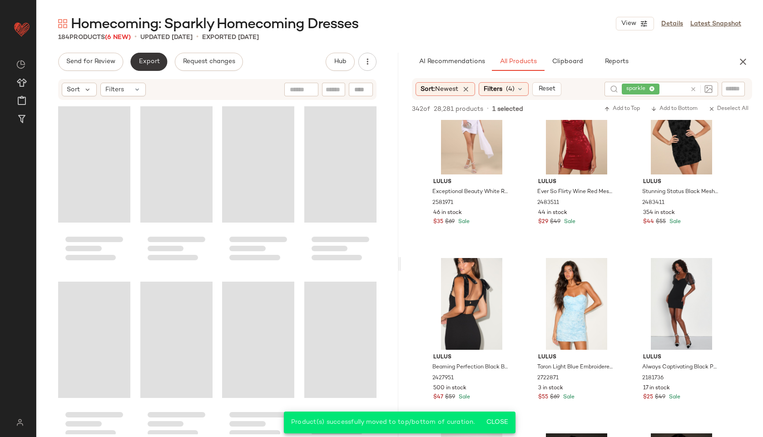
scroll to position [7736, 0]
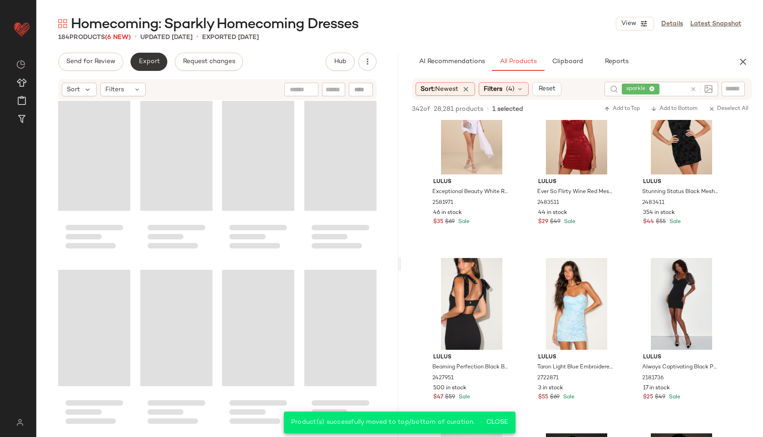
click at [147, 61] on span "Export" at bounding box center [148, 61] width 21 height 7
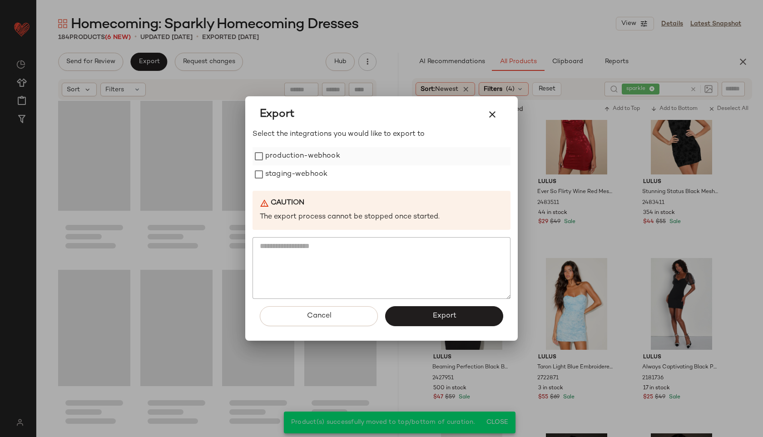
click at [294, 152] on label "production-webhook" at bounding box center [302, 156] width 75 height 18
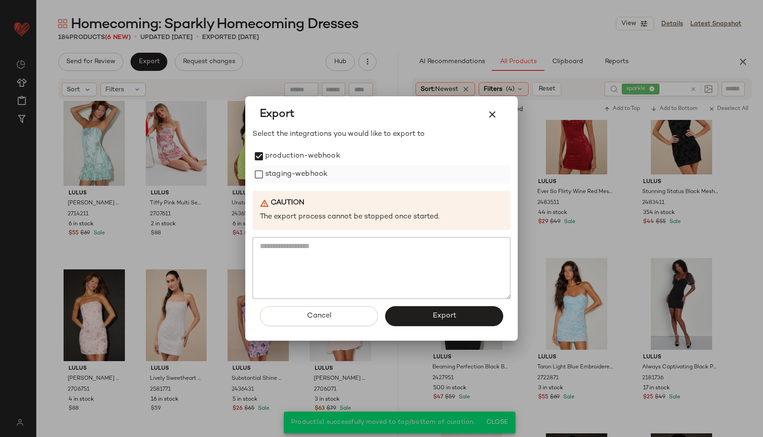
click at [295, 171] on label "staging-webhook" at bounding box center [296, 174] width 62 height 18
click at [444, 308] on button "Export" at bounding box center [444, 316] width 118 height 20
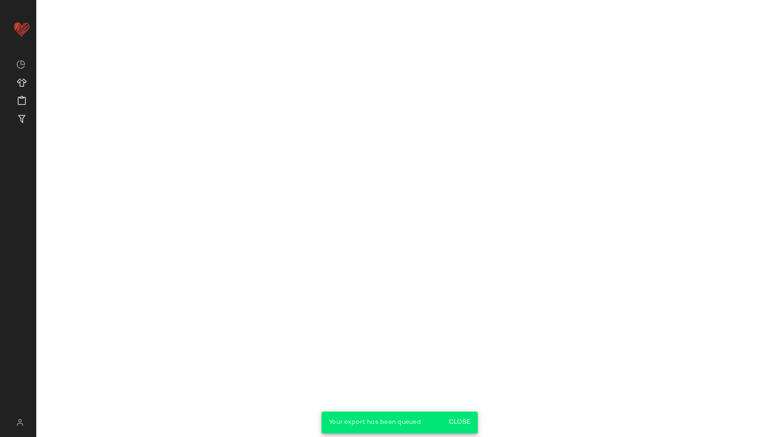
scroll to position [4776, 0]
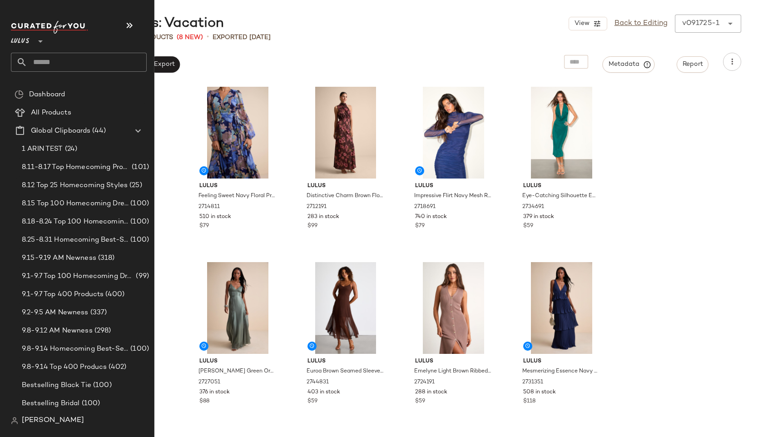
click at [59, 62] on input "text" at bounding box center [86, 62] width 119 height 19
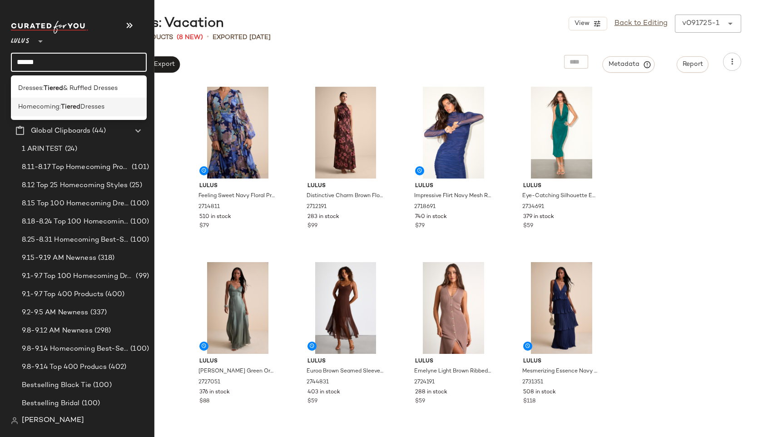
type input "******"
click at [49, 107] on span "Homecoming:" at bounding box center [39, 107] width 43 height 10
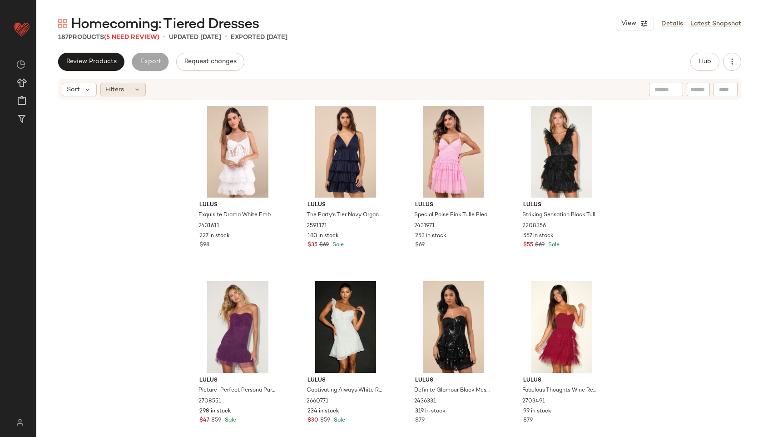
click at [129, 89] on div "Filters" at bounding box center [122, 90] width 45 height 14
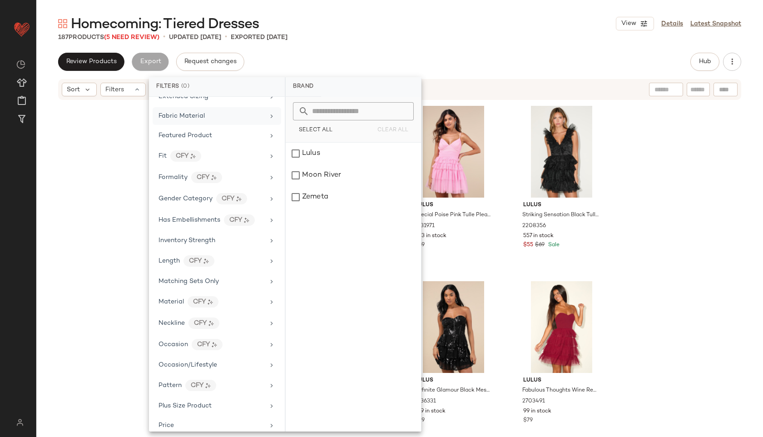
scroll to position [465, 0]
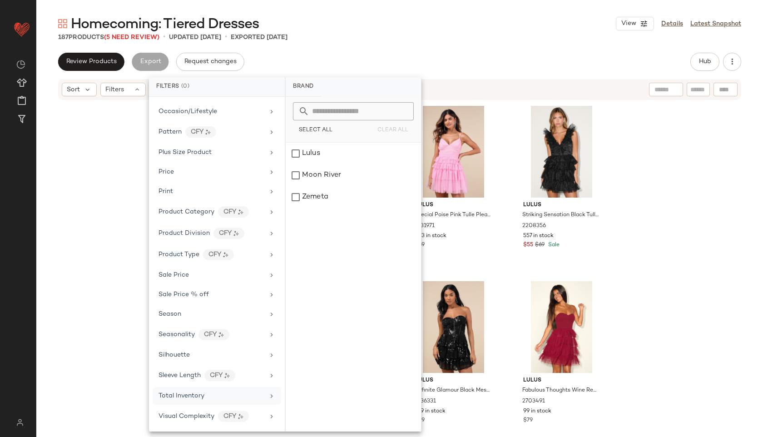
click at [203, 393] on span "Total Inventory" at bounding box center [182, 396] width 46 height 7
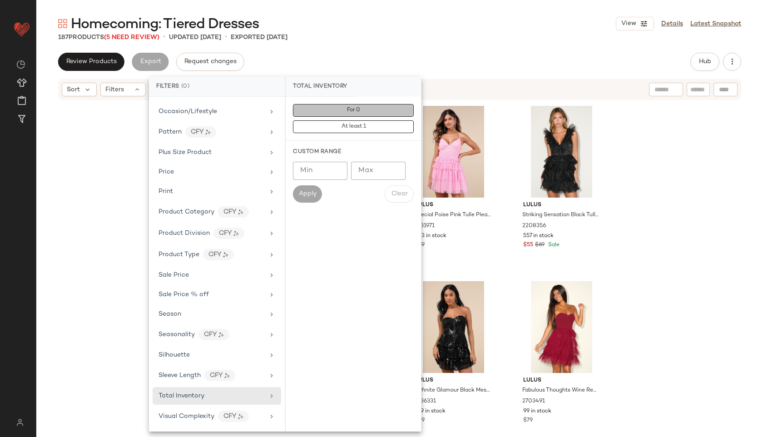
click at [364, 111] on button "For 0" at bounding box center [353, 110] width 121 height 13
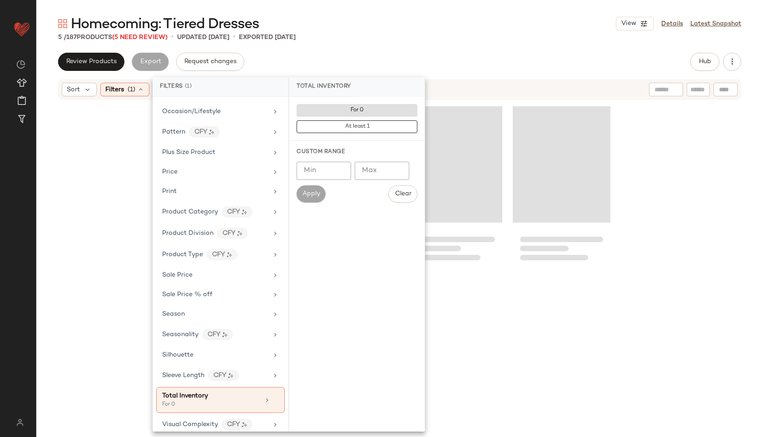
click at [415, 33] on div "5 / 187 Products (5 Need Review) • updated [DATE] • Exported [DATE]" at bounding box center [399, 37] width 727 height 9
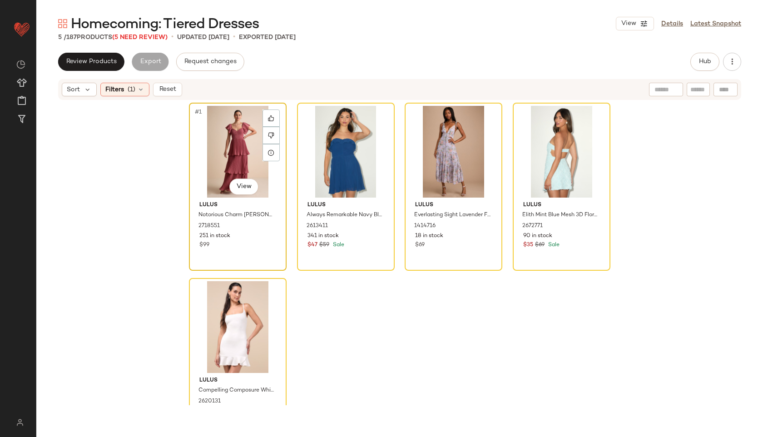
click at [226, 134] on div "#1 View" at bounding box center [237, 152] width 91 height 92
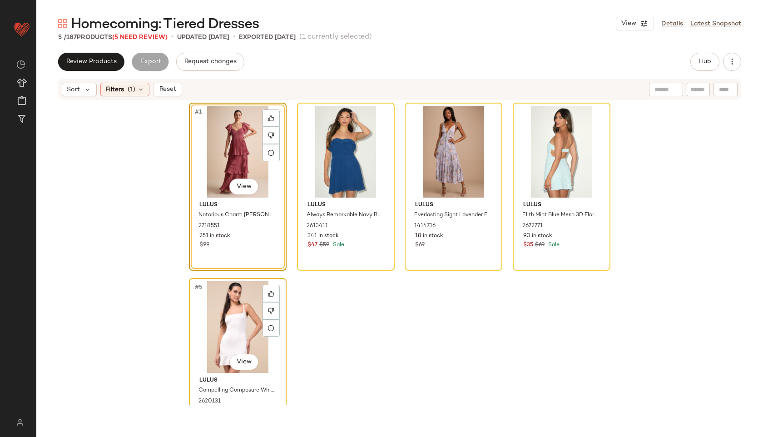
click at [227, 304] on div "#5 View" at bounding box center [237, 327] width 91 height 92
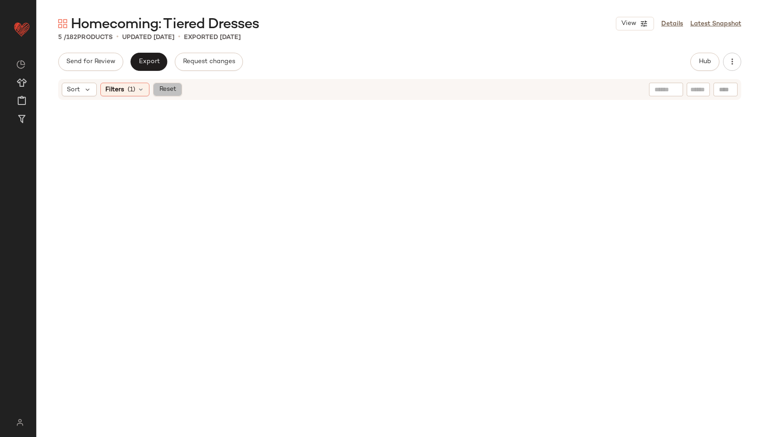
click at [168, 88] on span "Reset" at bounding box center [167, 89] width 17 height 7
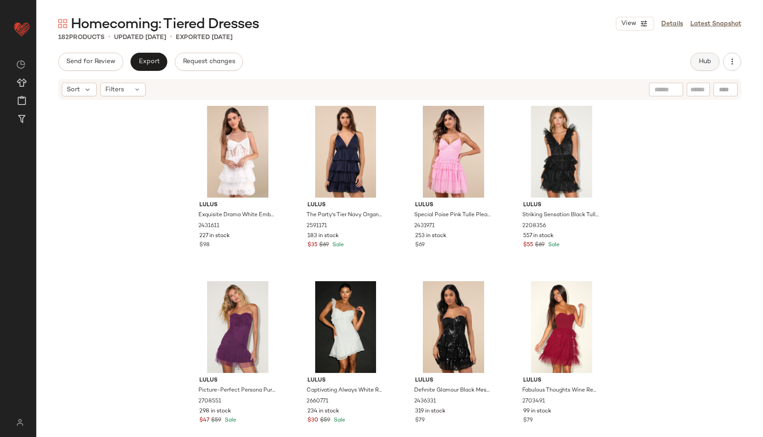
click at [698, 68] on button "Hub" at bounding box center [705, 62] width 29 height 18
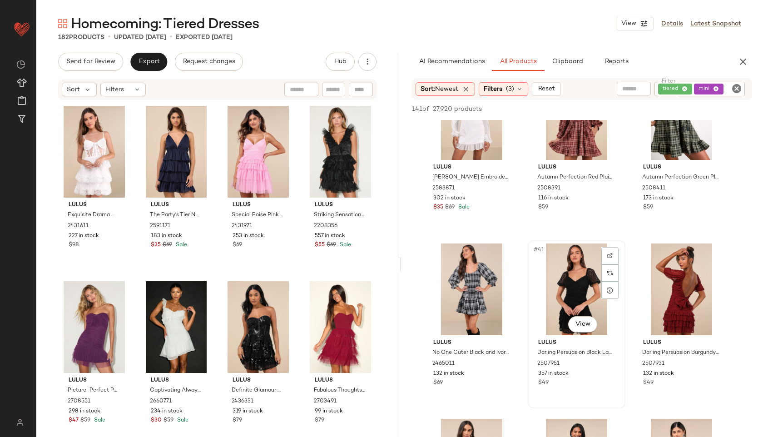
scroll to position [2135, 0]
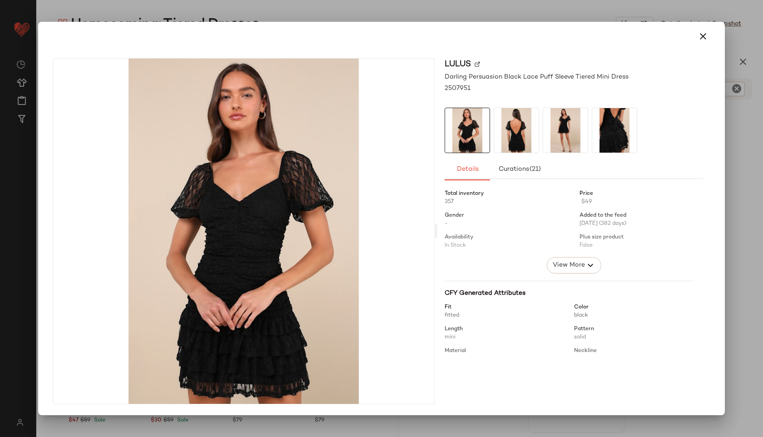
click at [570, 136] on img at bounding box center [565, 130] width 45 height 45
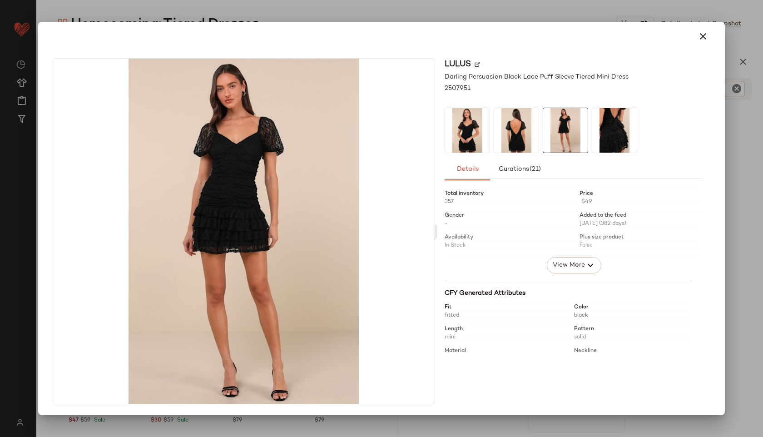
click at [590, 134] on div at bounding box center [574, 130] width 259 height 45
click at [703, 38] on icon "button" at bounding box center [703, 36] width 11 height 11
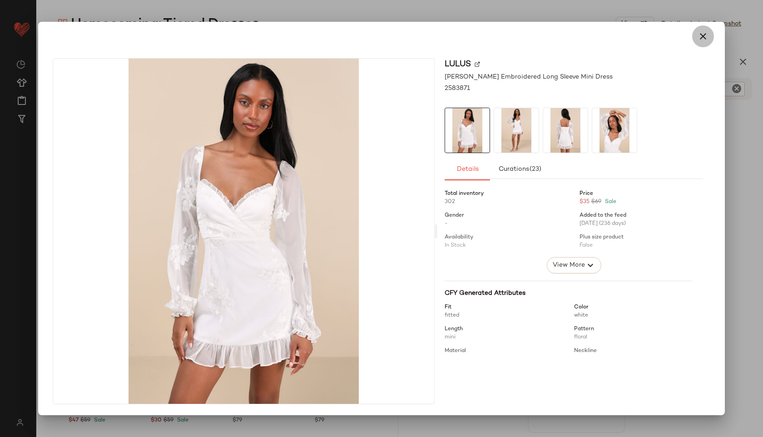
click at [707, 31] on icon "button" at bounding box center [703, 36] width 11 height 11
drag, startPoint x: 468, startPoint y: 164, endPoint x: 306, endPoint y: 358, distance: 252.3
click at [710, 34] on button "button" at bounding box center [703, 36] width 22 height 22
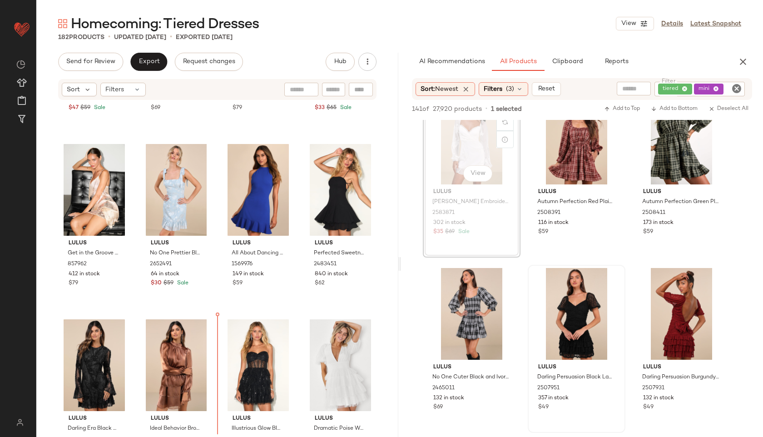
scroll to position [1200, 0]
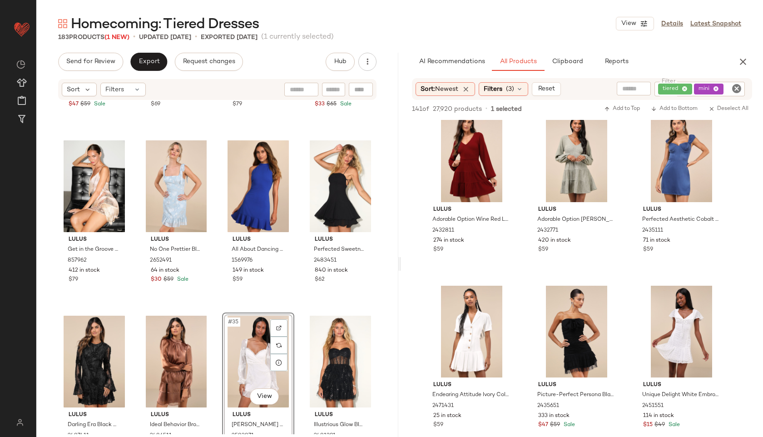
scroll to position [2470, 0]
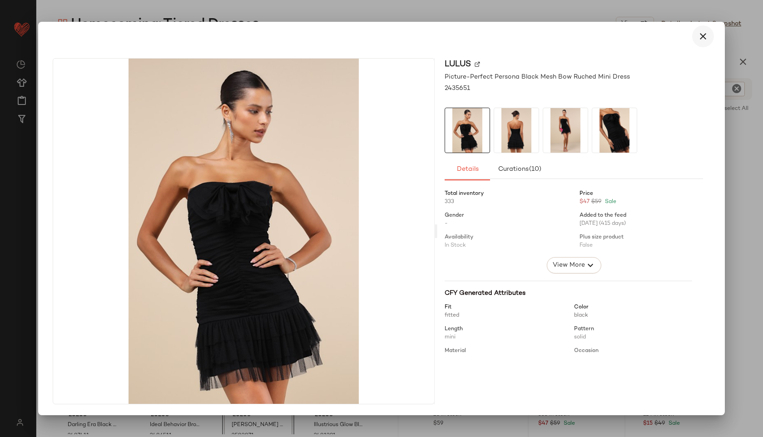
click at [708, 43] on button "button" at bounding box center [703, 36] width 22 height 22
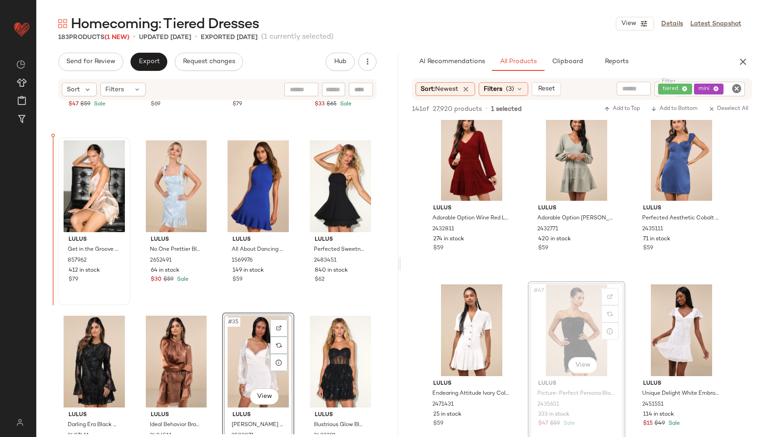
drag, startPoint x: 579, startPoint y: 324, endPoint x: 76, endPoint y: 198, distance: 518.6
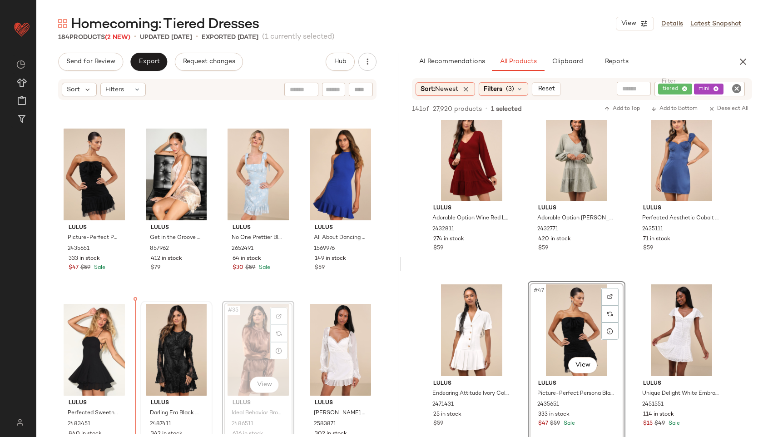
drag, startPoint x: 241, startPoint y: 360, endPoint x: 138, endPoint y: 353, distance: 102.9
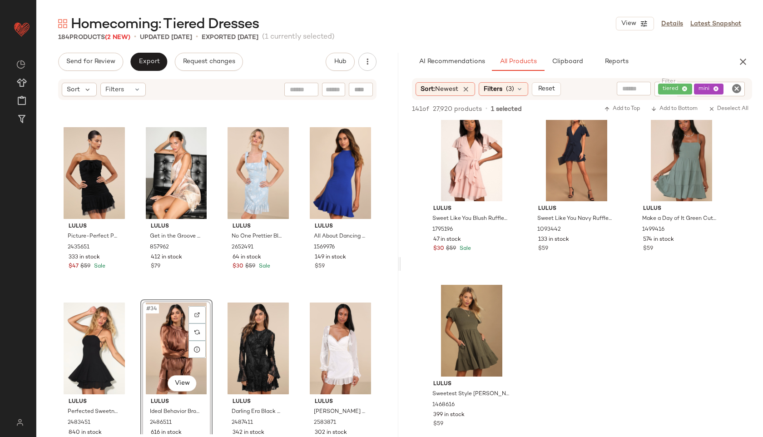
scroll to position [4399, 0]
click at [110, 89] on span "Filters" at bounding box center [114, 90] width 19 height 10
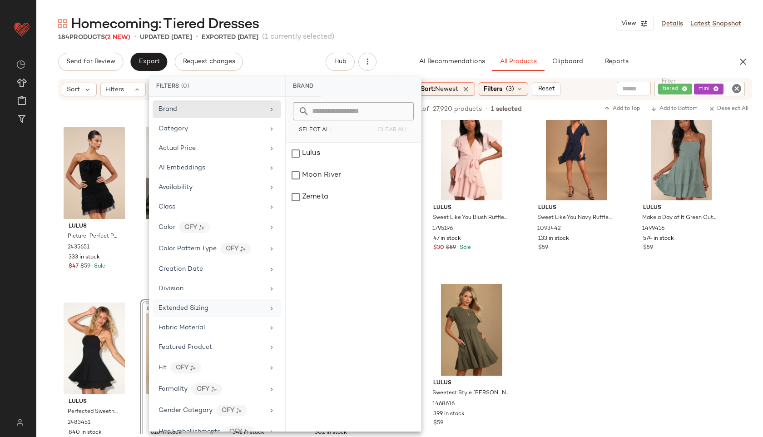
scroll to position [465, 0]
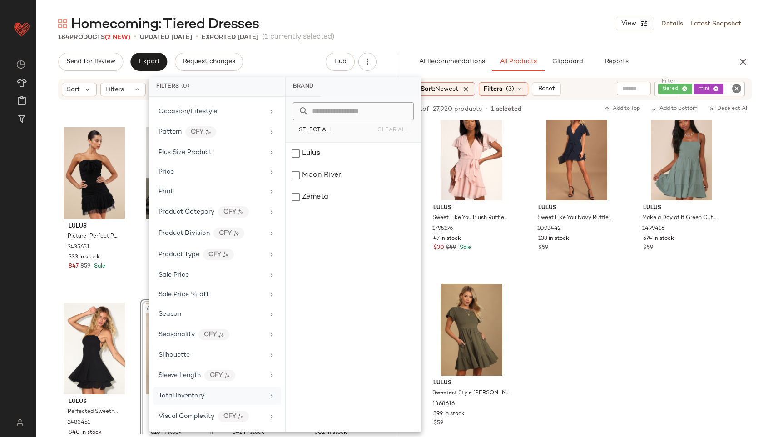
click at [199, 397] on span "Total Inventory" at bounding box center [182, 396] width 46 height 7
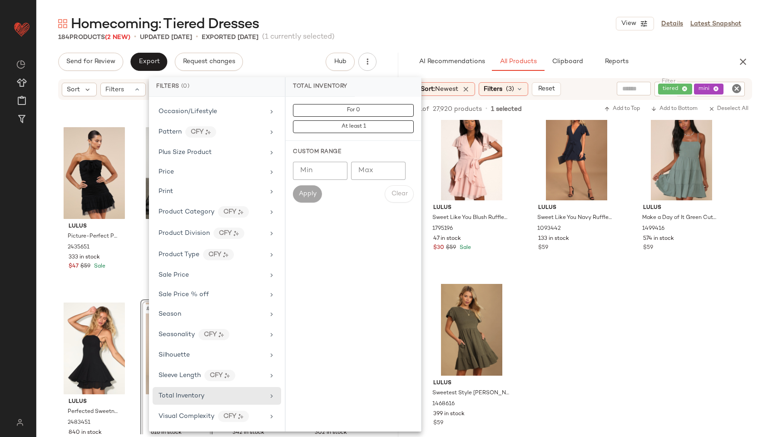
click at [366, 174] on input "Max" at bounding box center [378, 171] width 55 height 18
type input "**"
click at [305, 192] on span "Apply" at bounding box center [308, 193] width 18 height 7
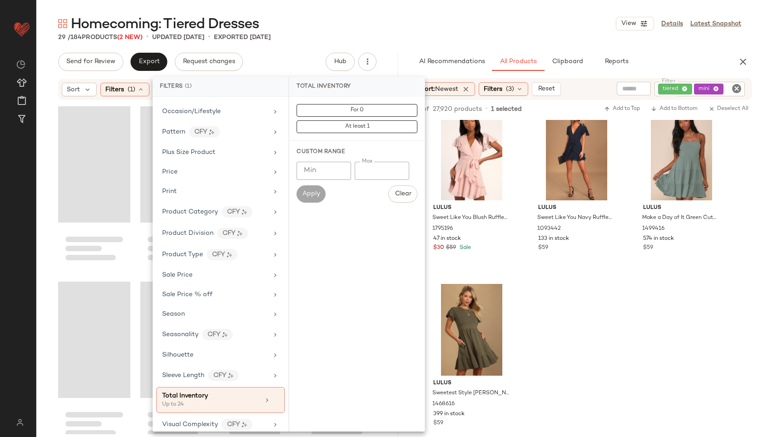
click at [426, 13] on main "Homecoming: Tiered Dresses View Details Latest Snapshot 29 / 184 Products (2 Ne…" at bounding box center [381, 218] width 763 height 437
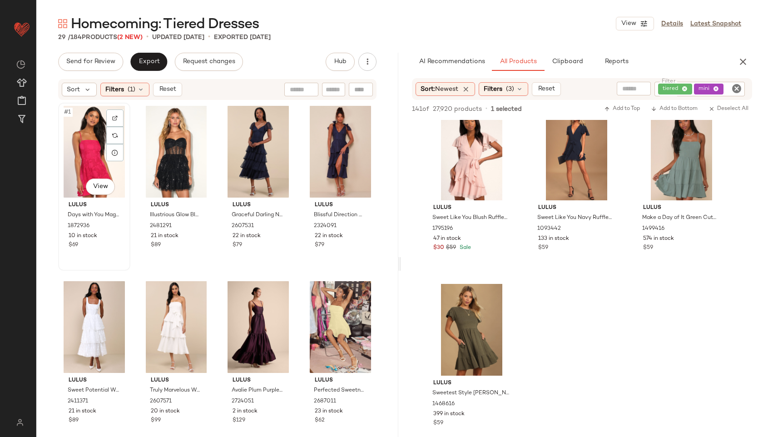
click at [96, 142] on div "#1 View" at bounding box center [94, 152] width 66 height 92
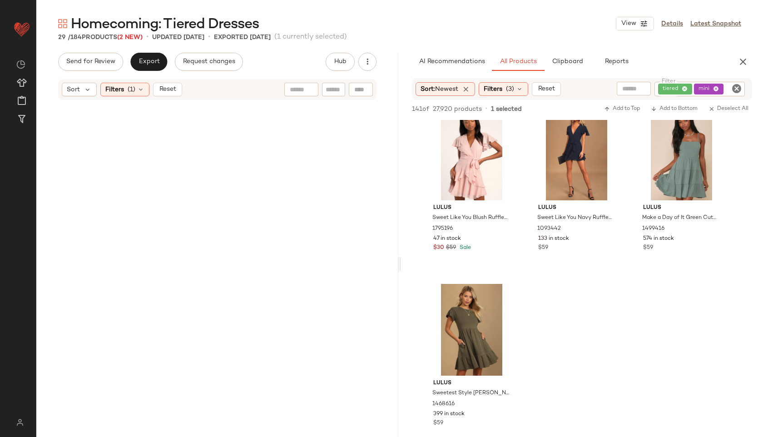
scroll to position [1071, 0]
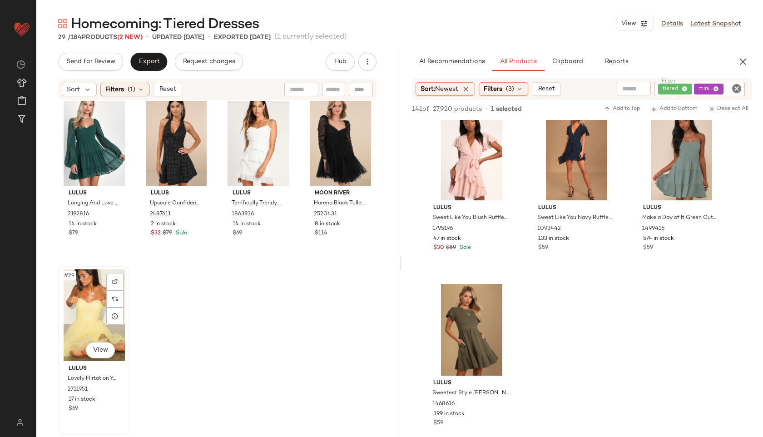
click at [77, 312] on div "#29 View" at bounding box center [94, 315] width 66 height 92
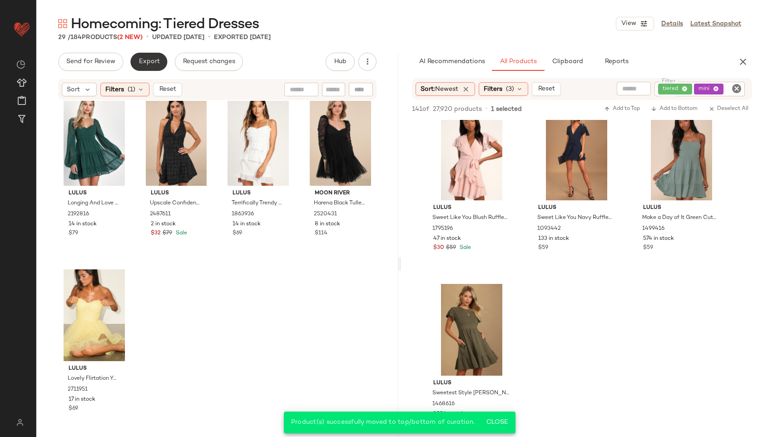
click at [143, 55] on button "Export" at bounding box center [148, 62] width 37 height 18
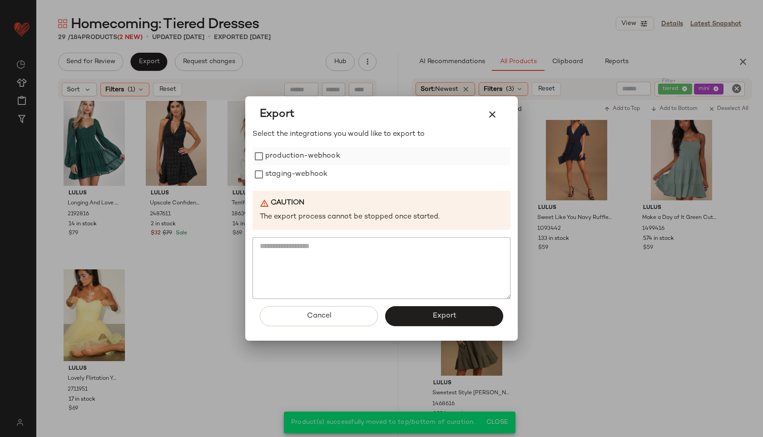
click at [288, 154] on label "production-webhook" at bounding box center [302, 156] width 75 height 18
click at [289, 178] on label "staging-webhook" at bounding box center [296, 174] width 62 height 18
click at [415, 319] on button "Export" at bounding box center [444, 316] width 118 height 20
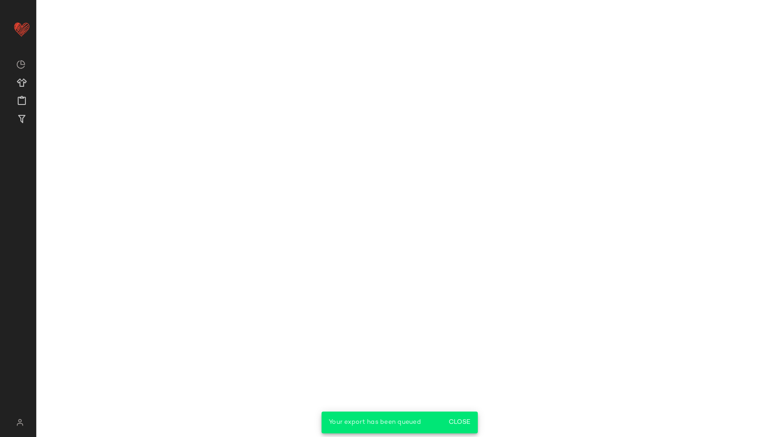
scroll to position [6504, 0]
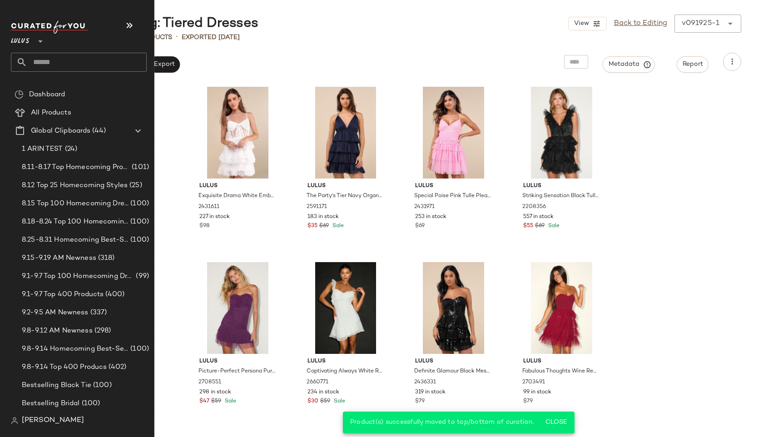
click at [37, 65] on input "text" at bounding box center [86, 62] width 119 height 19
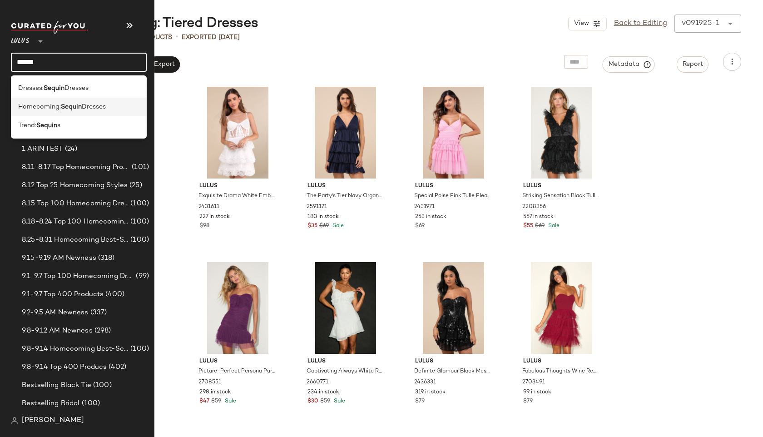
type input "******"
click at [32, 106] on span "Homecoming:" at bounding box center [39, 107] width 43 height 10
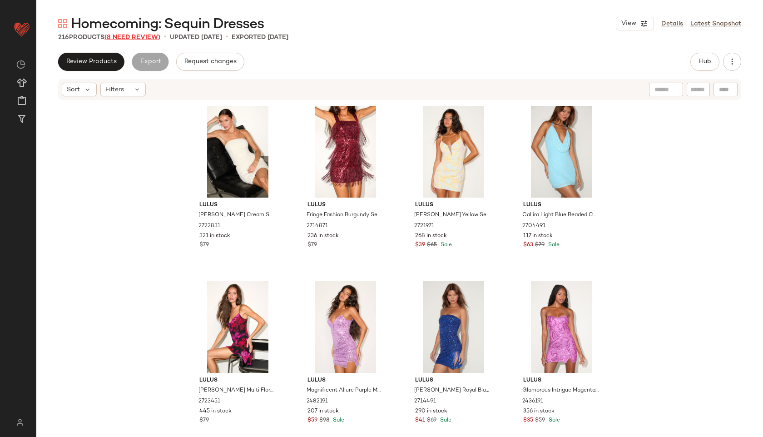
click at [151, 36] on span "(8 Need Review)" at bounding box center [133, 37] width 56 height 7
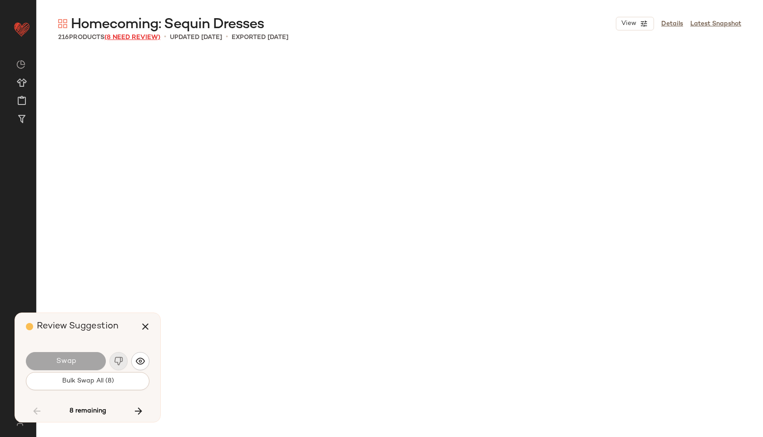
scroll to position [6840, 0]
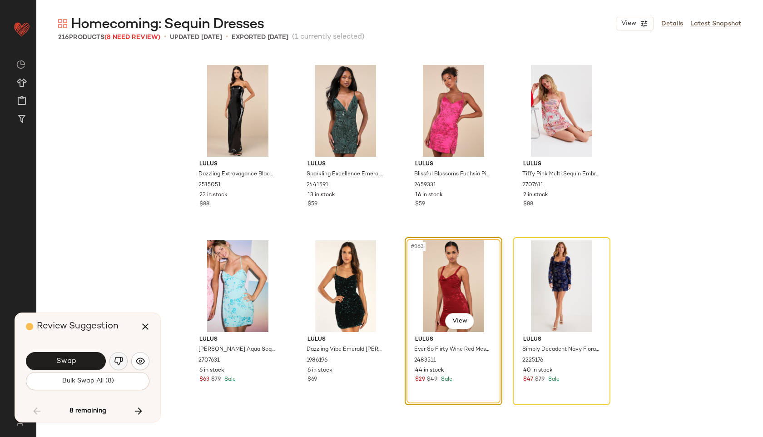
click at [116, 359] on img "button" at bounding box center [118, 361] width 9 height 9
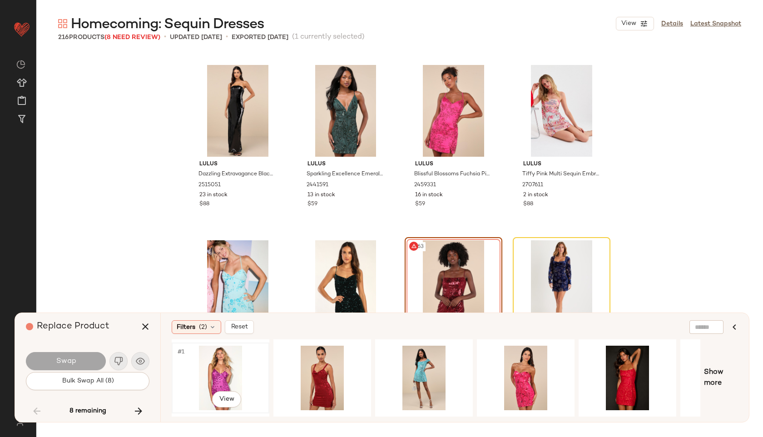
click at [210, 349] on div "#1 View" at bounding box center [220, 378] width 91 height 65
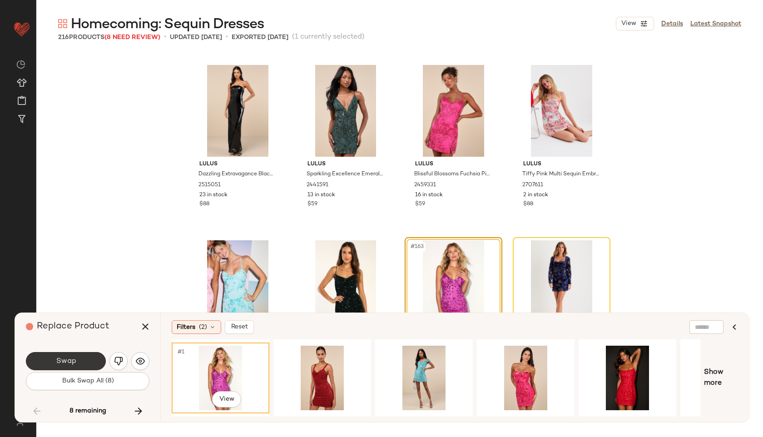
click at [100, 362] on button "Swap" at bounding box center [66, 361] width 80 height 18
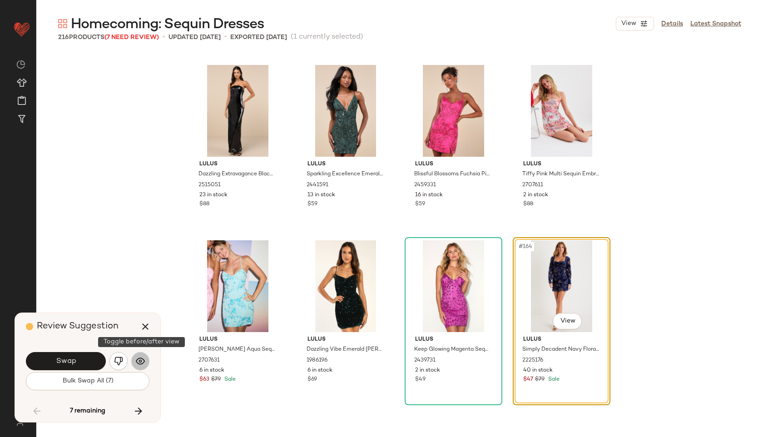
click at [139, 355] on button "button" at bounding box center [140, 361] width 18 height 18
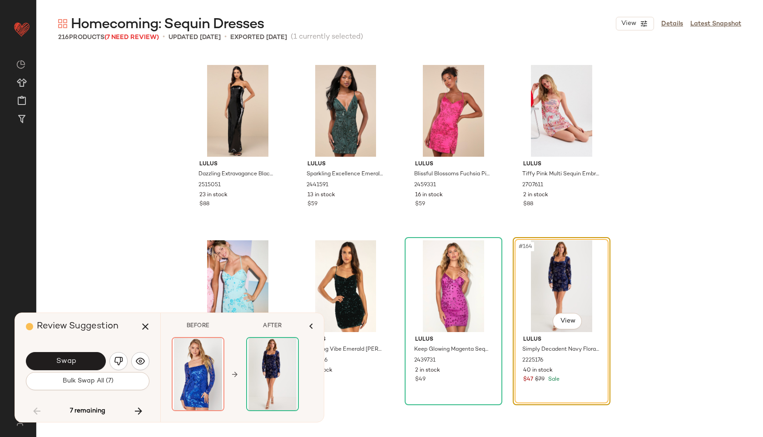
click at [119, 356] on button "button" at bounding box center [119, 361] width 18 height 18
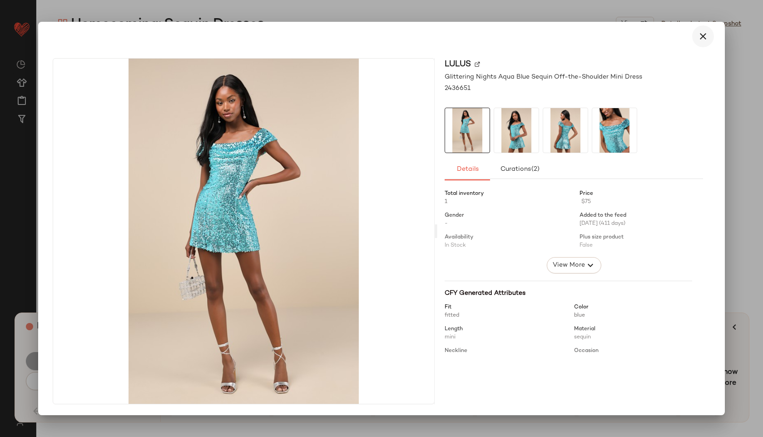
click at [708, 32] on icon "button" at bounding box center [703, 36] width 11 height 11
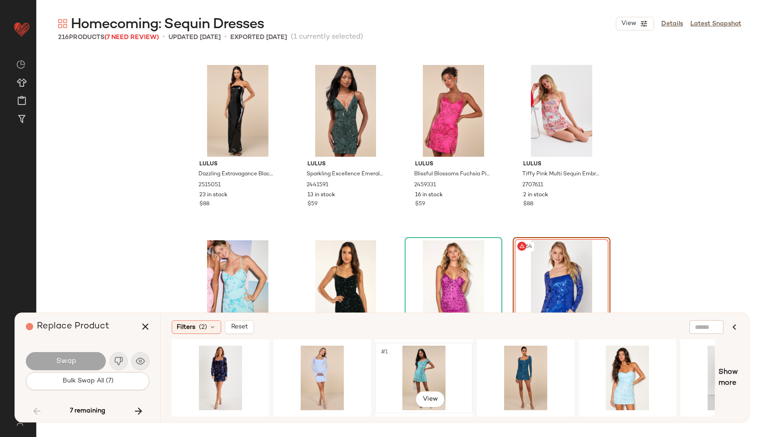
click at [415, 370] on div "#1 View" at bounding box center [423, 378] width 91 height 65
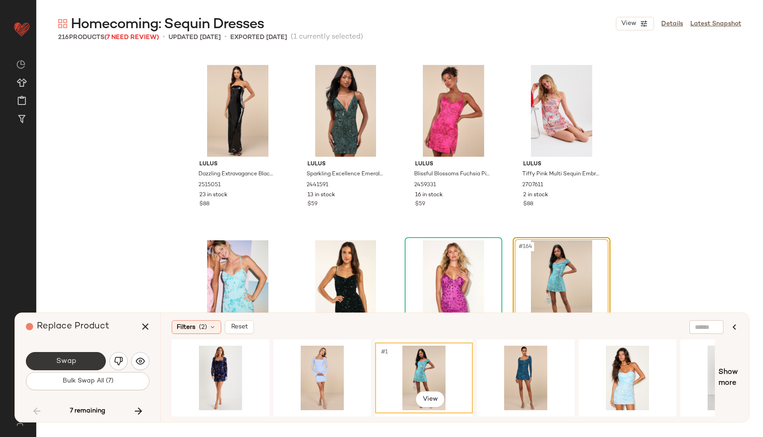
click at [72, 353] on button "Swap" at bounding box center [66, 361] width 80 height 18
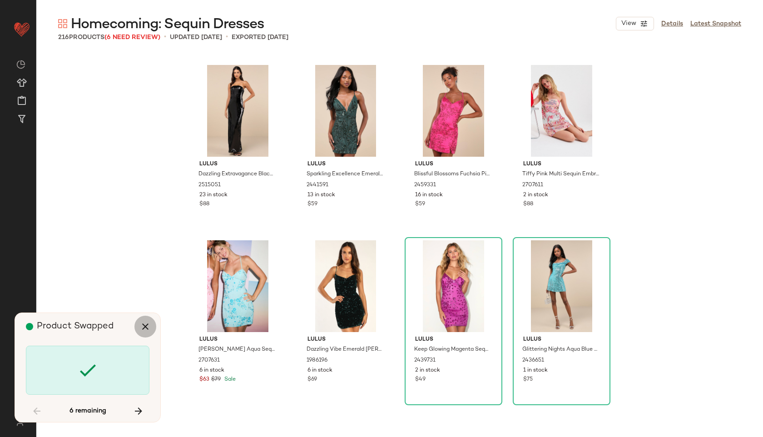
click at [143, 326] on icon "button" at bounding box center [145, 326] width 11 height 11
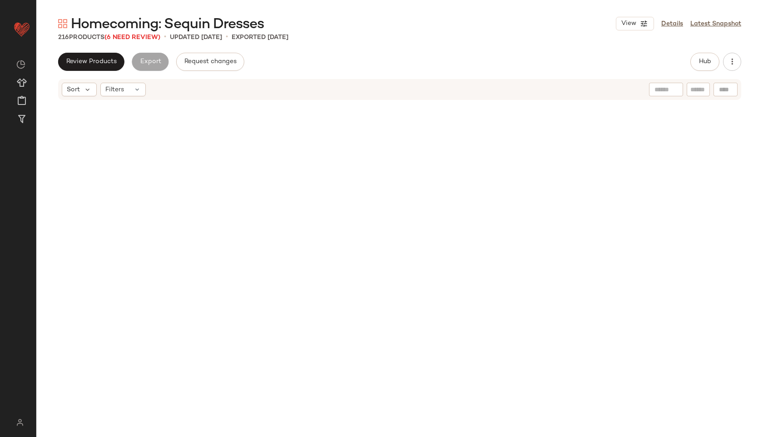
scroll to position [7892, 0]
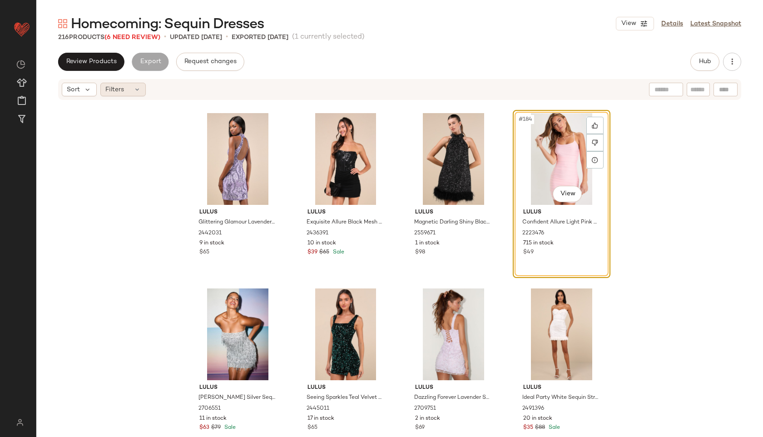
click at [131, 86] on div "Filters" at bounding box center [122, 90] width 45 height 14
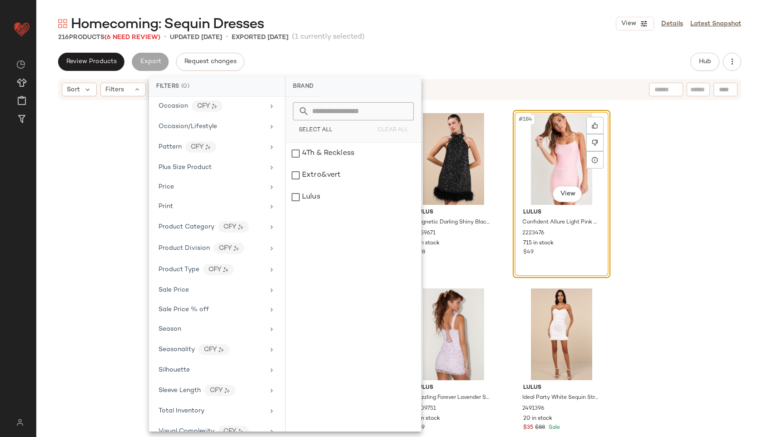
scroll to position [465, 0]
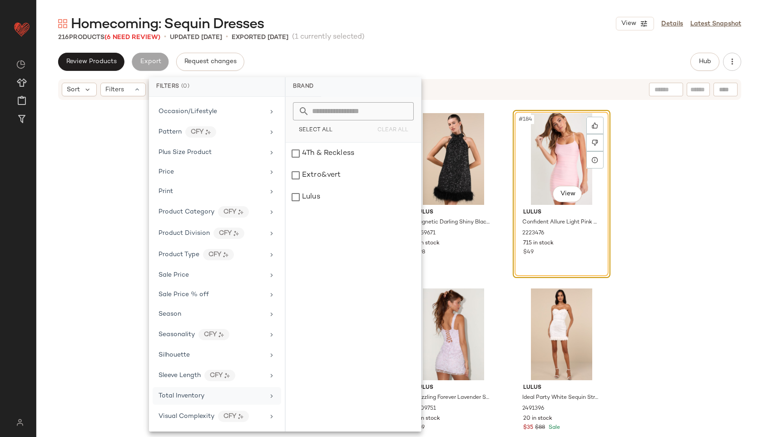
click at [187, 395] on span "Total Inventory" at bounding box center [182, 396] width 46 height 7
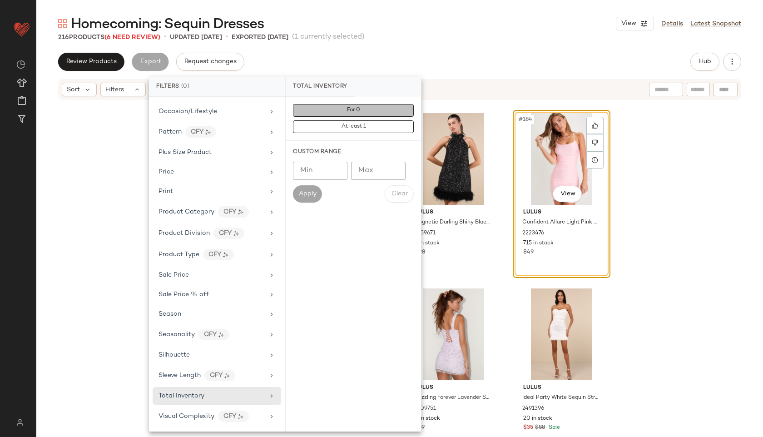
click at [347, 110] on span "For 0" at bounding box center [354, 110] width 14 height 6
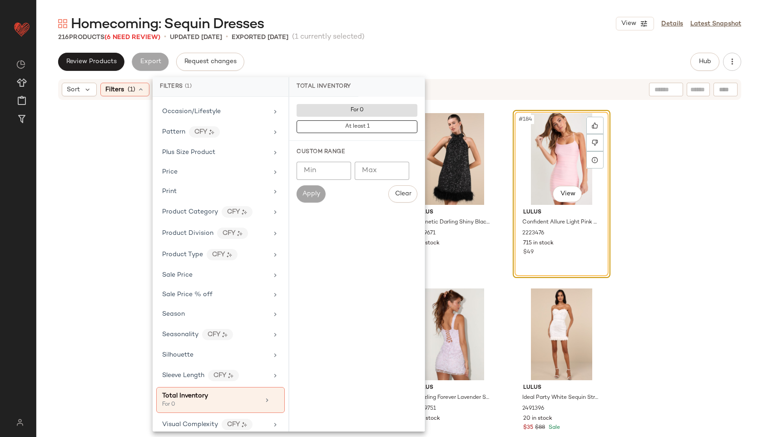
click at [410, 50] on div "Homecoming: Sequin Dresses View Details Latest Snapshot 216 Products (6 Need Re…" at bounding box center [399, 226] width 727 height 423
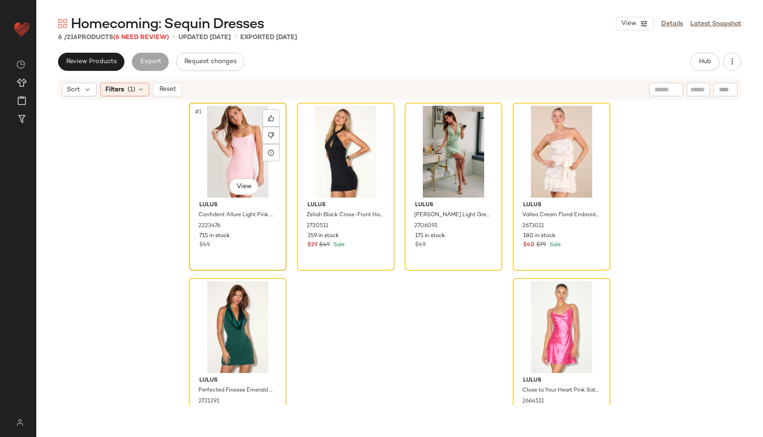
click at [223, 161] on div "#1 View" at bounding box center [237, 152] width 91 height 92
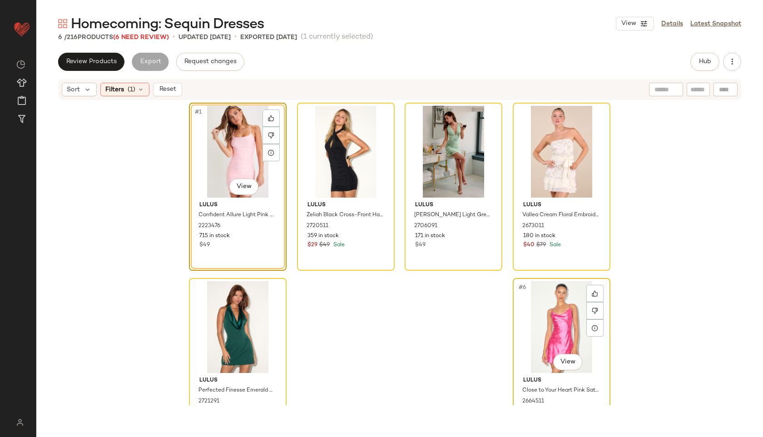
click at [552, 325] on div "#6 View" at bounding box center [561, 327] width 91 height 92
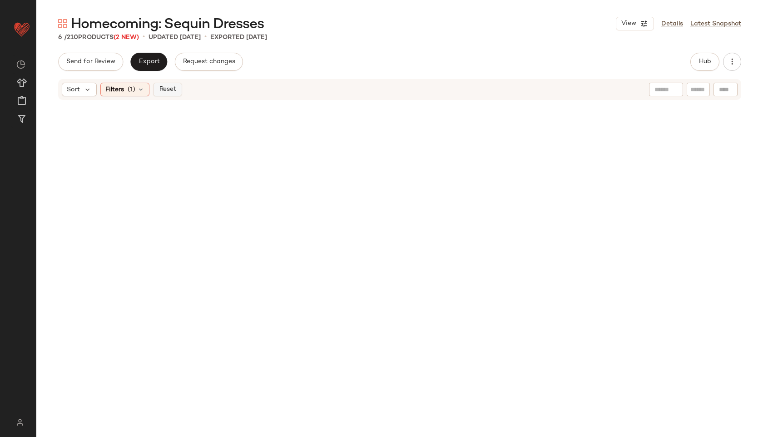
click at [174, 86] on span "Reset" at bounding box center [167, 89] width 17 height 7
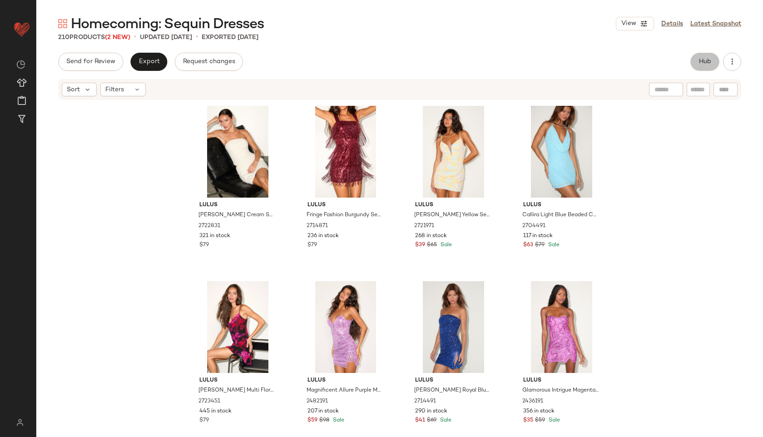
click at [709, 58] on span "Hub" at bounding box center [705, 61] width 13 height 7
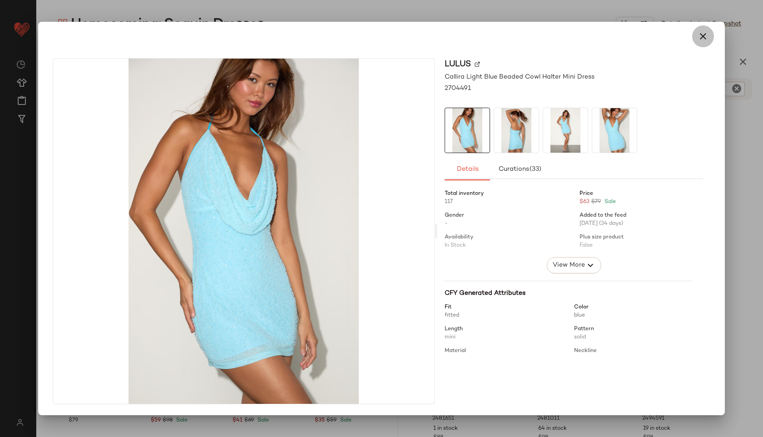
click at [709, 38] on button "button" at bounding box center [703, 36] width 22 height 22
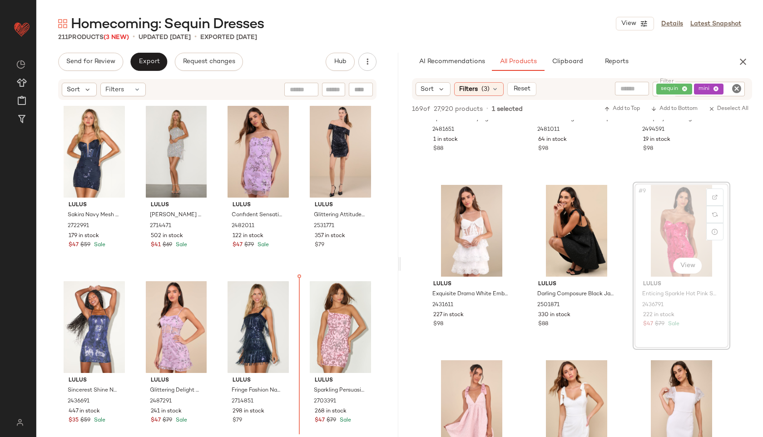
scroll to position [372, 0]
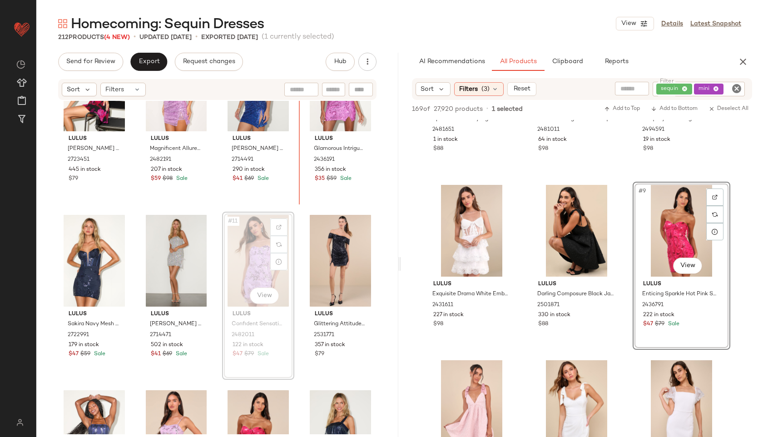
scroll to position [226, 0]
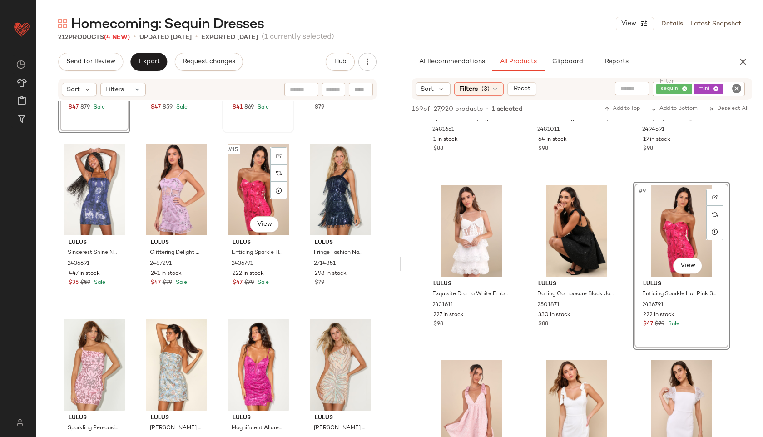
scroll to position [502, 0]
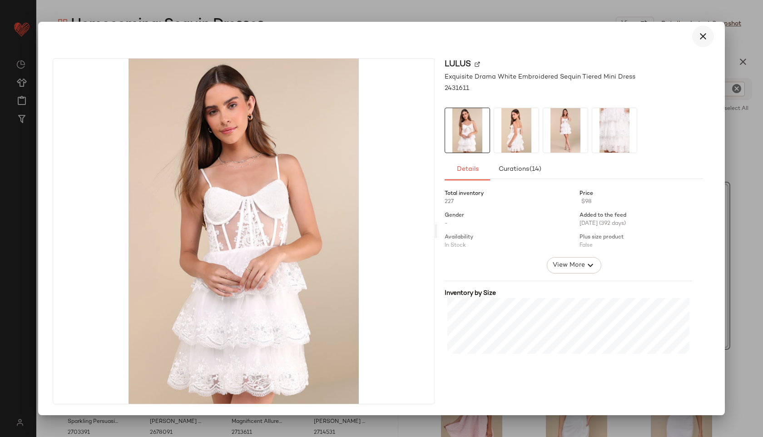
click at [704, 40] on icon "button" at bounding box center [703, 36] width 11 height 11
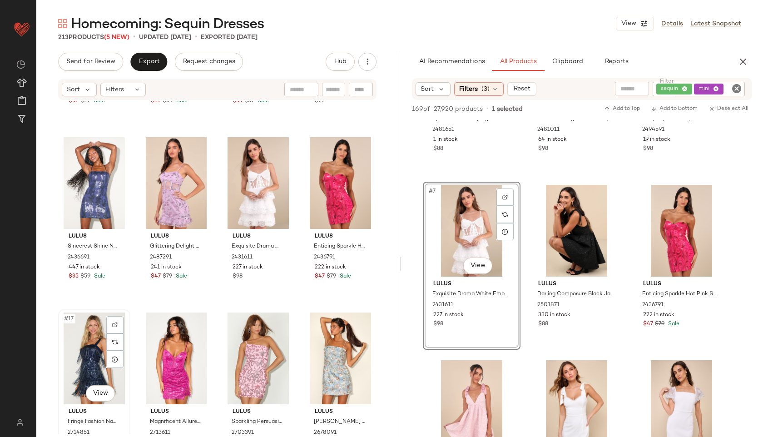
scroll to position [503, 0]
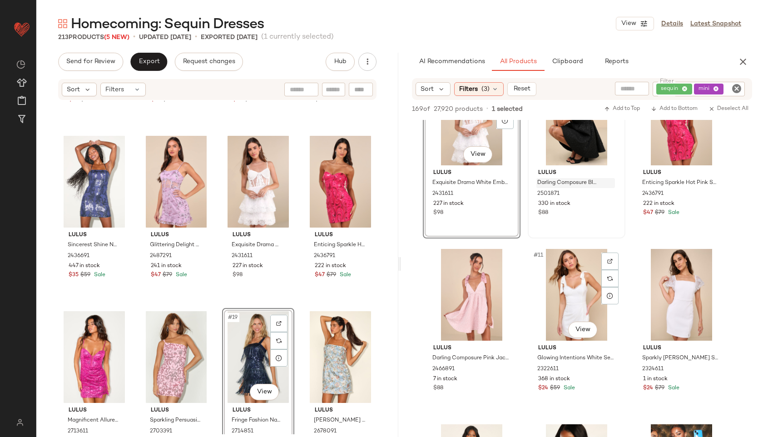
scroll to position [401, 0]
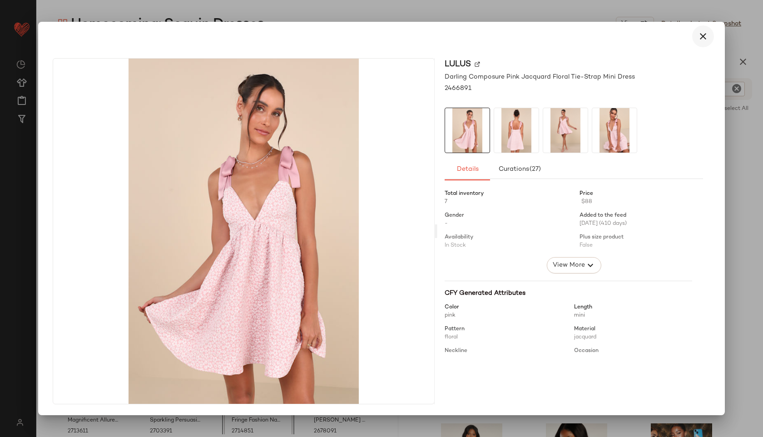
click at [708, 40] on icon "button" at bounding box center [703, 36] width 11 height 11
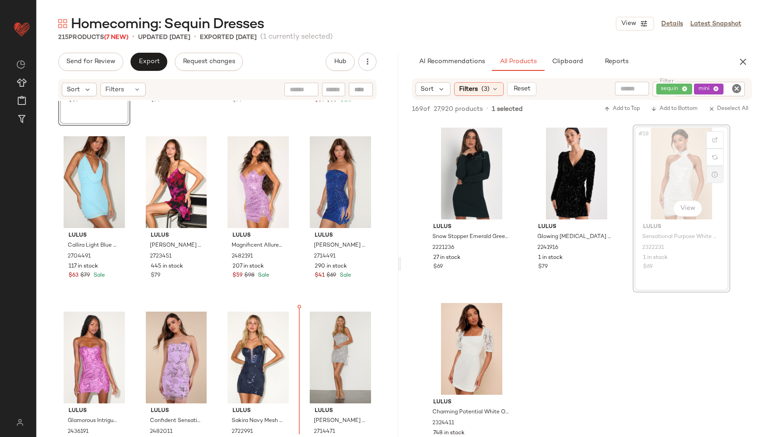
scroll to position [174, 0]
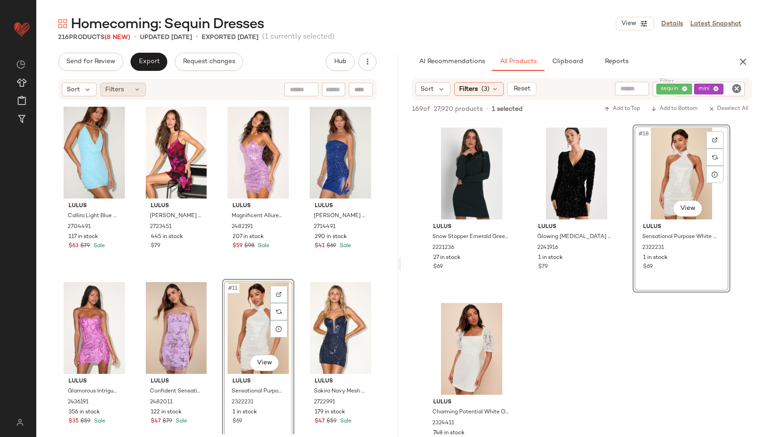
click at [131, 83] on div "Filters" at bounding box center [122, 90] width 45 height 14
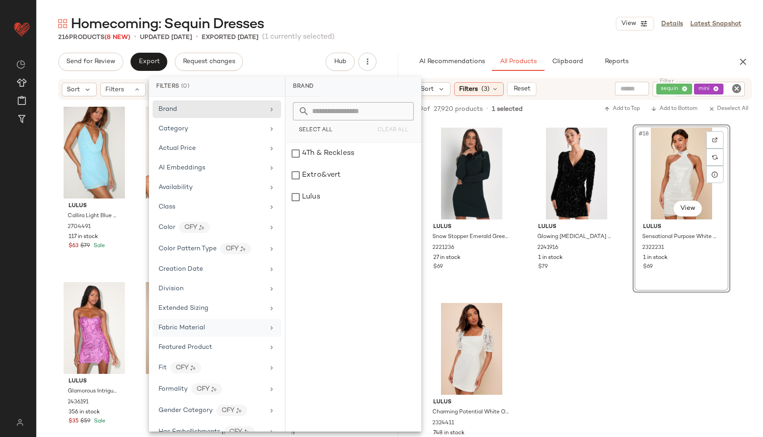
scroll to position [465, 0]
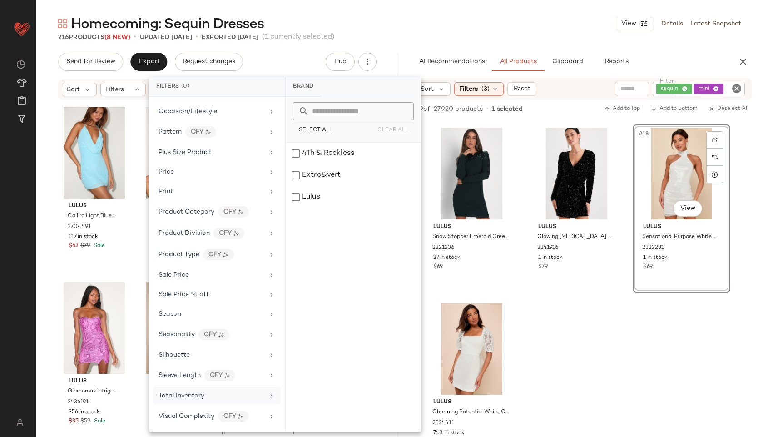
click at [182, 394] on span "Total Inventory" at bounding box center [182, 396] width 46 height 7
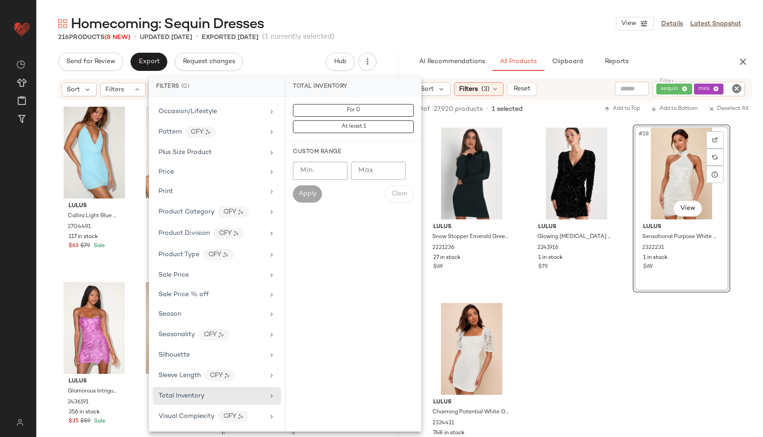
click at [373, 172] on input "Max" at bounding box center [378, 171] width 55 height 18
type input "**"
click at [299, 190] on span "Apply" at bounding box center [308, 193] width 18 height 7
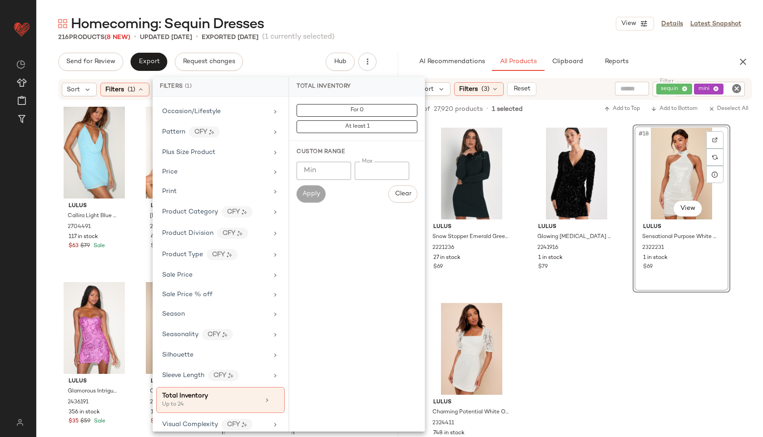
click at [403, 27] on div "Homecoming: Sequin Dresses View Details Latest Snapshot" at bounding box center [399, 24] width 727 height 18
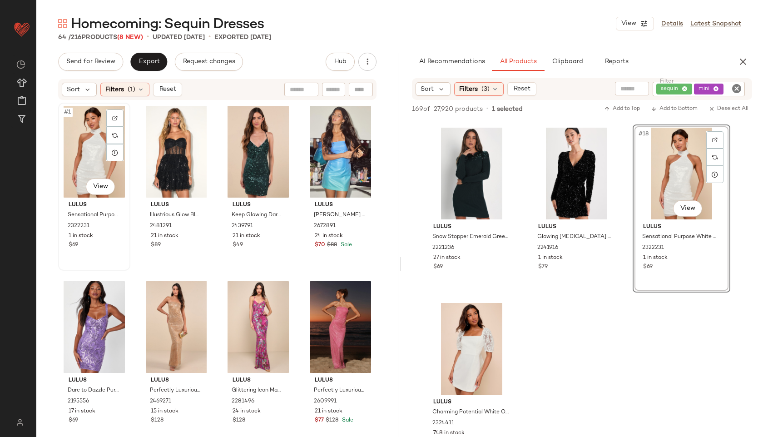
click at [88, 146] on div "#1 View" at bounding box center [94, 152] width 66 height 92
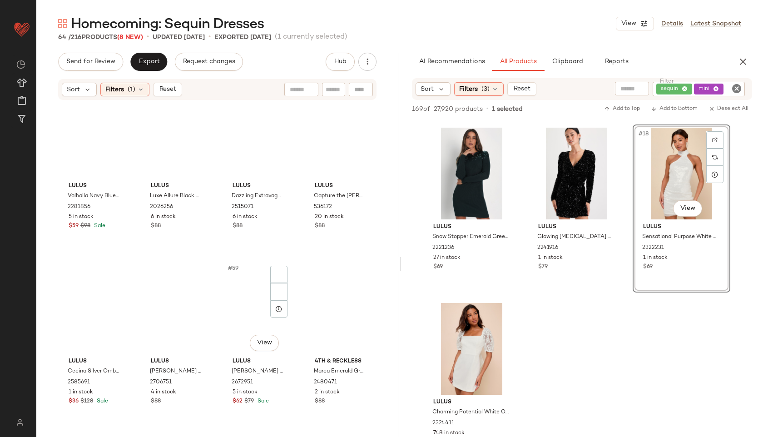
scroll to position [2475, 0]
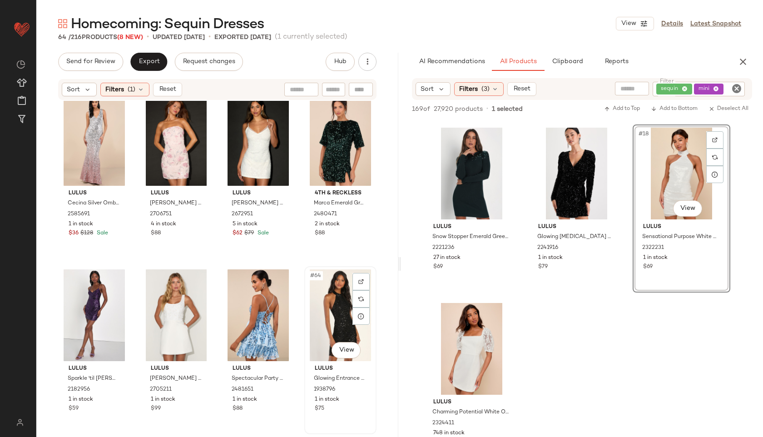
click at [327, 305] on div "#64 View" at bounding box center [341, 315] width 66 height 92
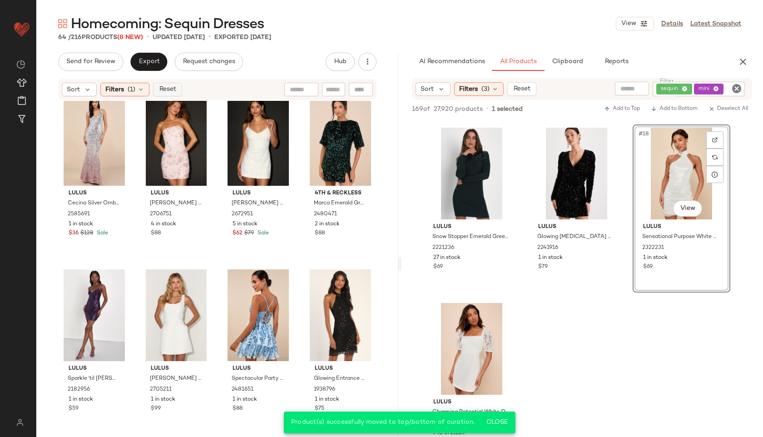
click at [165, 93] on span "Reset" at bounding box center [167, 89] width 17 height 7
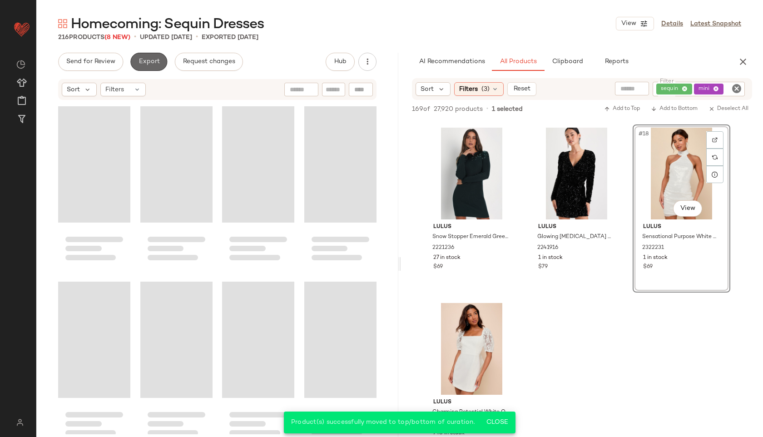
click at [150, 65] on span "Export" at bounding box center [148, 61] width 21 height 7
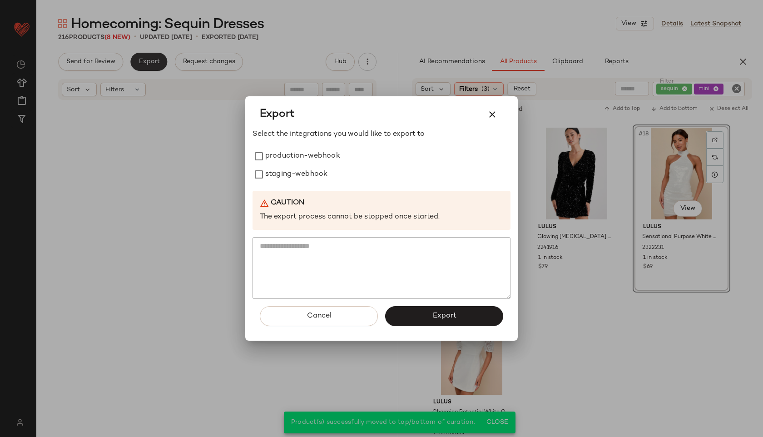
scroll to position [9139, 0]
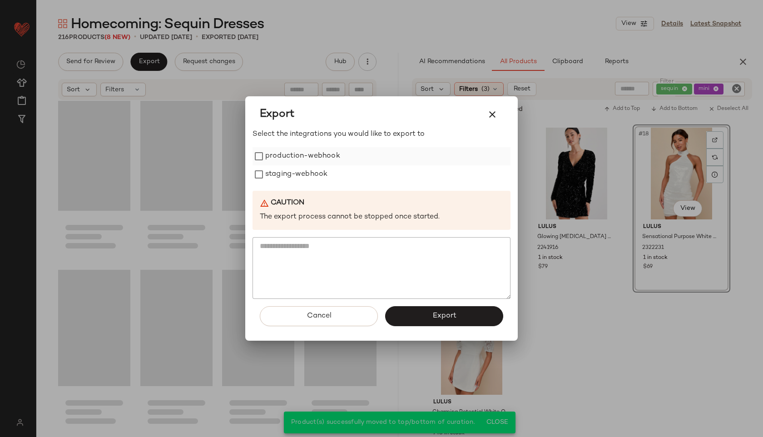
click at [269, 156] on label "production-webhook" at bounding box center [302, 156] width 75 height 18
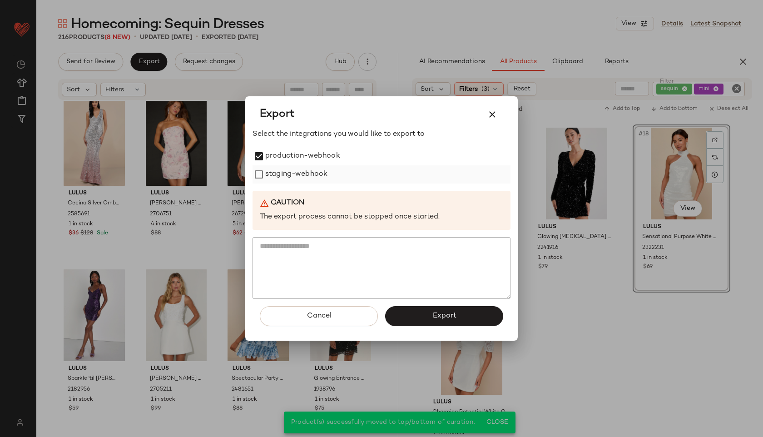
click at [269, 177] on label "staging-webhook" at bounding box center [296, 174] width 62 height 18
click at [416, 314] on button "Export" at bounding box center [444, 316] width 118 height 20
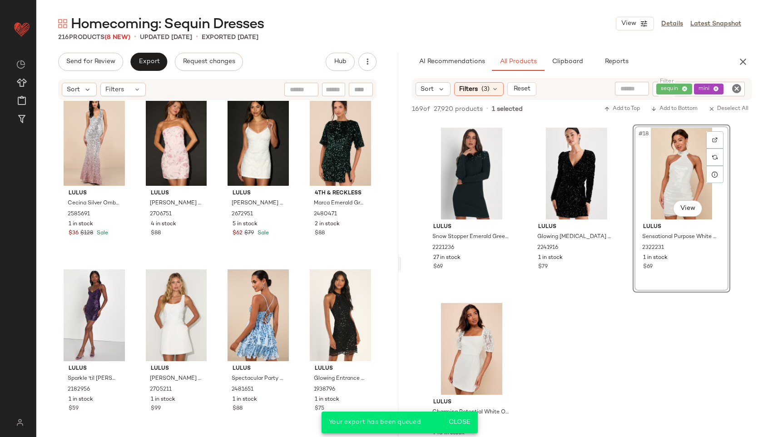
scroll to position [1223, 0]
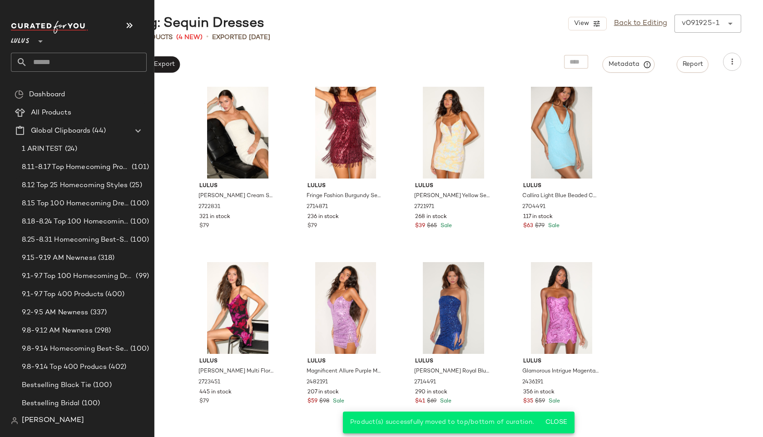
click at [56, 56] on input "text" at bounding box center [86, 62] width 119 height 19
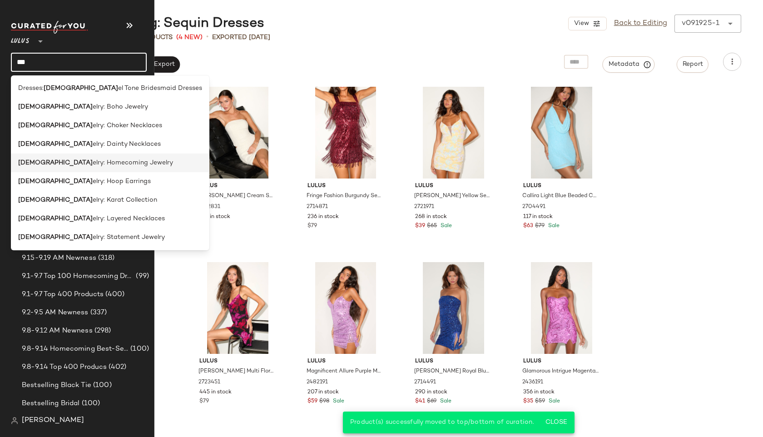
type input "***"
click at [93, 159] on span "elry: Homecoming Jewelry" at bounding box center [133, 163] width 80 height 10
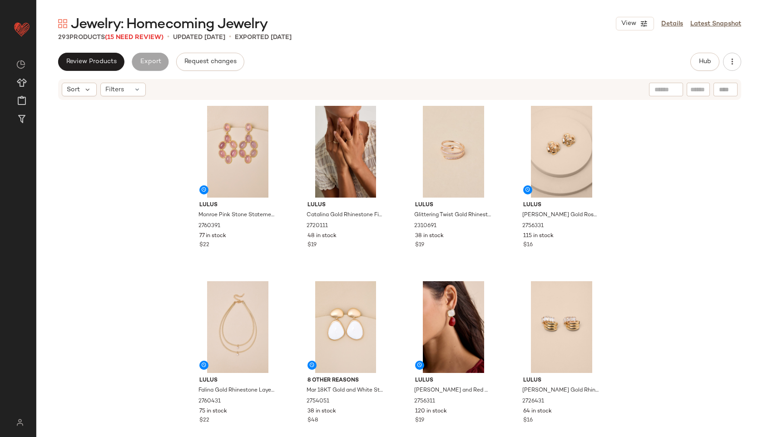
click at [157, 41] on div "293 Products (15 Need Review)" at bounding box center [110, 38] width 105 height 10
click at [127, 90] on div "Filters" at bounding box center [122, 90] width 45 height 14
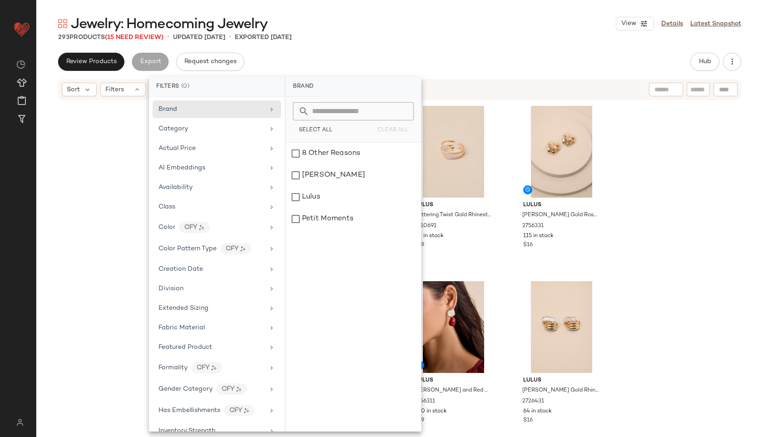
scroll to position [341, 0]
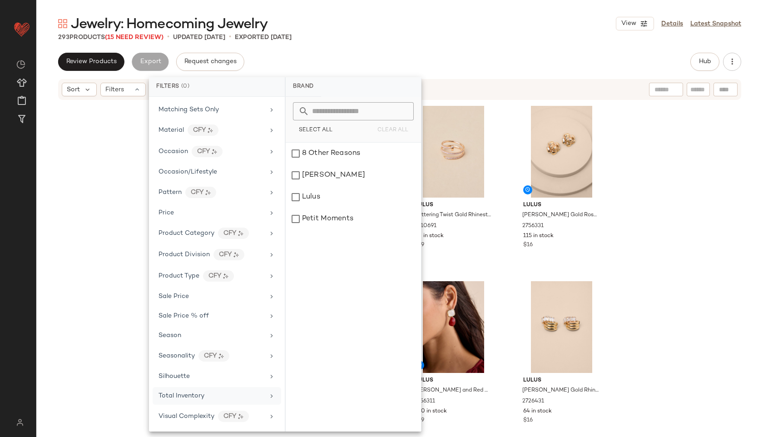
click at [179, 400] on div "Total Inventory" at bounding box center [182, 396] width 46 height 10
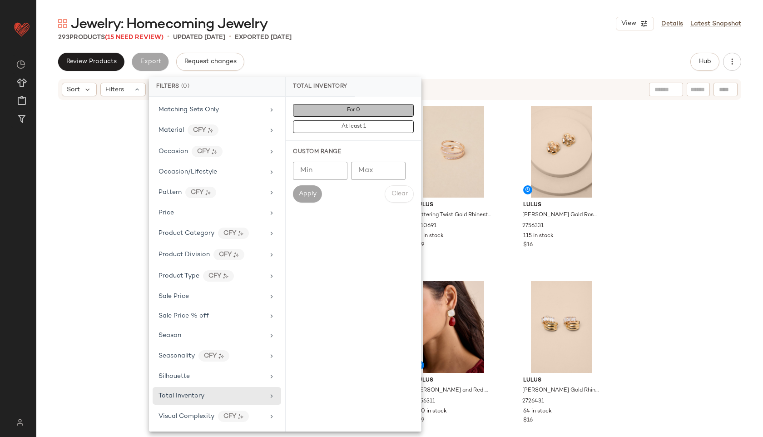
click at [336, 106] on button "For 0" at bounding box center [353, 110] width 121 height 13
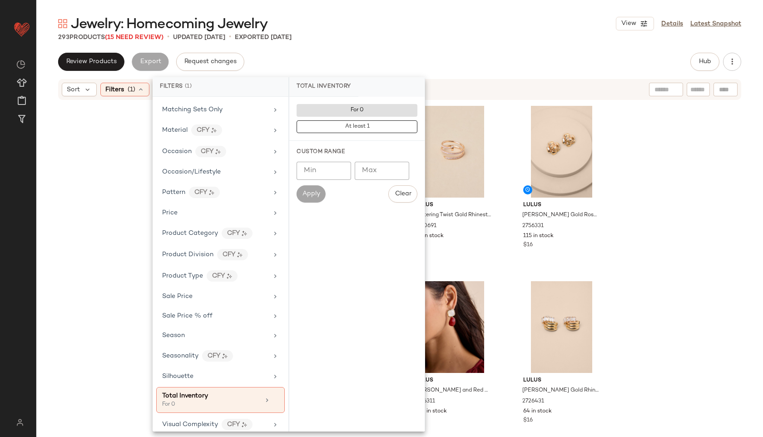
click at [395, 26] on div "Jewelry: Homecoming Jewelry View Details Latest Snapshot" at bounding box center [399, 24] width 727 height 18
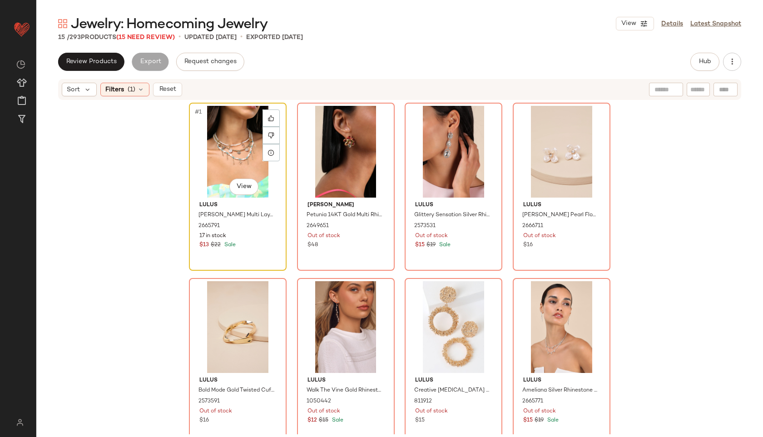
click at [220, 149] on div "#1 View" at bounding box center [237, 152] width 91 height 92
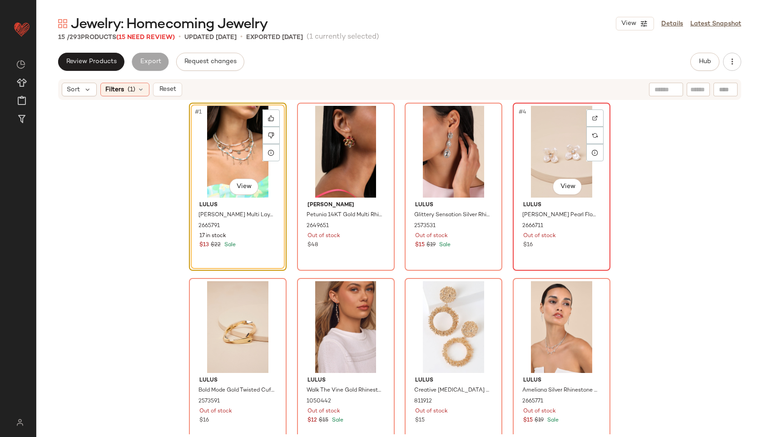
scroll to position [370, 0]
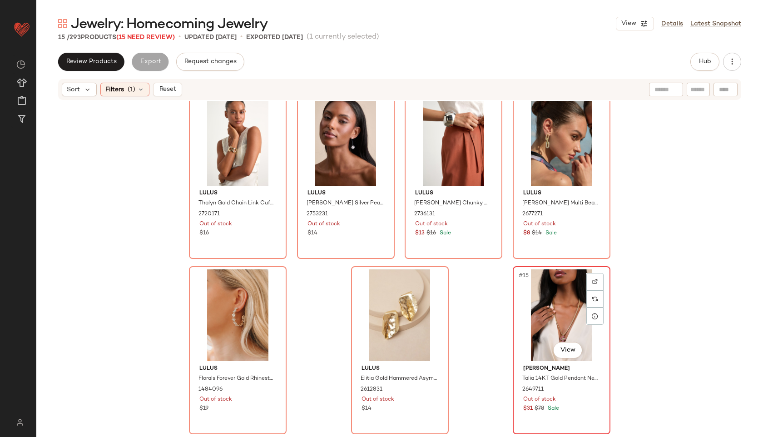
click at [555, 279] on div "#15 View" at bounding box center [561, 315] width 91 height 92
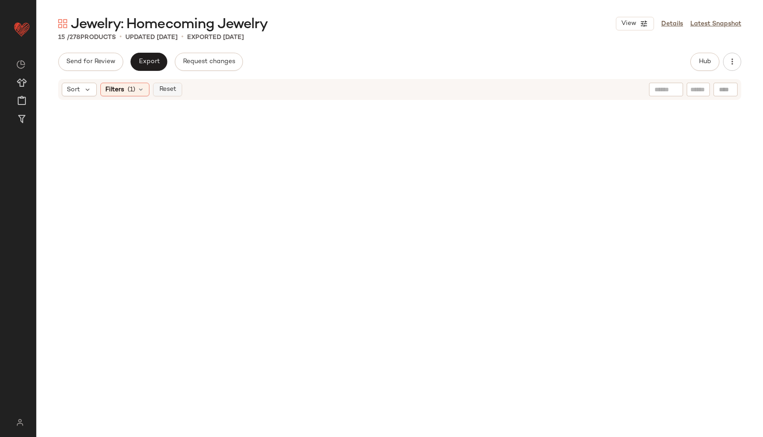
click at [166, 86] on span "Reset" at bounding box center [167, 89] width 17 height 7
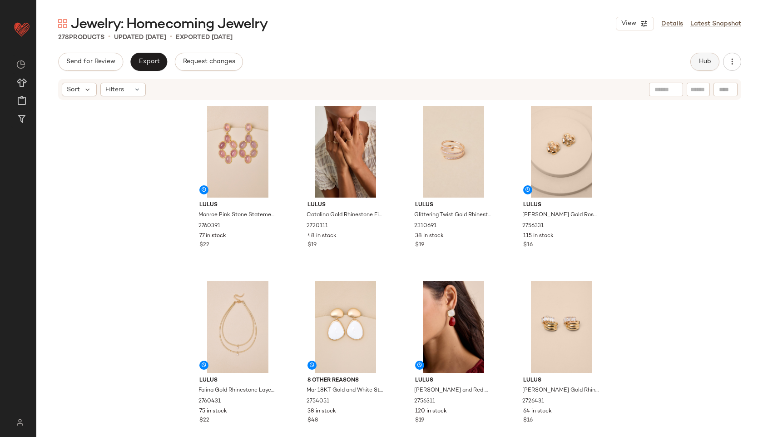
click at [711, 55] on button "Hub" at bounding box center [705, 62] width 29 height 18
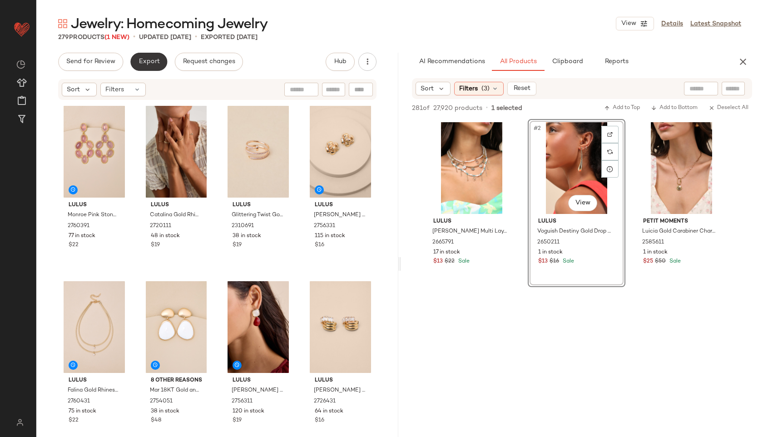
click at [154, 61] on span "Export" at bounding box center [148, 61] width 21 height 7
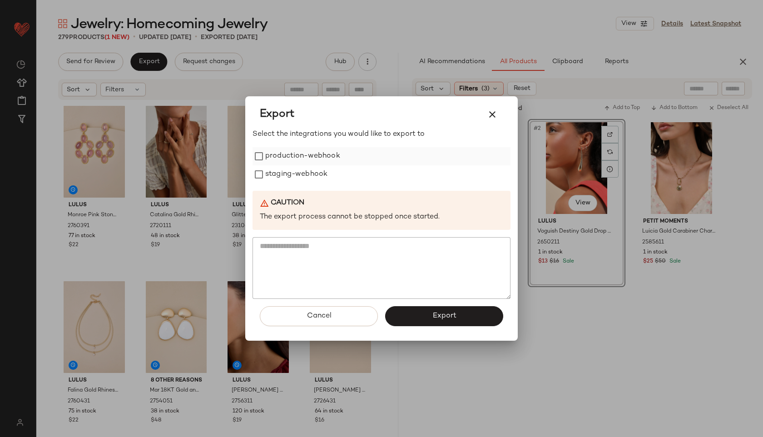
click at [337, 154] on label "production-webhook" at bounding box center [302, 156] width 75 height 18
click at [321, 178] on label "staging-webhook" at bounding box center [296, 174] width 62 height 18
click at [412, 311] on button "Export" at bounding box center [444, 316] width 118 height 20
